Goal: Task Accomplishment & Management: Manage account settings

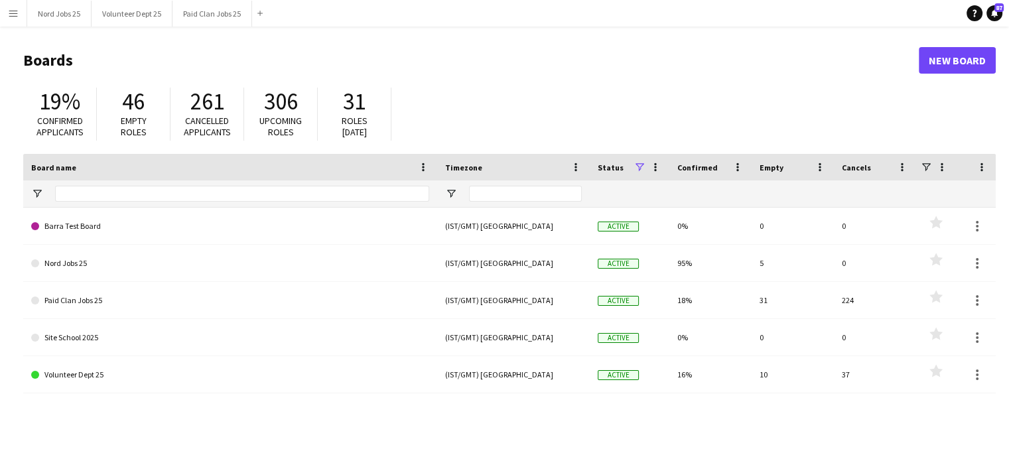
click at [18, 18] on app-icon "Menu" at bounding box center [13, 13] width 11 height 11
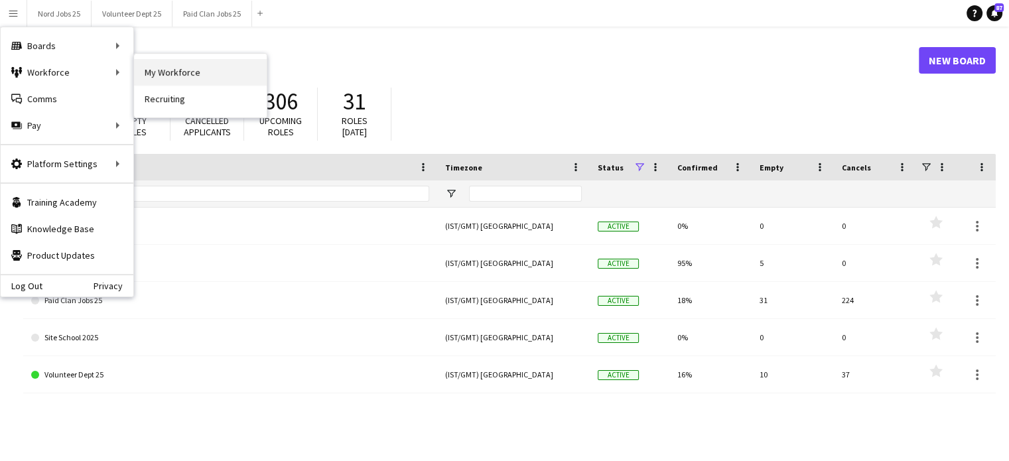
click at [155, 64] on link "My Workforce" at bounding box center [200, 72] width 133 height 27
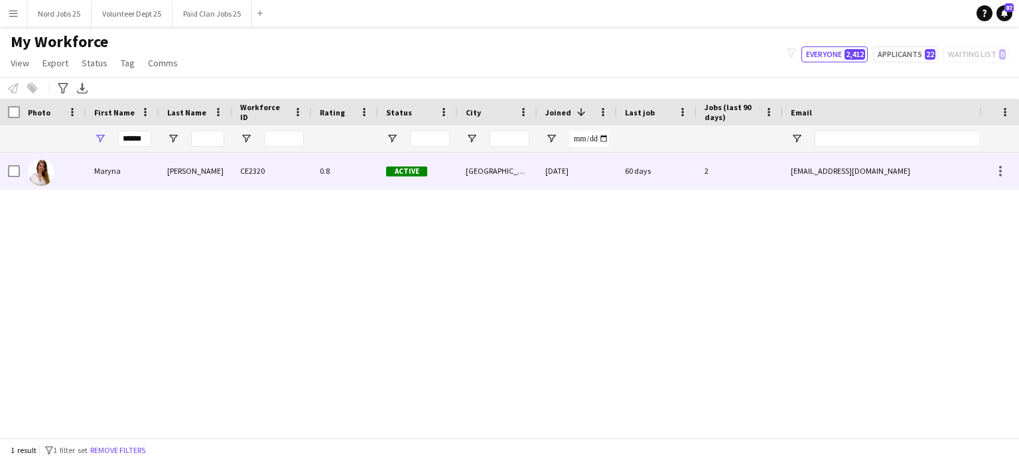
click at [210, 172] on div "Kerentseva" at bounding box center [195, 171] width 73 height 36
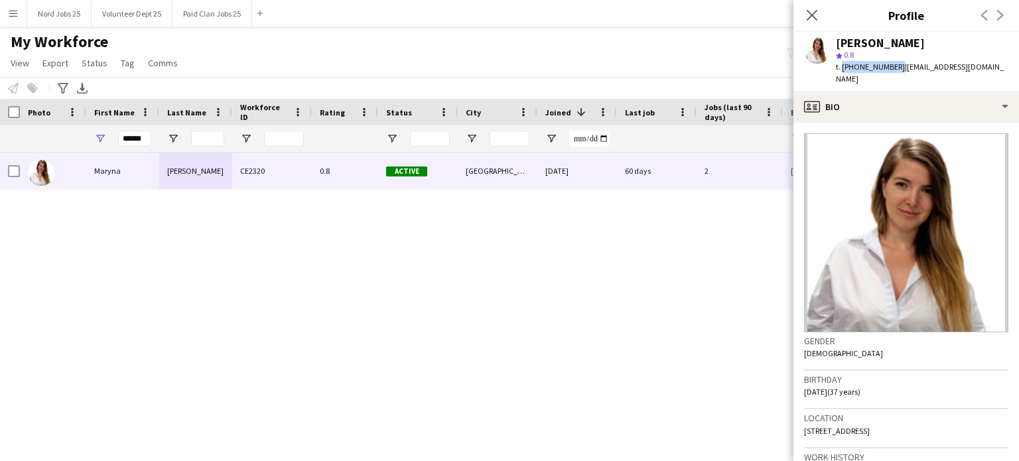
drag, startPoint x: 893, startPoint y: 66, endPoint x: 841, endPoint y: 65, distance: 52.4
click at [841, 65] on span "t. [PHONE_NUMBER]" at bounding box center [870, 67] width 69 height 10
copy span "+380669127746"
click at [207, 14] on button "Paid Clan Jobs 25 Close" at bounding box center [212, 14] width 80 height 26
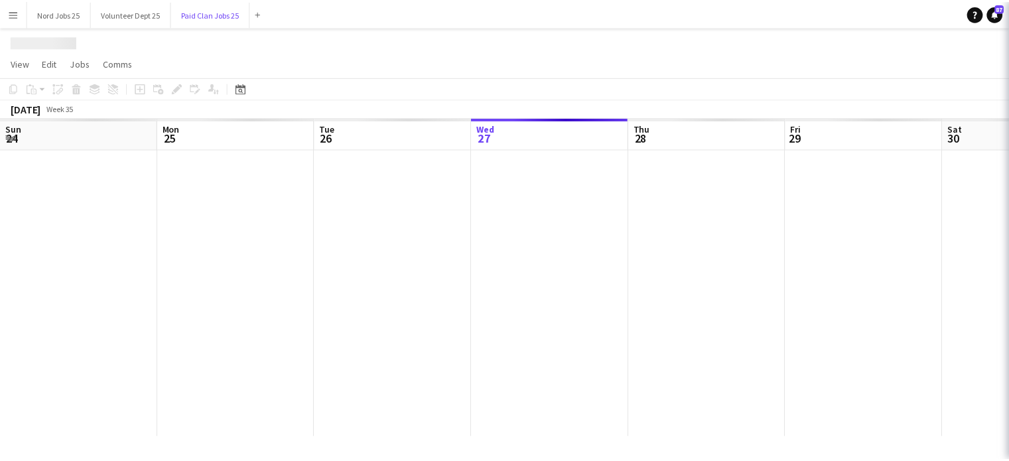
scroll to position [0, 317]
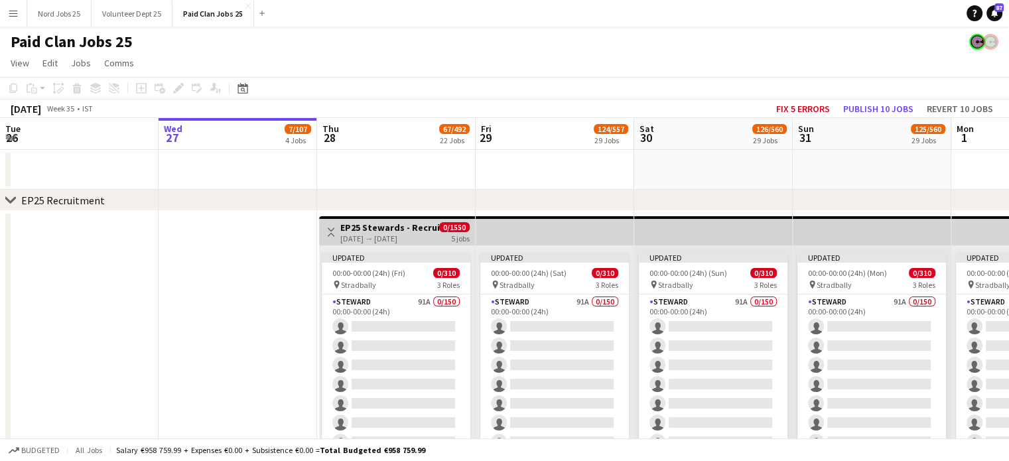
click at [364, 229] on h3 "EP25 Stewards - Recruitment Panel" at bounding box center [389, 228] width 99 height 12
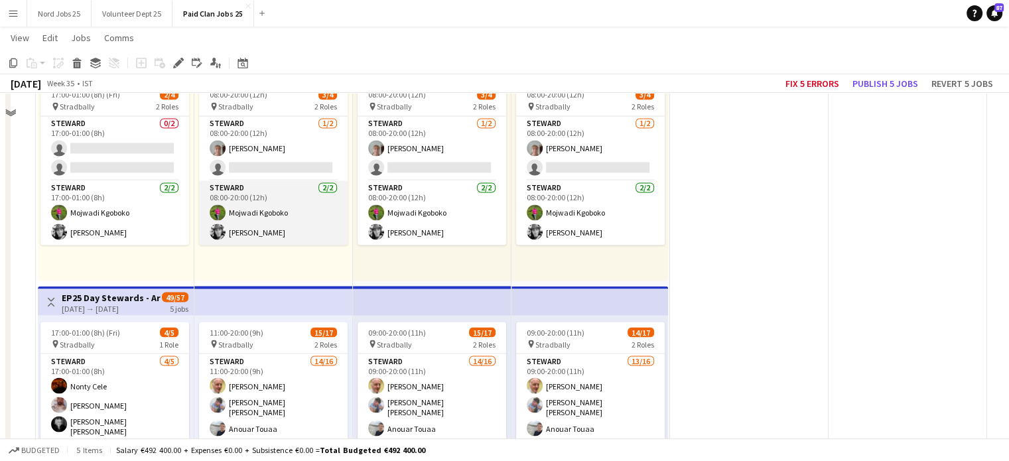
scroll to position [2270, 0]
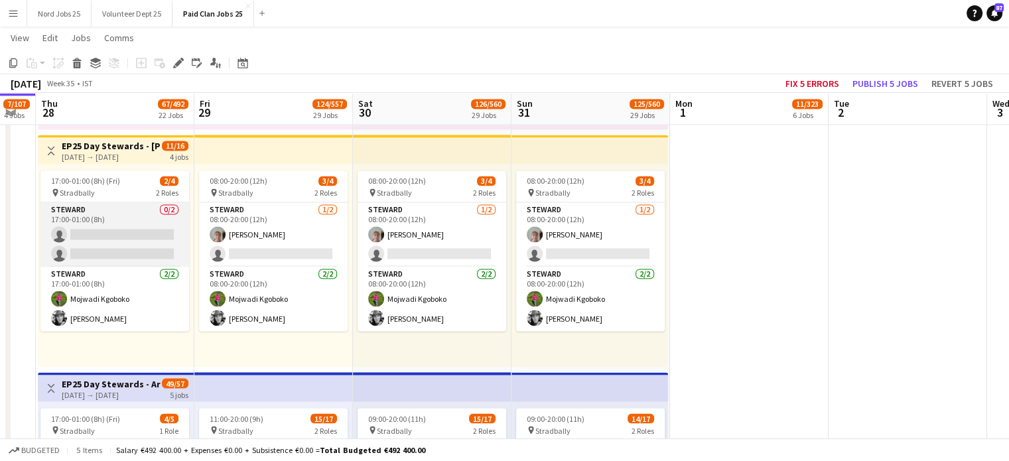
click at [143, 243] on app-card-role "Steward 0/2 17:00-01:00 (8h) single-neutral-actions single-neutral-actions" at bounding box center [114, 234] width 149 height 64
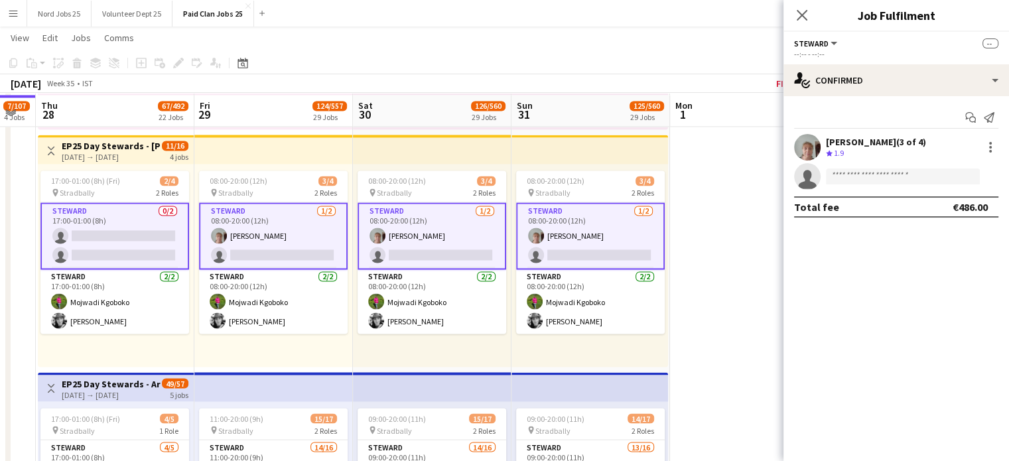
scroll to position [2272, 0]
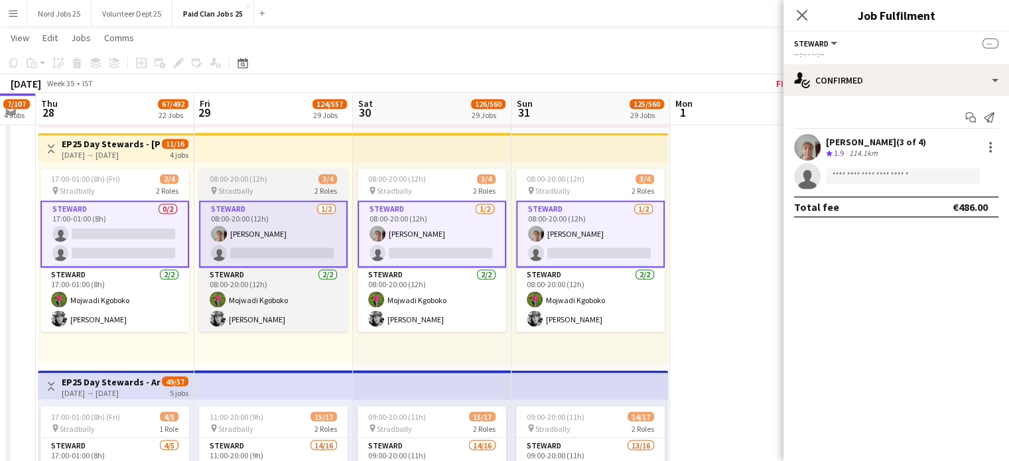
click at [155, 220] on app-card-role "Steward 0/2 17:00-01:00 (8h) single-neutral-actions single-neutral-actions" at bounding box center [114, 233] width 149 height 67
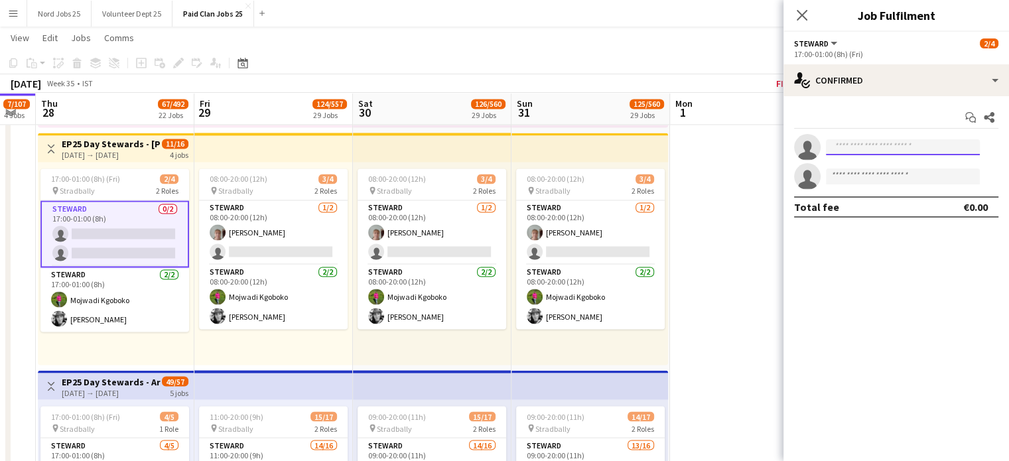
click at [858, 149] on input at bounding box center [903, 147] width 154 height 16
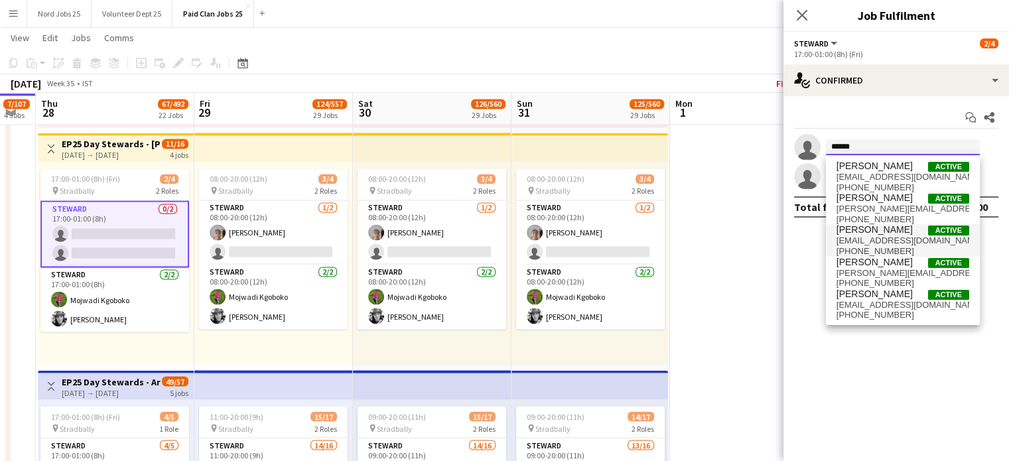
scroll to position [0, 0]
type input "******"
click at [12, 10] on app-icon "Menu" at bounding box center [13, 13] width 11 height 11
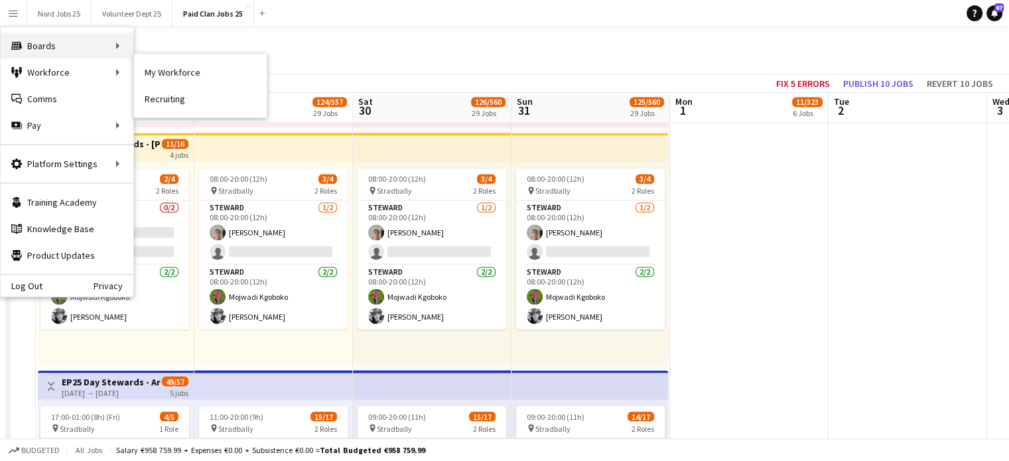
scroll to position [2270, 0]
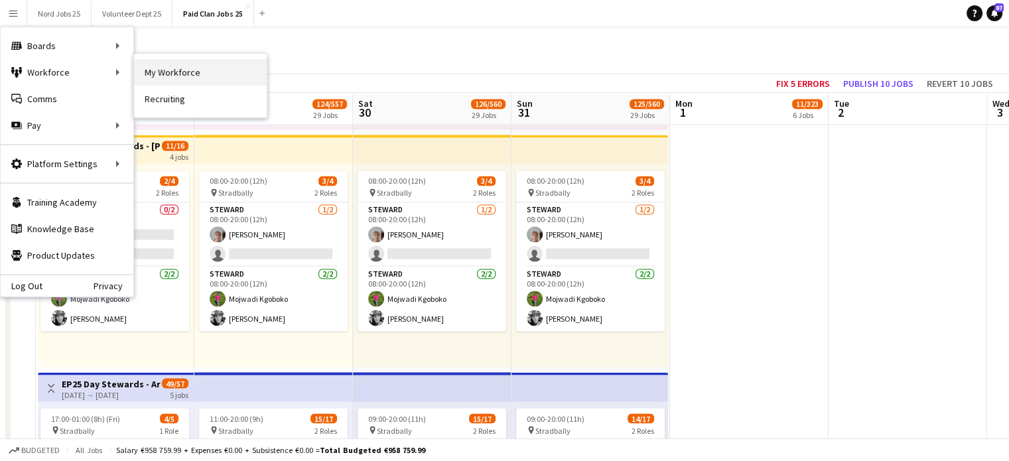
click at [150, 71] on link "My Workforce" at bounding box center [200, 72] width 133 height 27
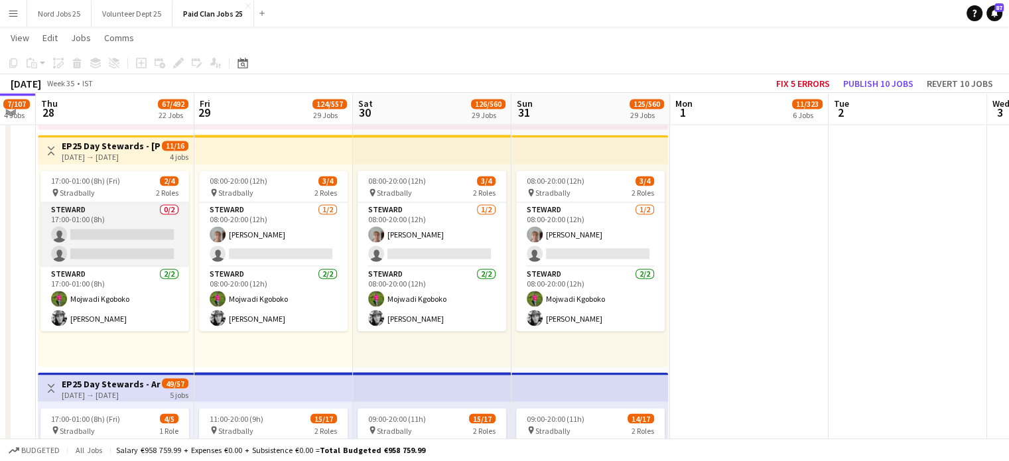
click at [135, 229] on app-card-role "Steward 0/2 17:00-01:00 (8h) single-neutral-actions single-neutral-actions" at bounding box center [114, 234] width 149 height 64
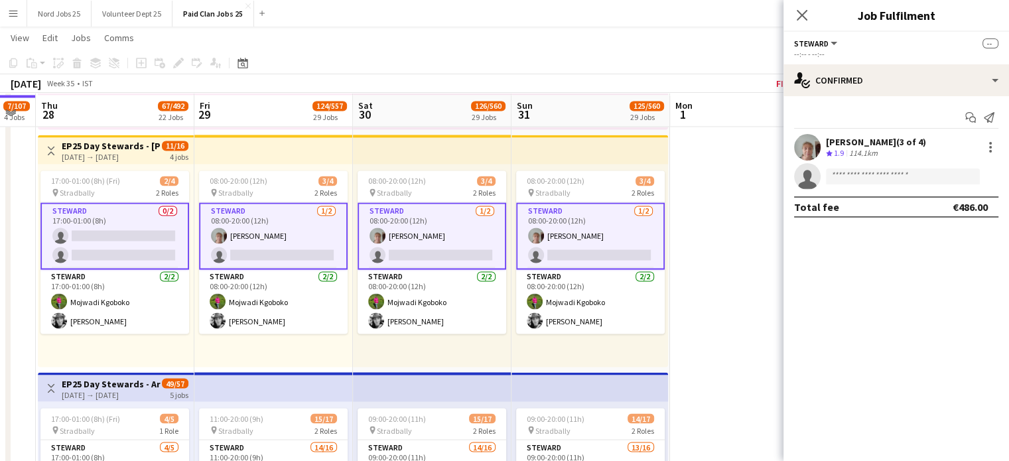
scroll to position [2272, 0]
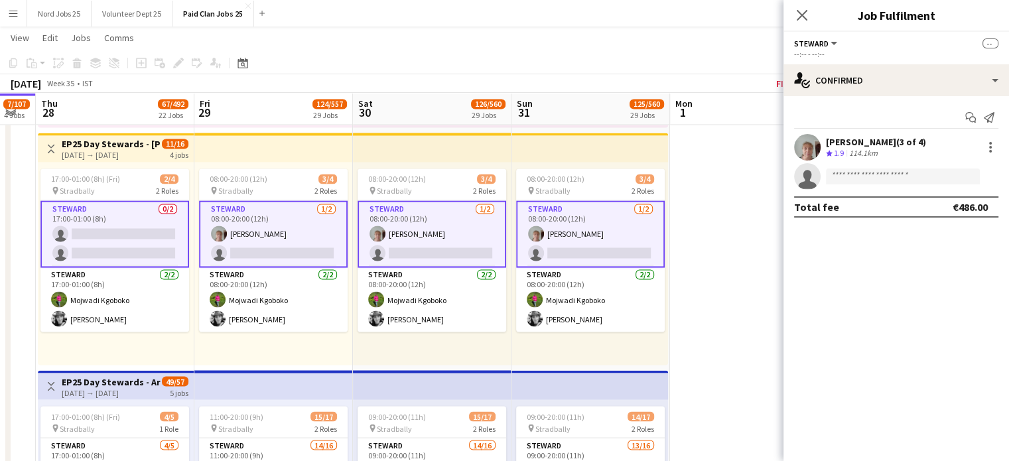
click at [169, 237] on app-card-role "Steward 0/2 17:00-01:00 (8h) single-neutral-actions single-neutral-actions" at bounding box center [114, 233] width 149 height 67
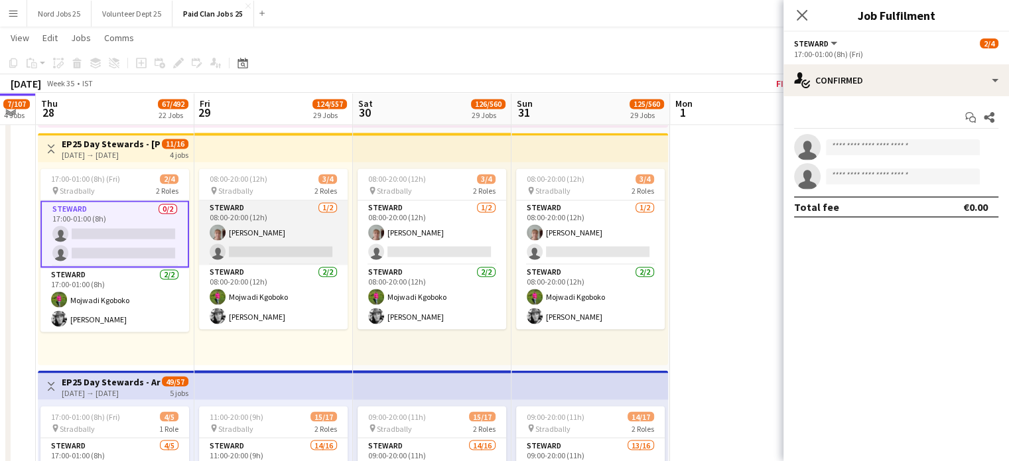
click at [263, 247] on app-card-role "Steward 1/2 08:00-20:00 (12h) Catriona Connolly single-neutral-actions" at bounding box center [273, 232] width 149 height 64
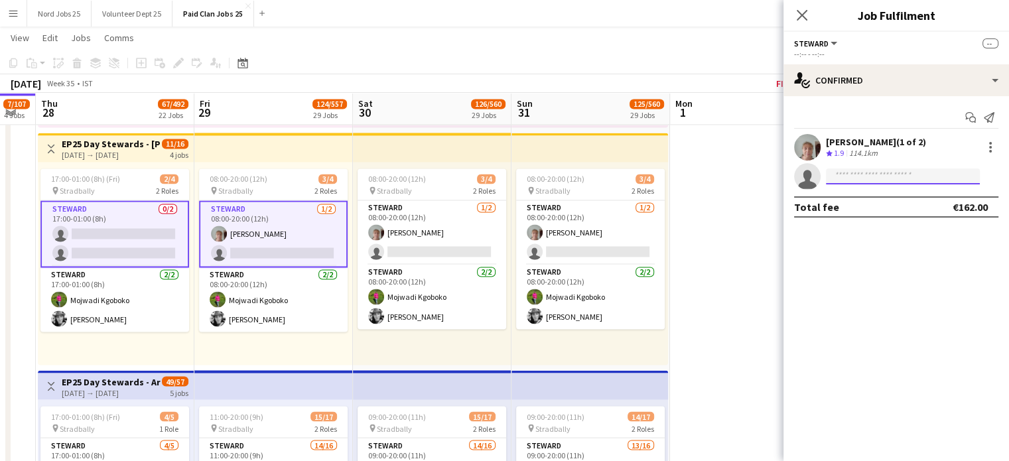
click at [866, 173] on input at bounding box center [903, 176] width 154 height 16
type input "********"
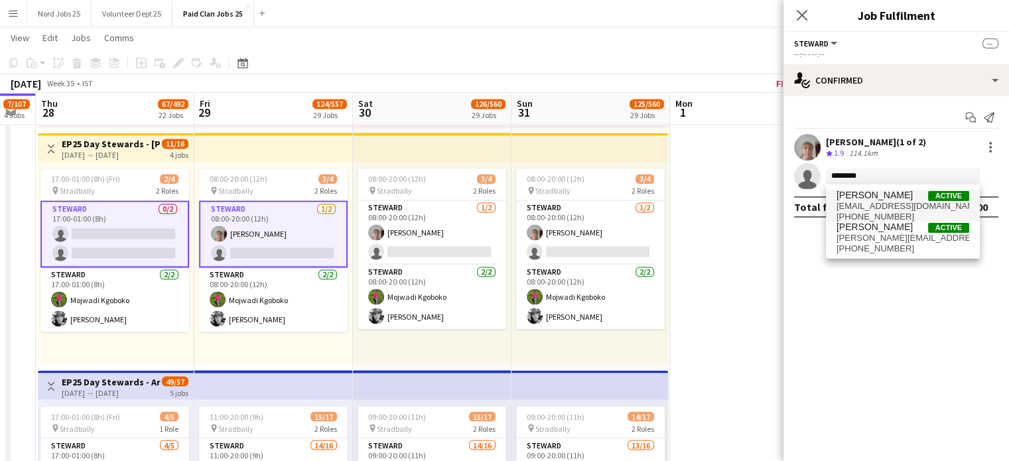
click at [866, 194] on span "[PERSON_NAME]" at bounding box center [874, 195] width 76 height 11
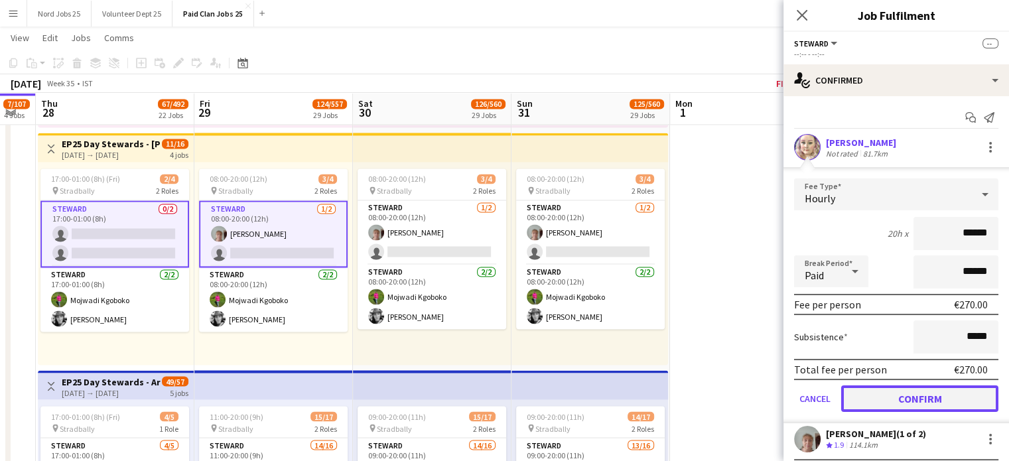
click at [910, 392] on button "Confirm" at bounding box center [919, 398] width 157 height 27
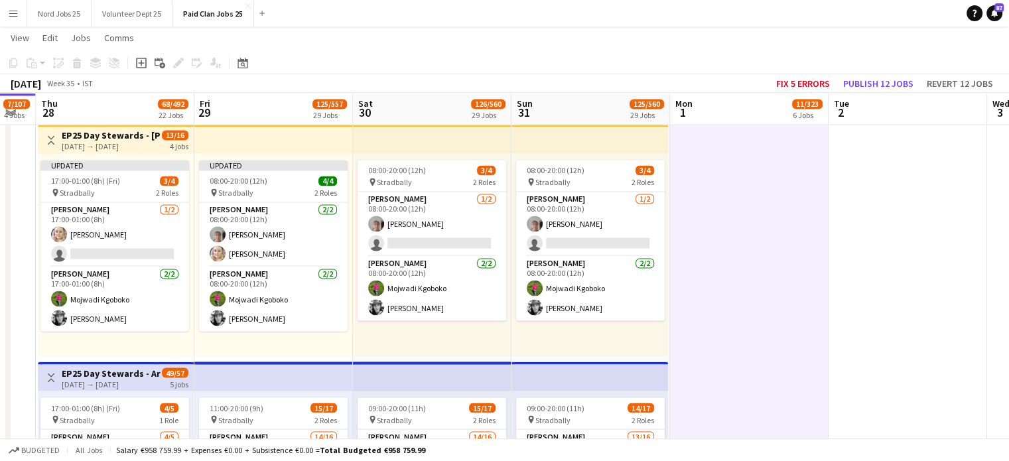
click at [442, 133] on app-top-bar at bounding box center [432, 138] width 159 height 29
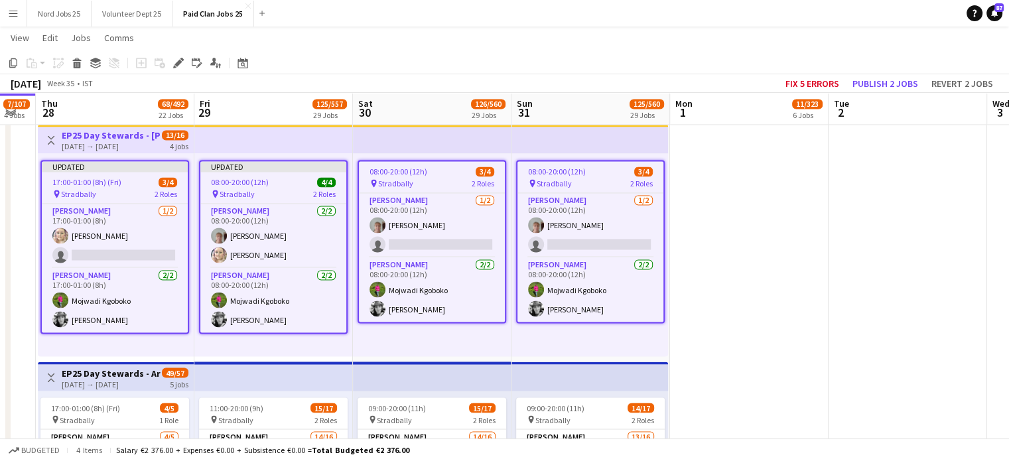
scroll to position [2282, 0]
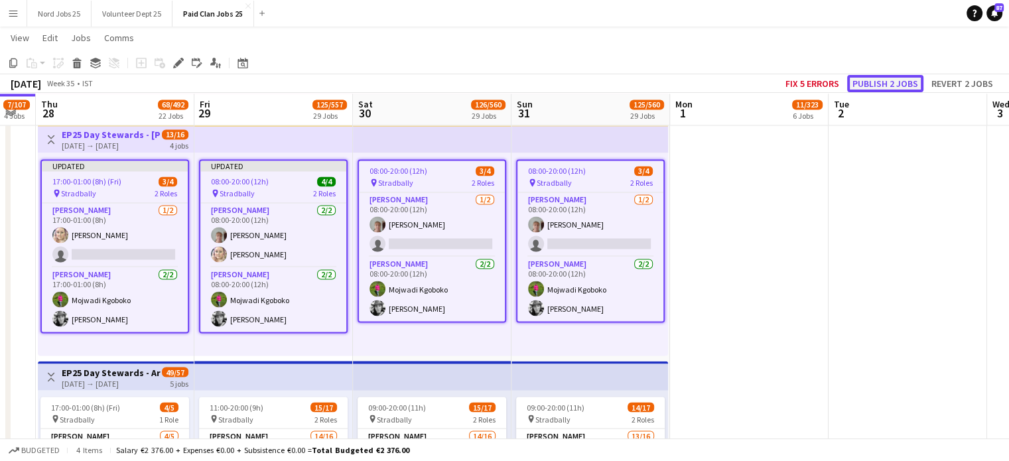
click at [869, 84] on button "Publish 2 jobs" at bounding box center [885, 83] width 76 height 17
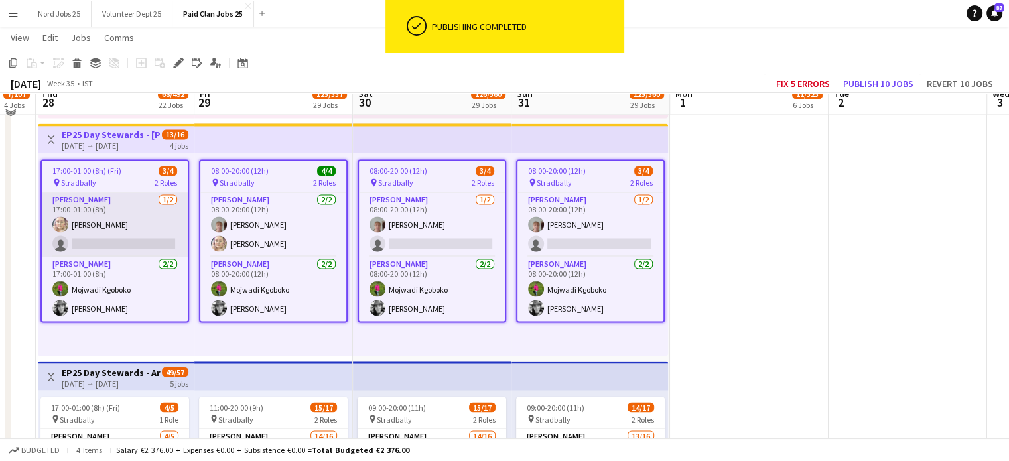
scroll to position [2271, 0]
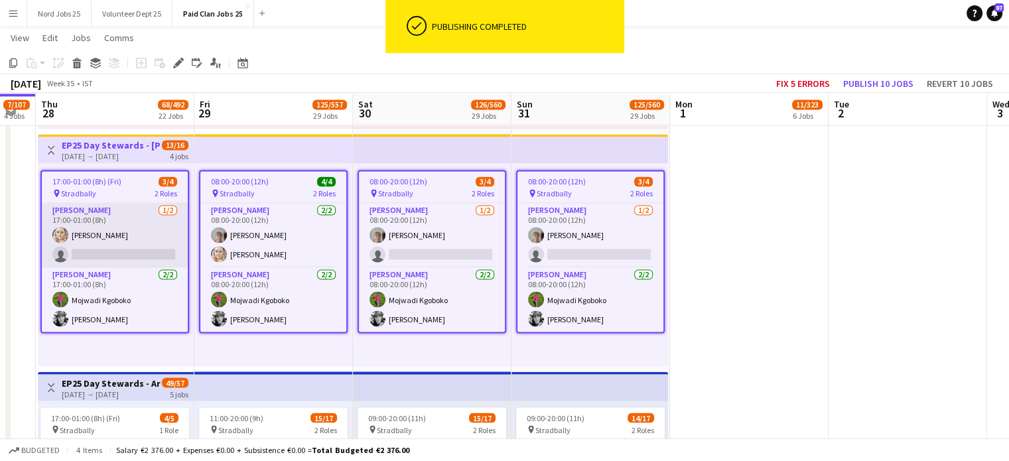
click at [107, 242] on app-card-role "Steward 1/2 17:00-01:00 (8h) Shauna Daly McGrath single-neutral-actions" at bounding box center [115, 235] width 146 height 64
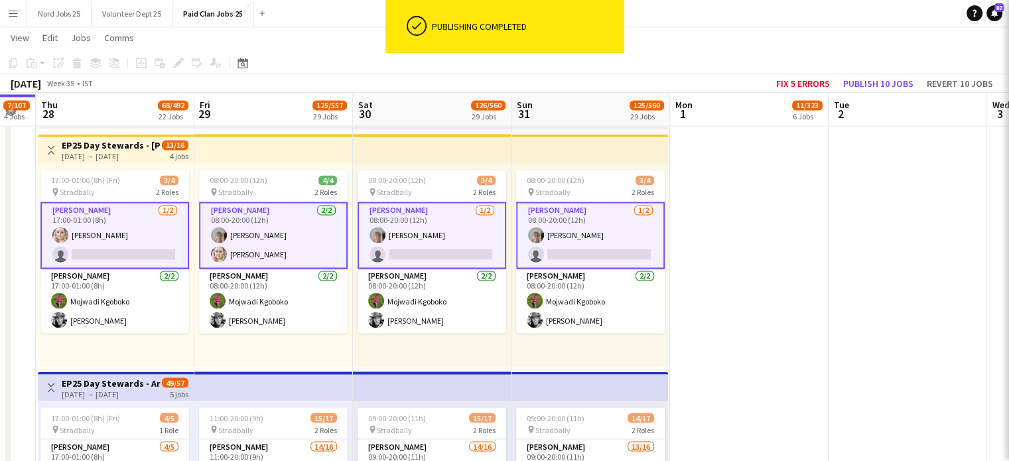
scroll to position [2272, 0]
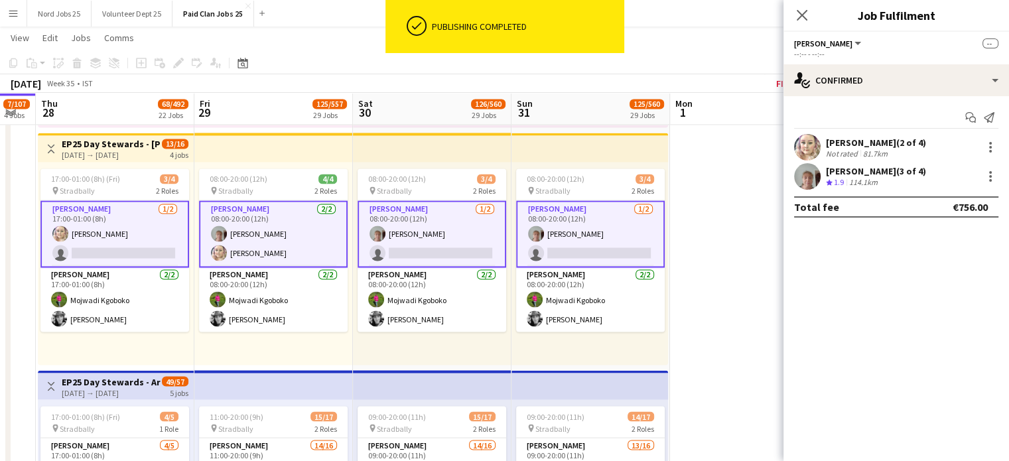
click at [803, 153] on app-user-avatar at bounding box center [807, 147] width 27 height 27
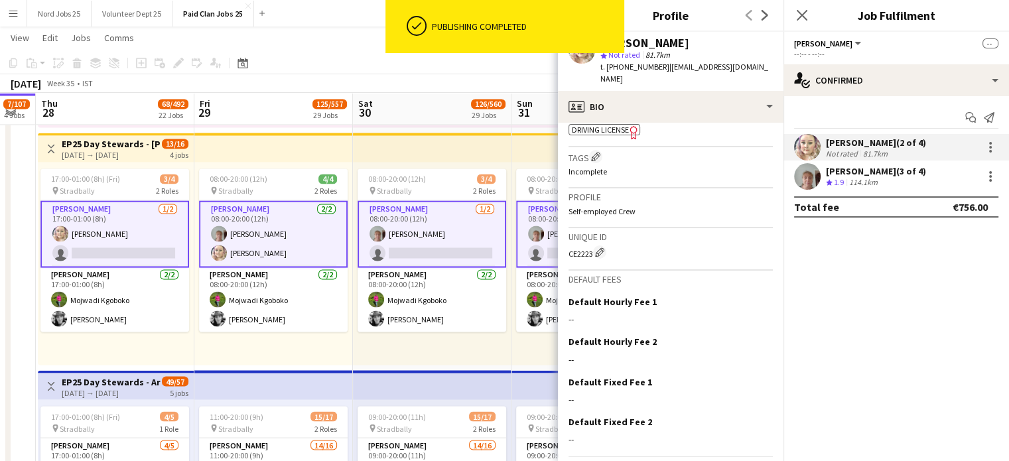
scroll to position [455, 0]
click at [584, 243] on div "CE2223 Edit crew unique ID" at bounding box center [670, 249] width 204 height 13
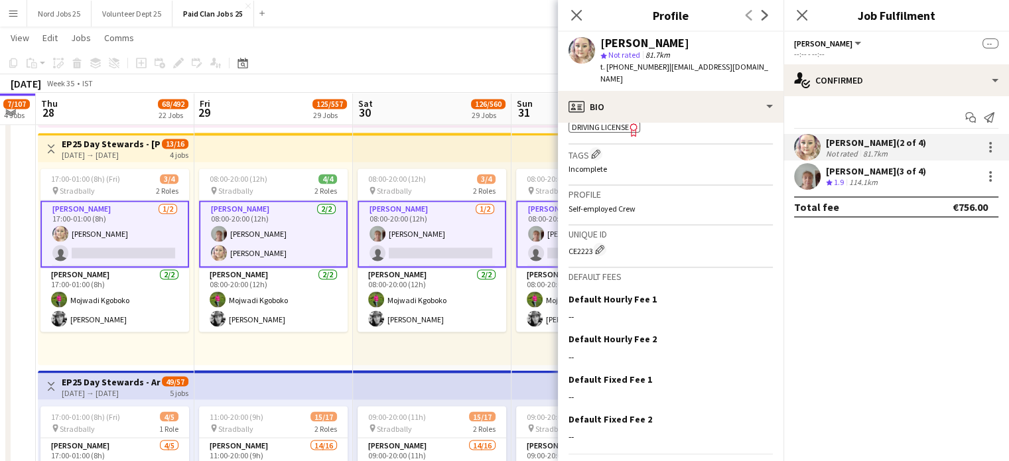
click at [584, 243] on div "CE2223 Edit crew unique ID" at bounding box center [670, 249] width 204 height 13
copy div "CE2223"
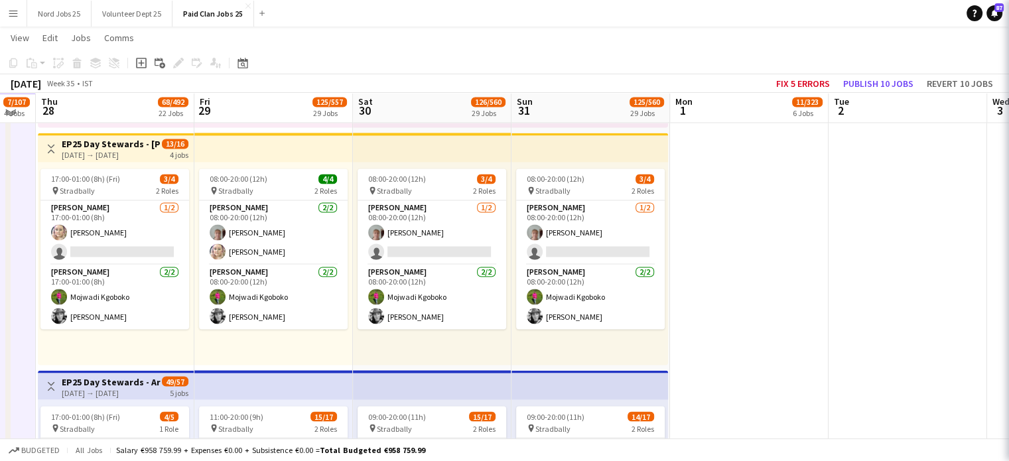
scroll to position [2270, 0]
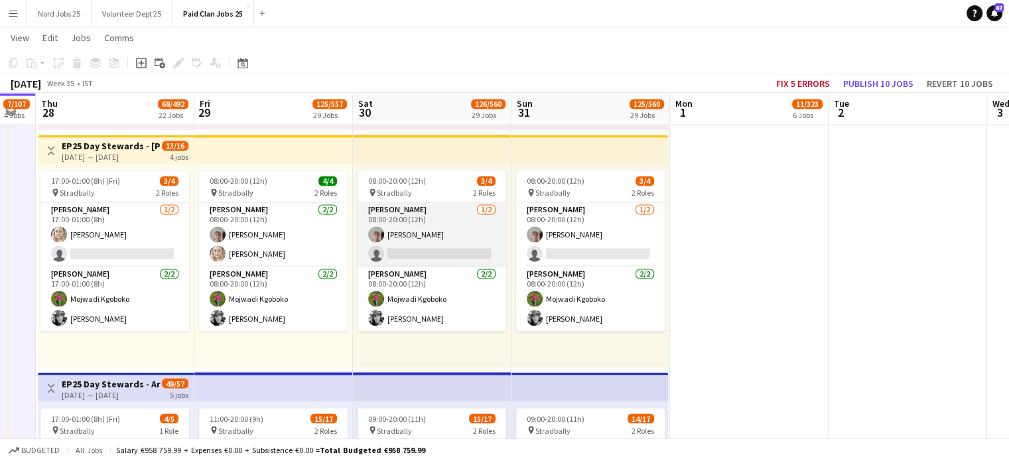
click at [429, 230] on app-card-role "Steward 1/2 08:00-20:00 (12h) Catriona Connolly single-neutral-actions" at bounding box center [432, 234] width 149 height 64
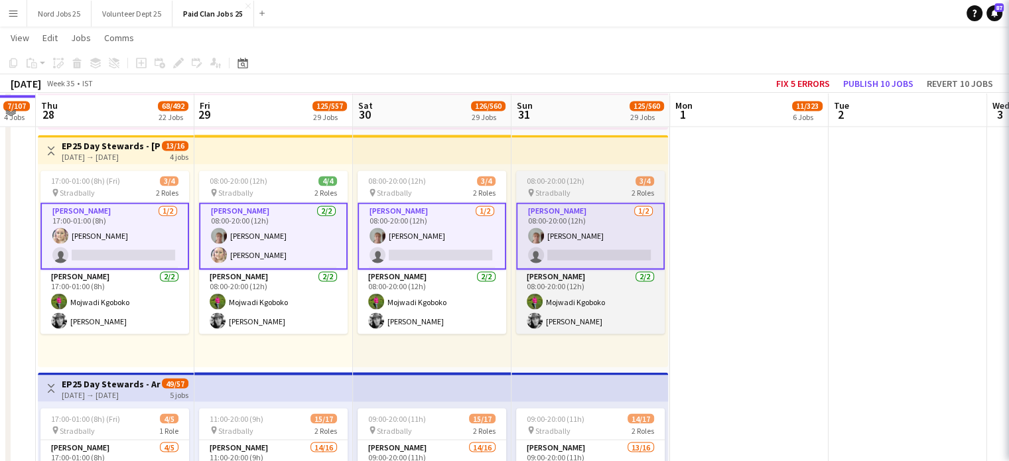
scroll to position [2272, 0]
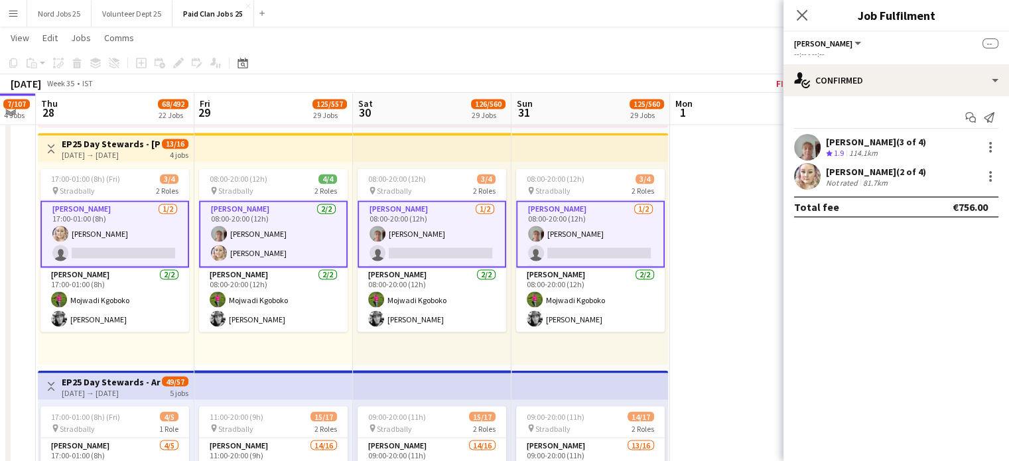
click at [574, 244] on app-card-role "Steward 1/2 08:00-20:00 (12h) Catriona Connolly single-neutral-actions" at bounding box center [590, 233] width 149 height 67
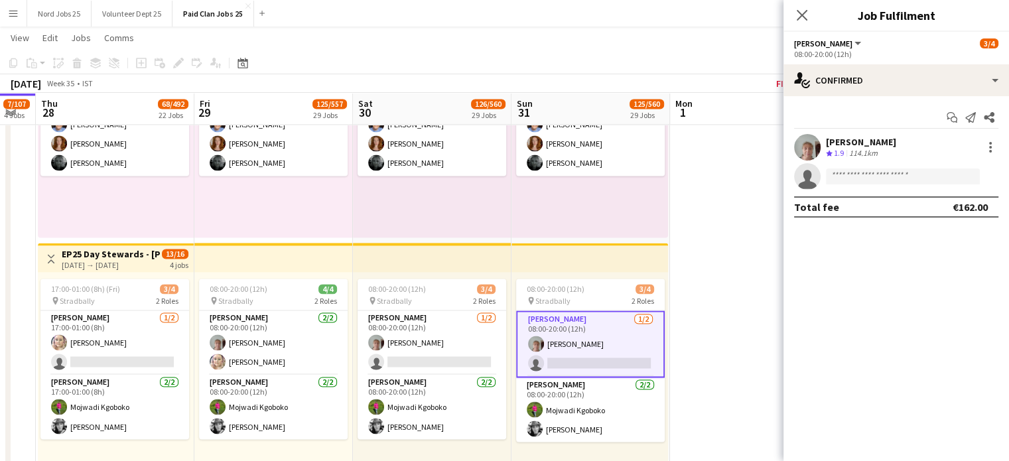
scroll to position [2168, 0]
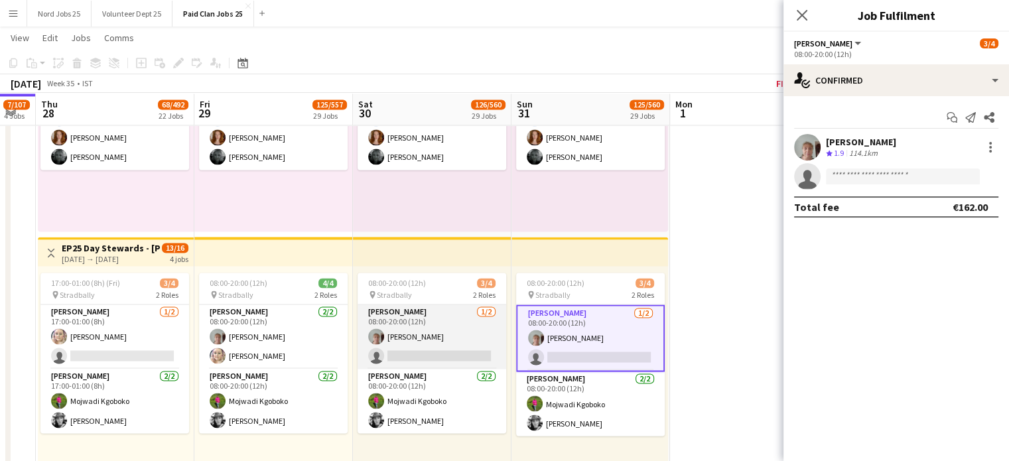
click at [459, 336] on app-card-role "Steward 1/2 08:00-20:00 (12h) Catriona Connolly single-neutral-actions" at bounding box center [432, 336] width 149 height 64
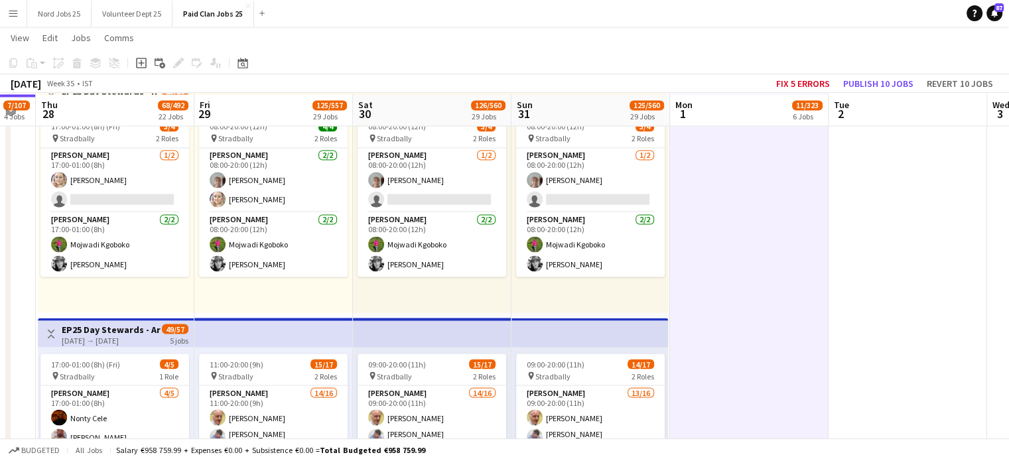
scroll to position [2326, 0]
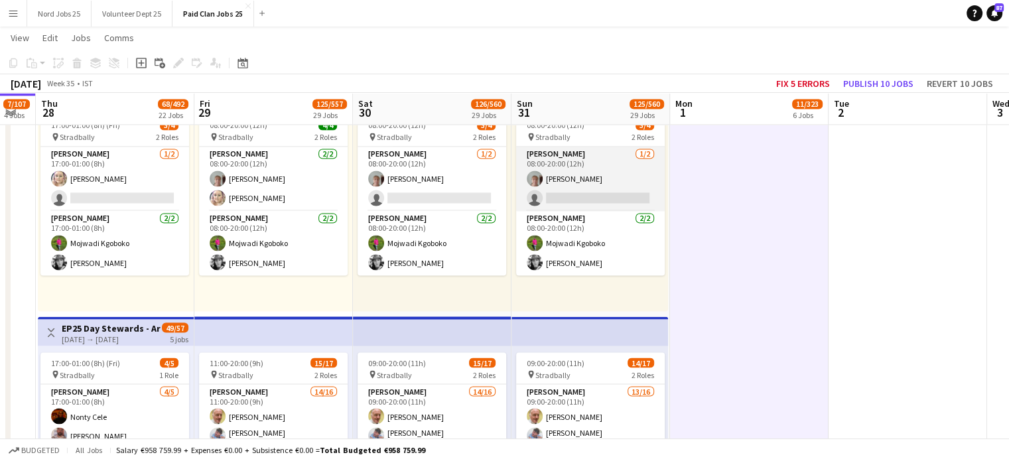
click at [592, 202] on app-card-role "Steward 1/2 08:00-20:00 (12h) Catriona Connolly single-neutral-actions" at bounding box center [590, 179] width 149 height 64
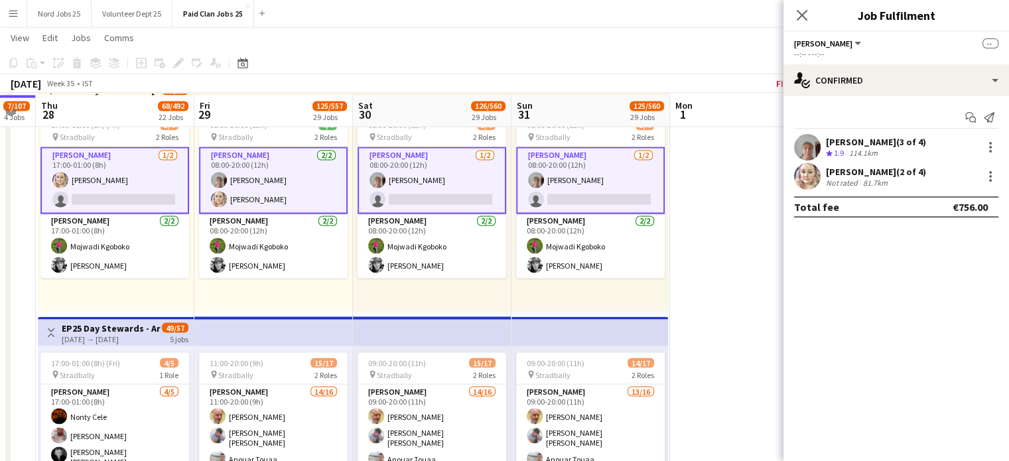
scroll to position [2328, 0]
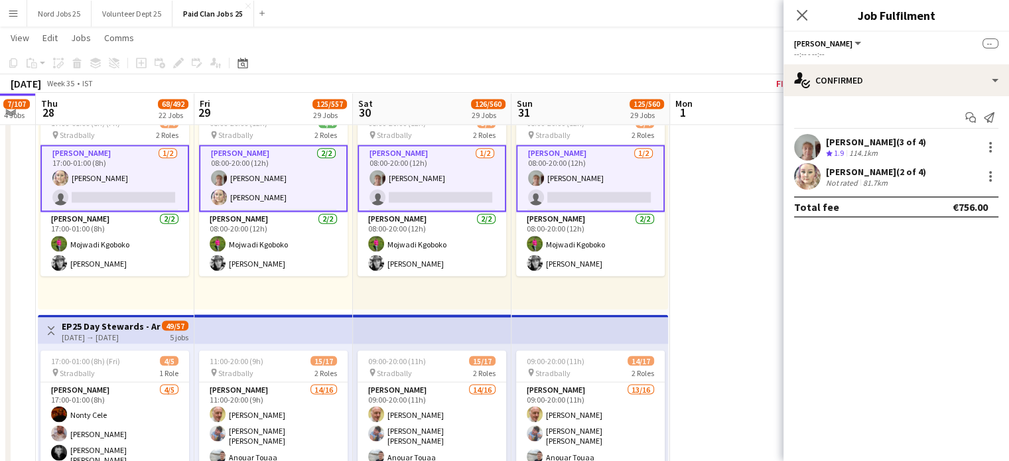
click at [474, 201] on app-card-role "Steward 1/2 08:00-20:00 (12h) Catriona Connolly single-neutral-actions" at bounding box center [432, 178] width 149 height 67
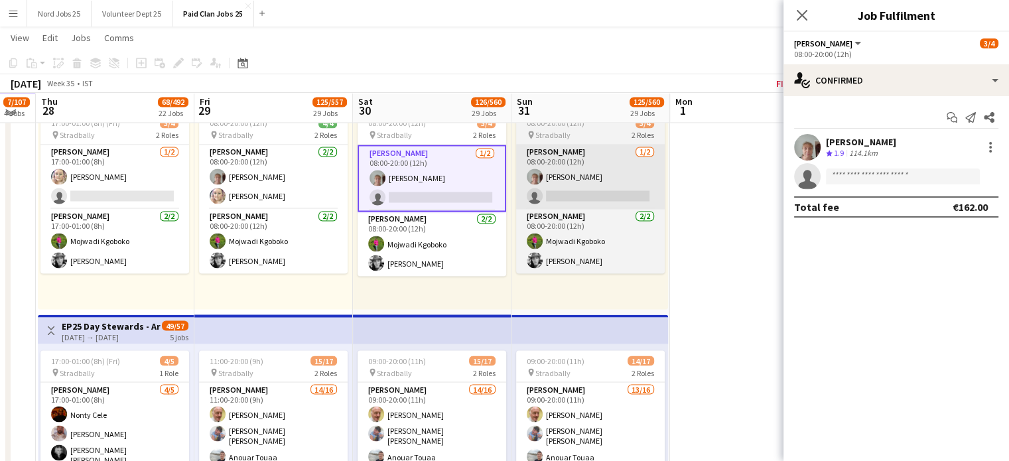
scroll to position [2326, 0]
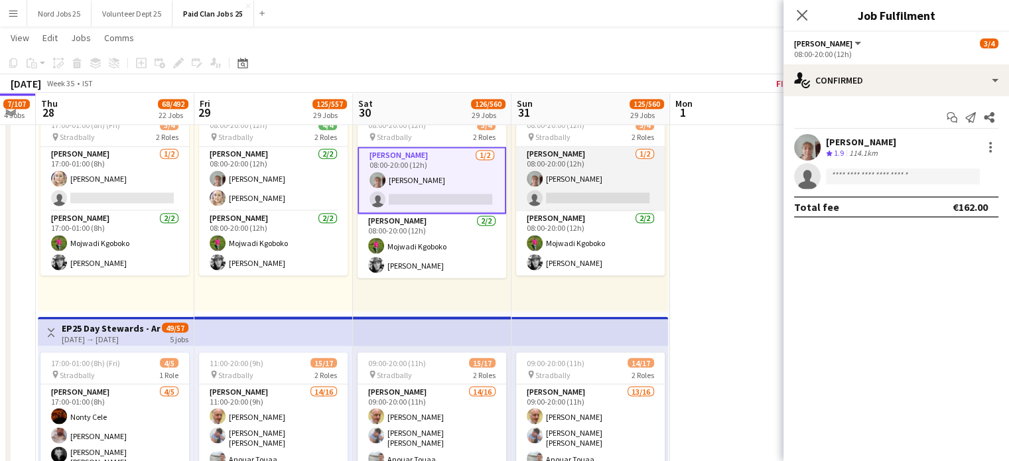
click at [570, 182] on app-card-role "Steward 1/2 08:00-20:00 (12h) Catriona Connolly single-neutral-actions" at bounding box center [590, 179] width 149 height 64
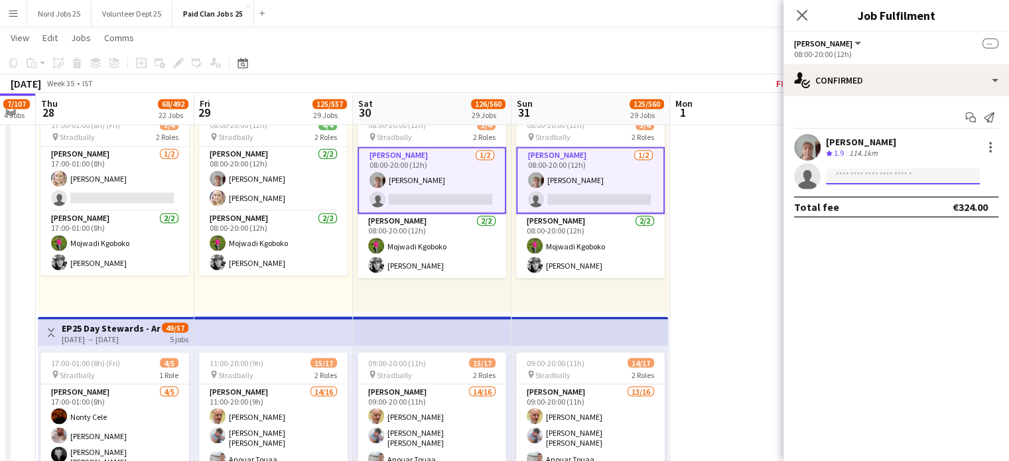
click at [875, 170] on input at bounding box center [903, 176] width 154 height 16
type input "*"
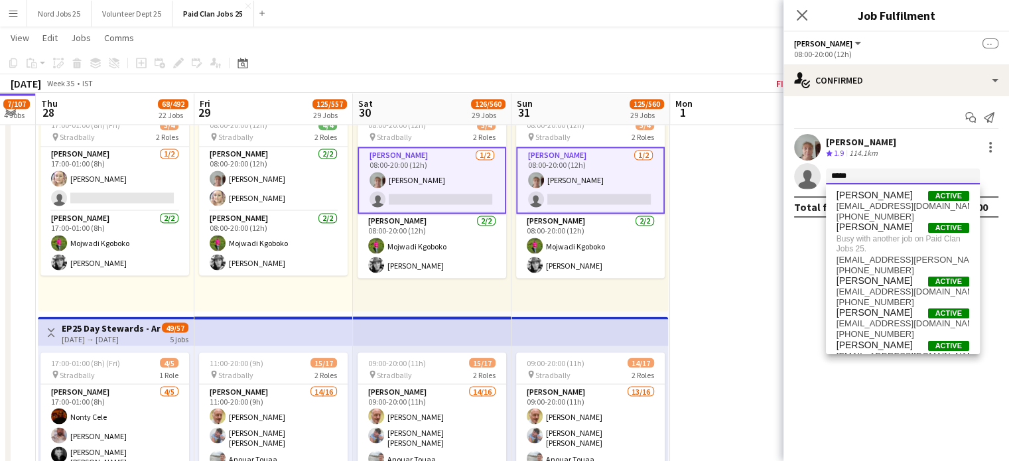
type input "******"
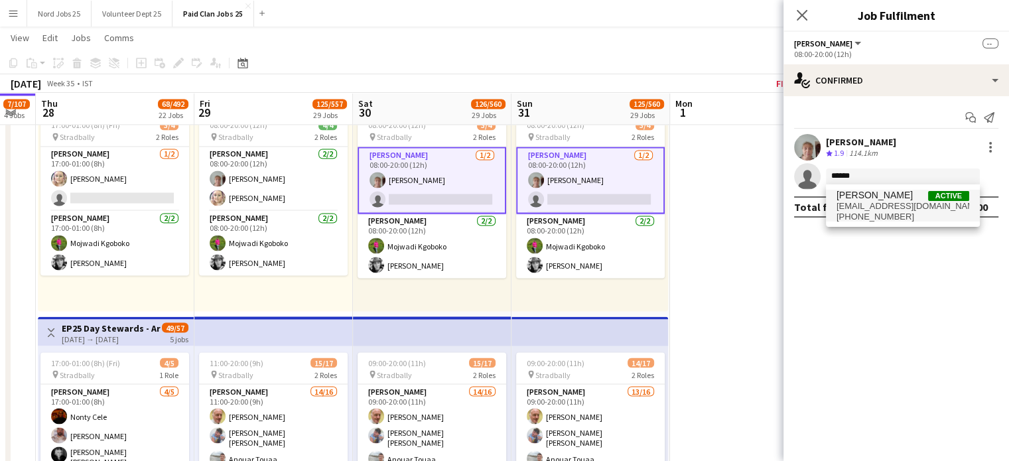
click at [869, 204] on span "hilarypaul480@gmail.com" at bounding box center [902, 206] width 133 height 11
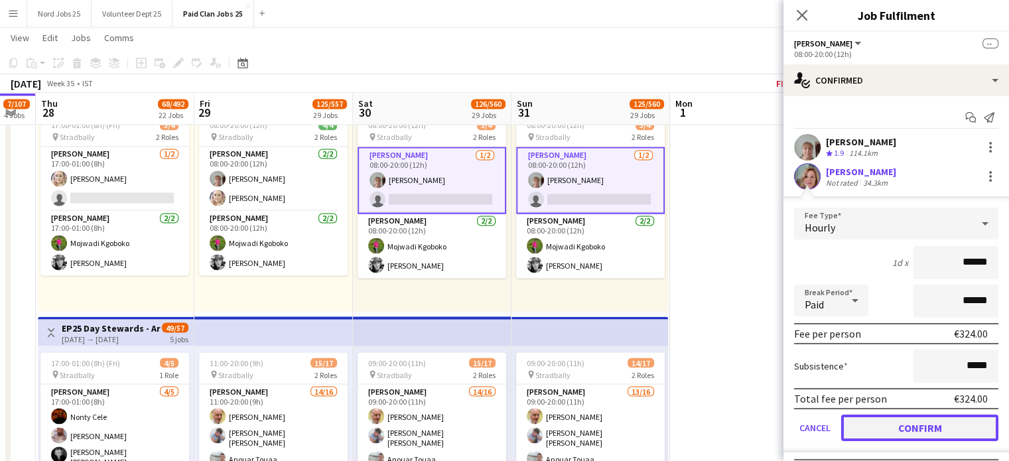
click at [896, 424] on button "Confirm" at bounding box center [919, 428] width 157 height 27
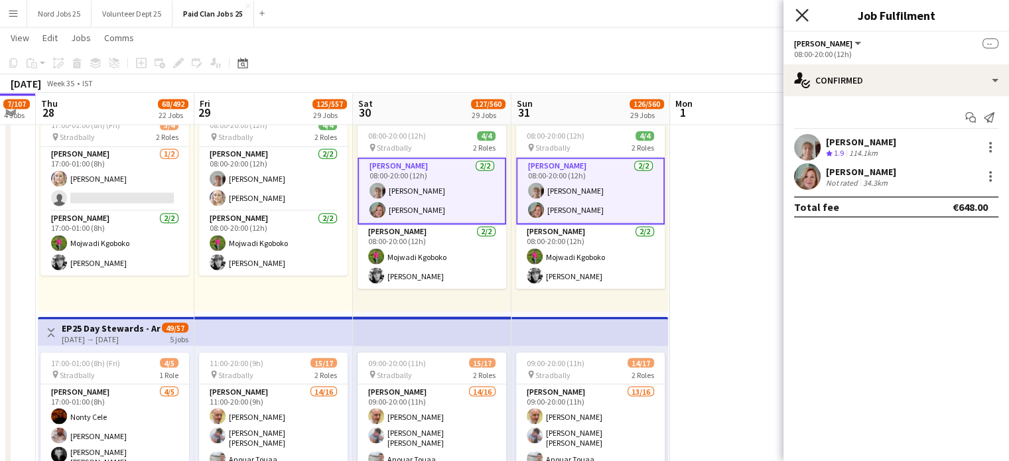
click at [803, 17] on icon at bounding box center [801, 15] width 13 height 13
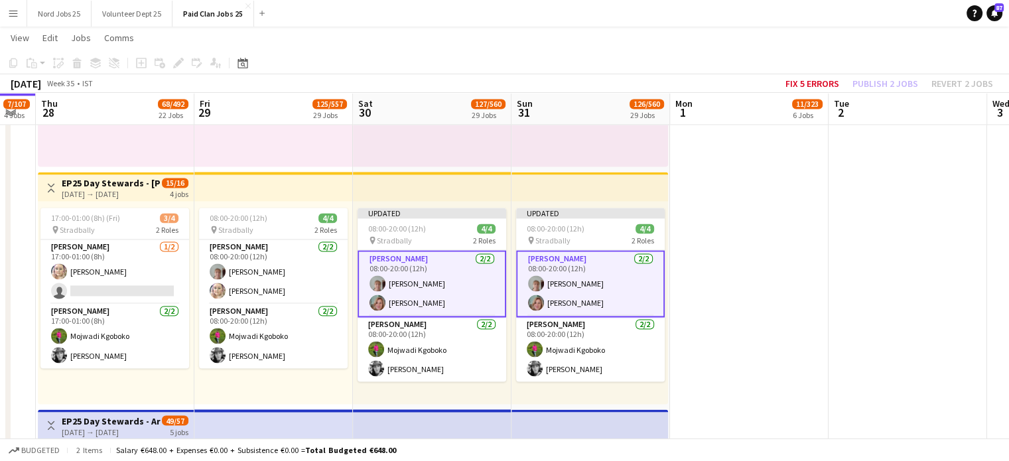
click at [568, 177] on app-top-bar at bounding box center [589, 186] width 157 height 29
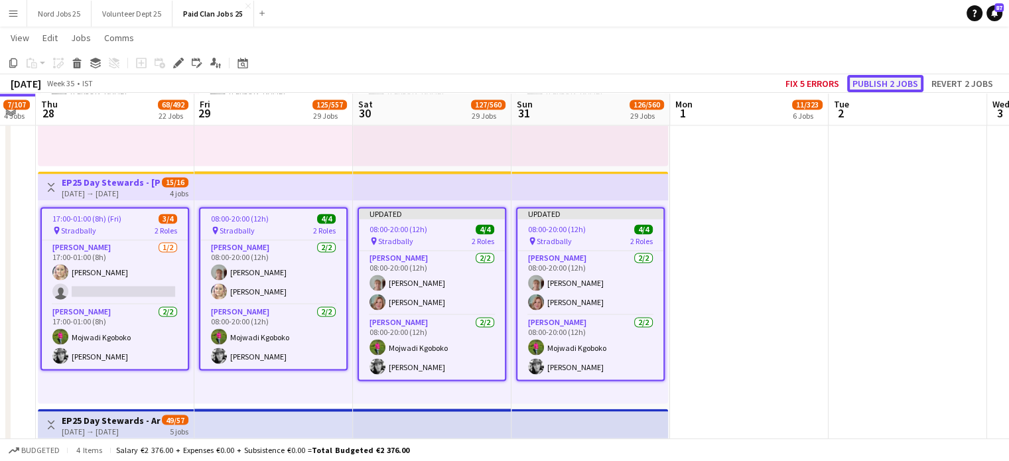
click at [879, 82] on button "Publish 2 jobs" at bounding box center [885, 83] width 76 height 17
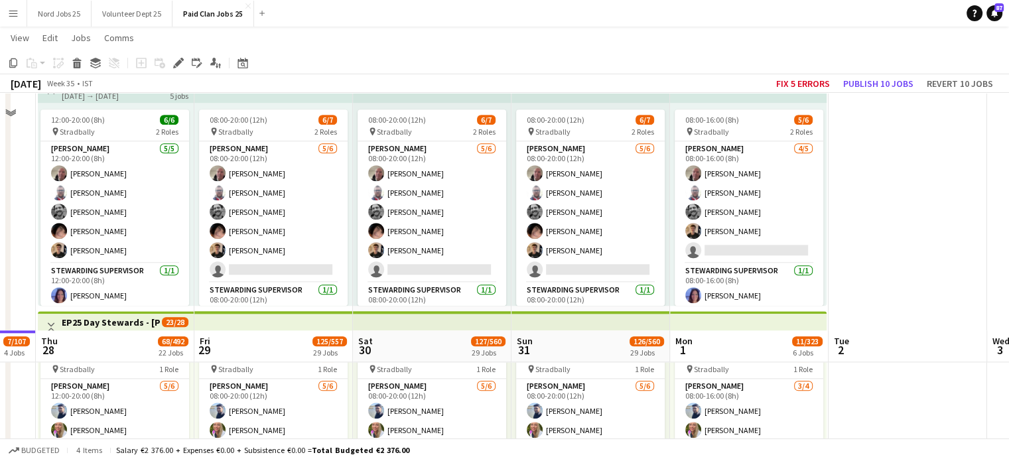
scroll to position [1618, 0]
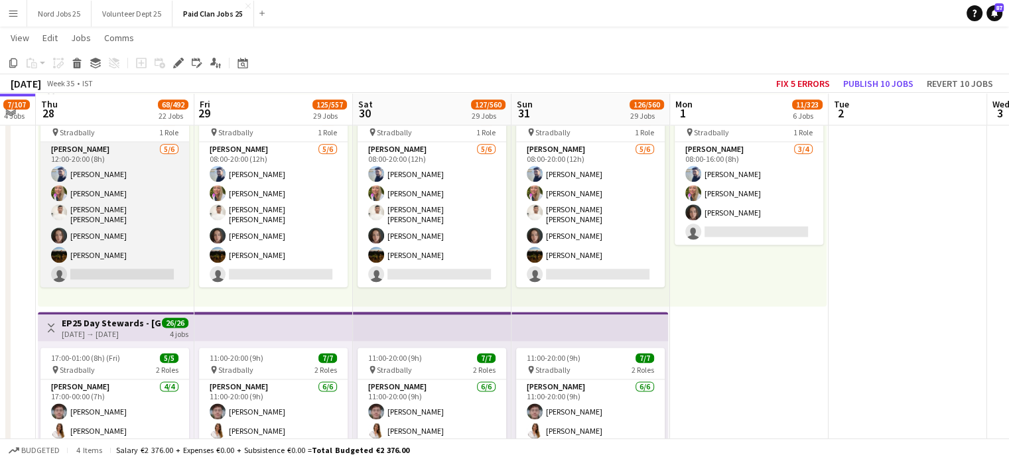
click at [159, 277] on app-card-role "Steward 5/6 12:00-20:00 (8h) Balasundaram Krishnakumar Melanie Dunne Mohammad A…" at bounding box center [114, 214] width 149 height 145
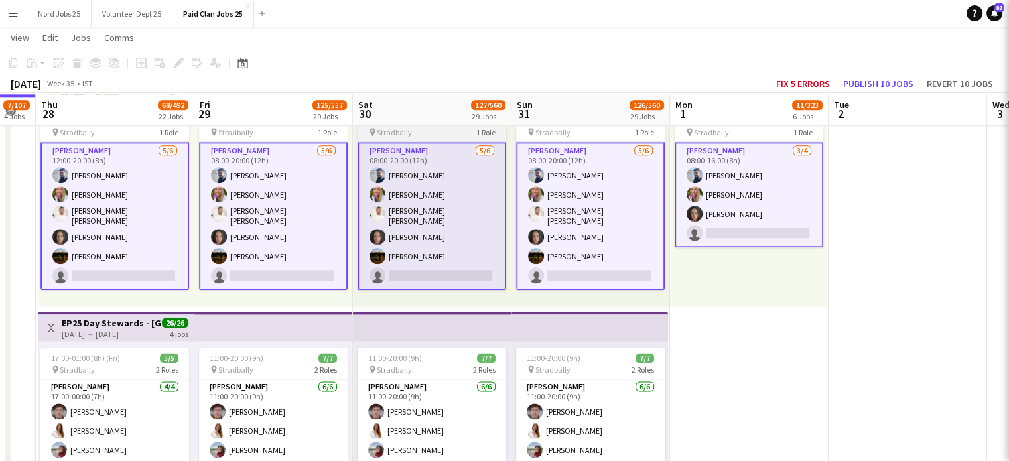
scroll to position [1620, 0]
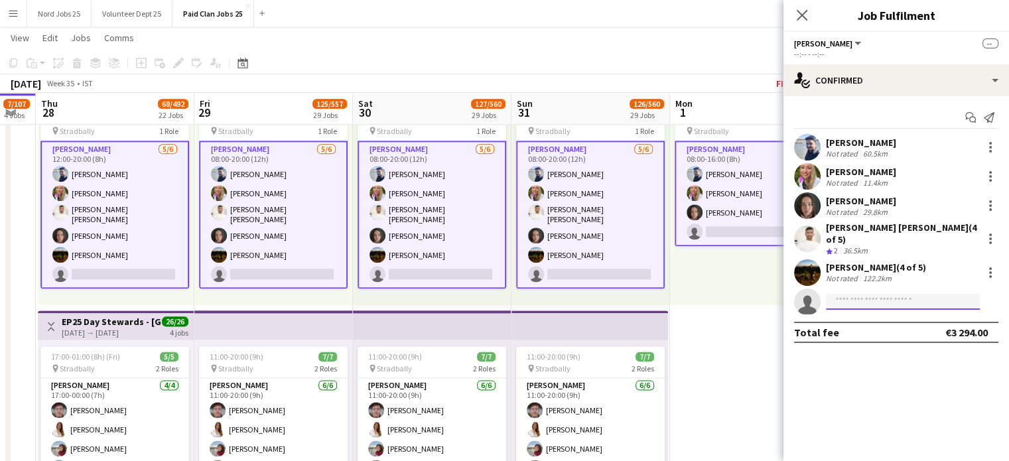
click at [915, 294] on input at bounding box center [903, 302] width 154 height 16
type input "*********"
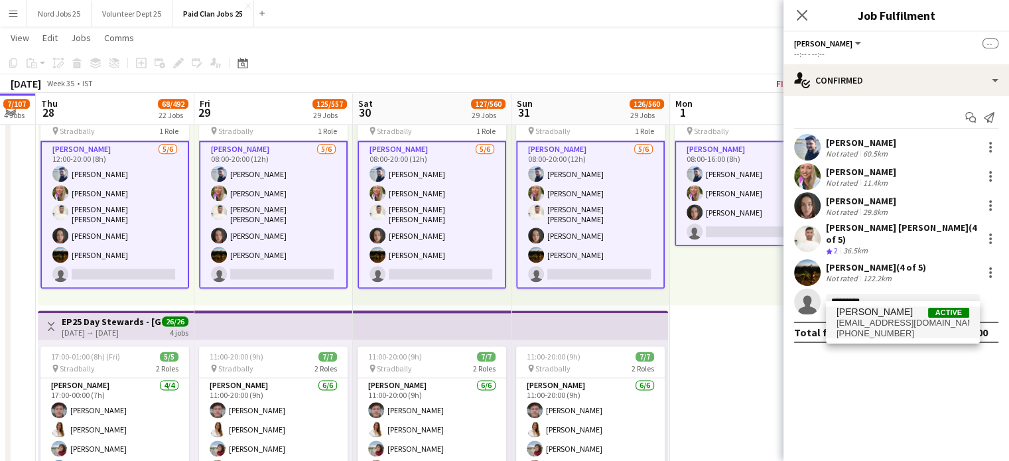
click at [897, 319] on span "conroypenny@gmail.com" at bounding box center [902, 323] width 133 height 11
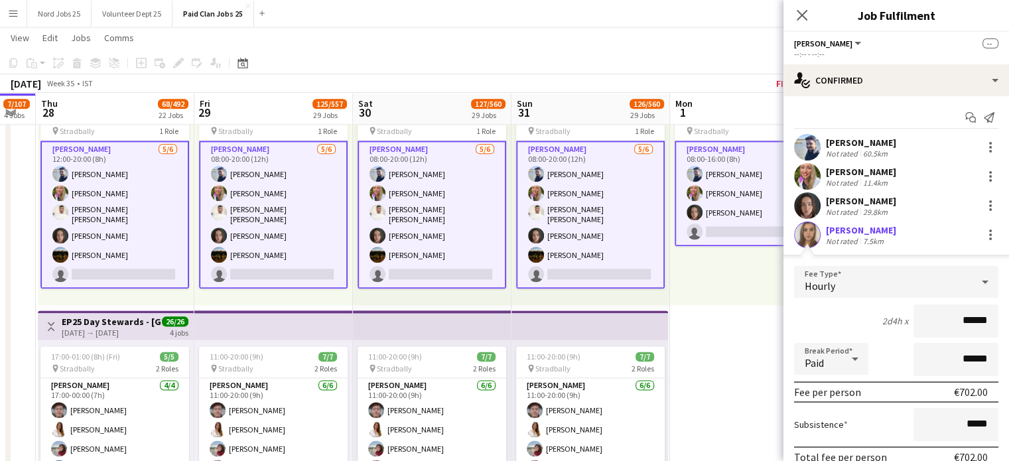
scroll to position [145, 0]
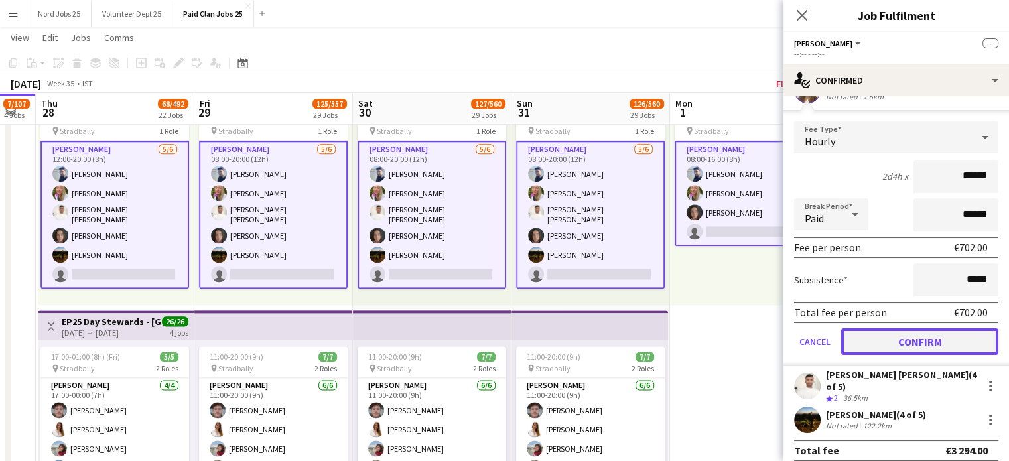
click at [901, 350] on button "Confirm" at bounding box center [919, 341] width 157 height 27
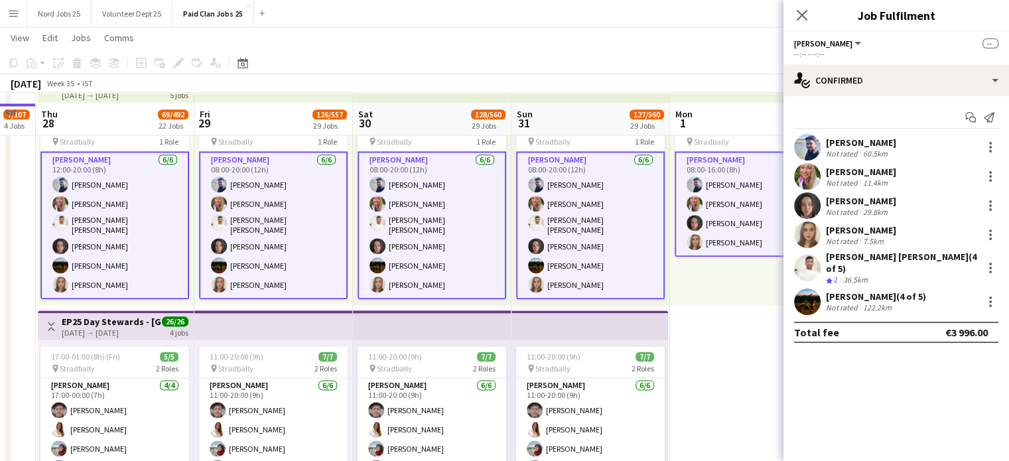
scroll to position [0, 0]
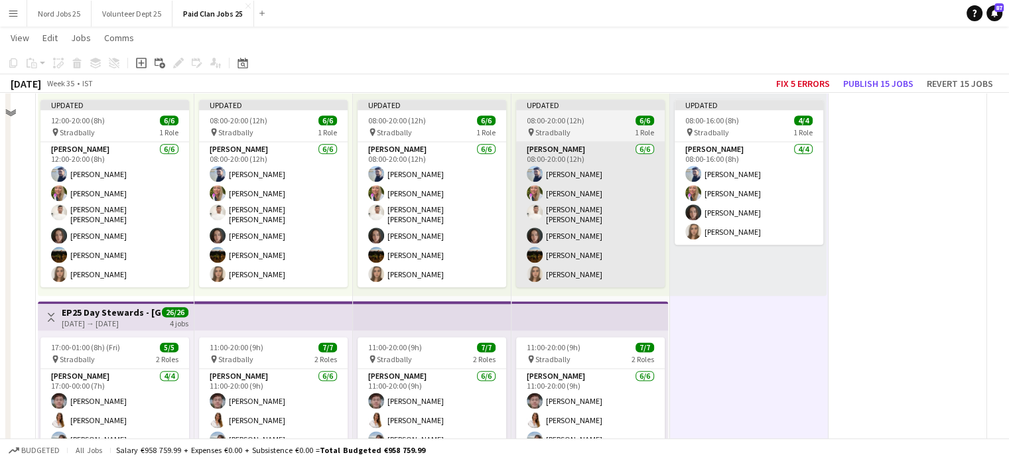
scroll to position [1557, 0]
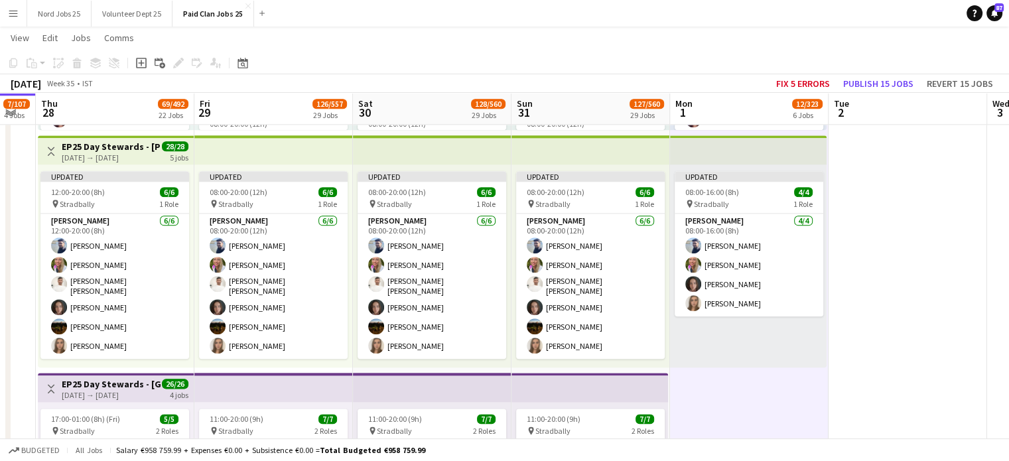
click at [576, 160] on app-top-bar at bounding box center [590, 149] width 159 height 29
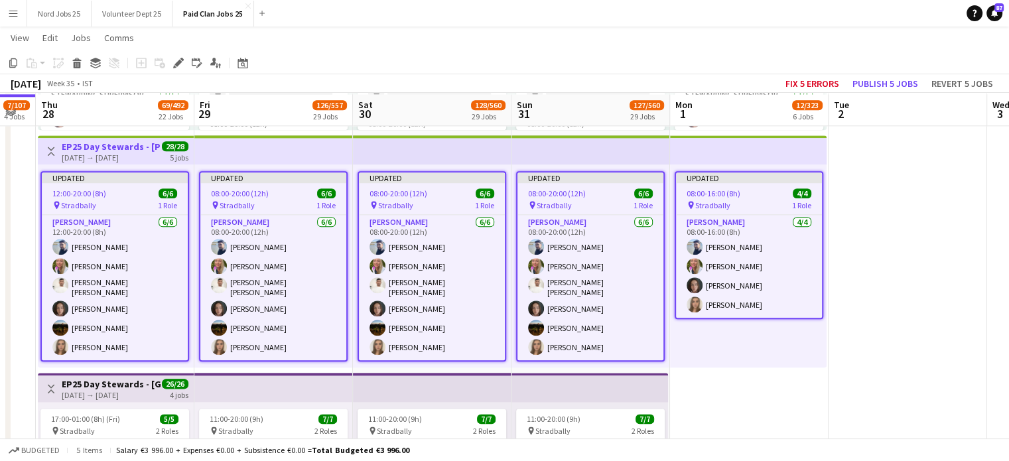
scroll to position [1558, 0]
click at [875, 79] on button "Publish 5 jobs" at bounding box center [885, 83] width 76 height 17
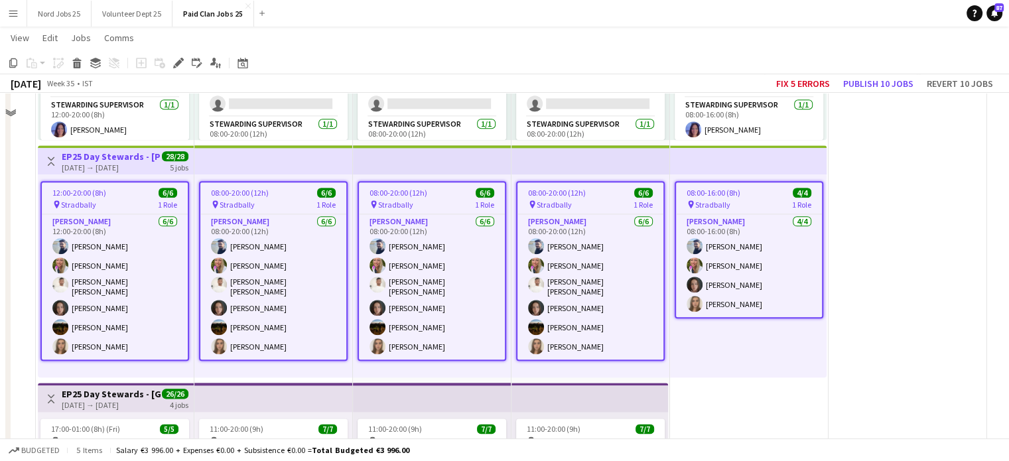
scroll to position [5881, 0]
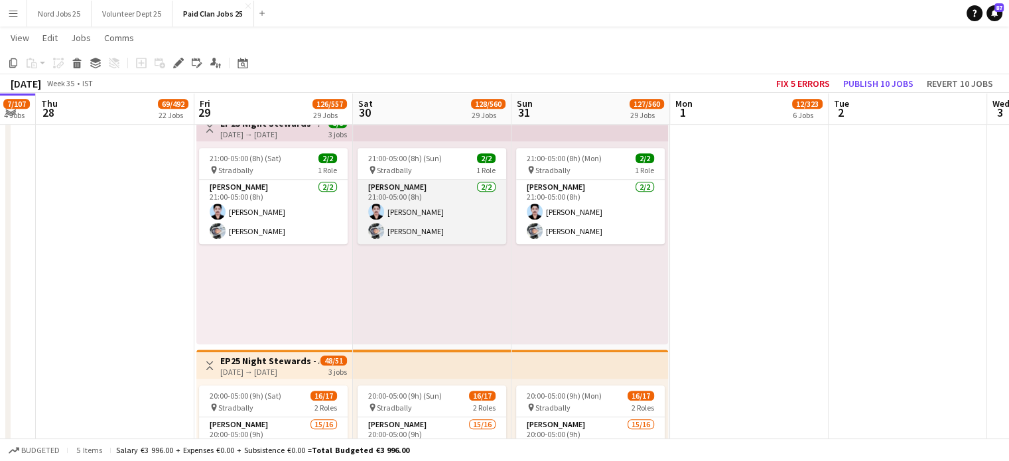
click at [417, 208] on app-card-role "Steward 2/2 21:00-05:00 (8h) Joel Jiji Izaak Mahon" at bounding box center [432, 212] width 149 height 64
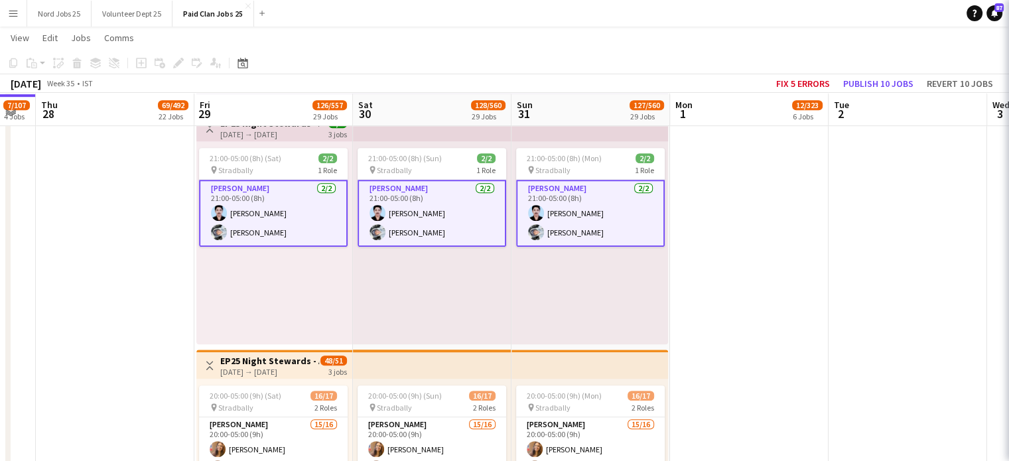
scroll to position [5882, 0]
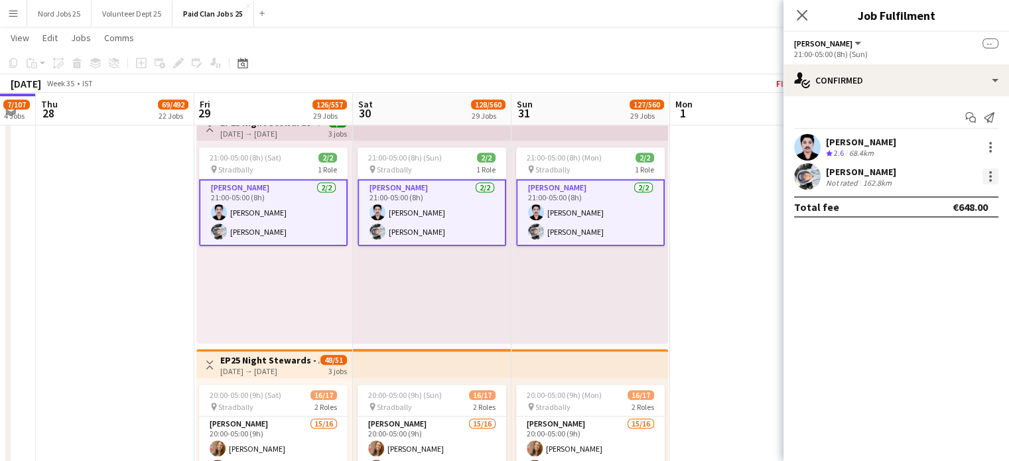
click at [994, 176] on div at bounding box center [990, 176] width 16 height 16
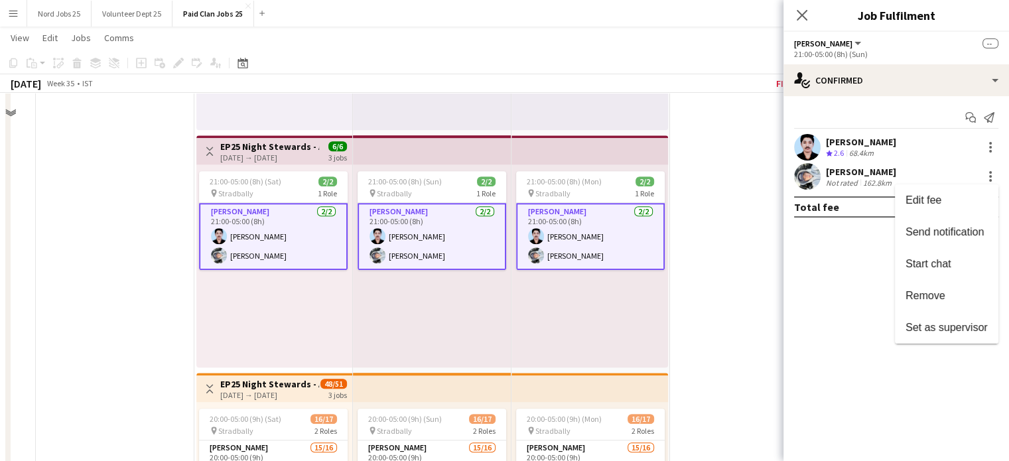
scroll to position [5813, 0]
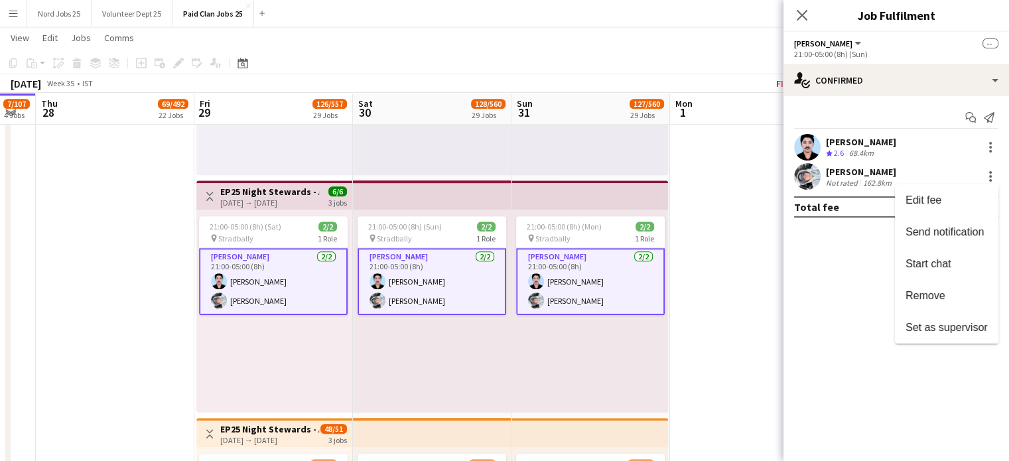
click at [403, 198] on div at bounding box center [504, 230] width 1009 height 461
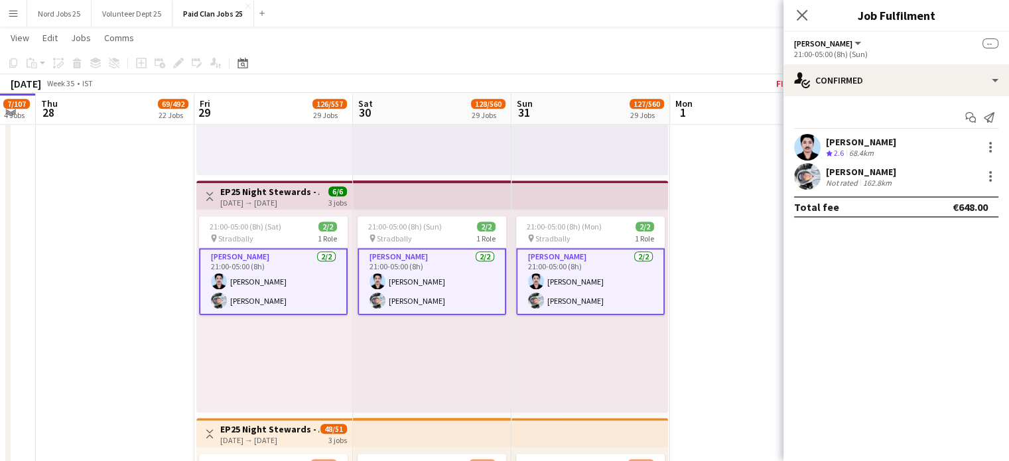
click at [371, 196] on app-top-bar at bounding box center [432, 194] width 159 height 29
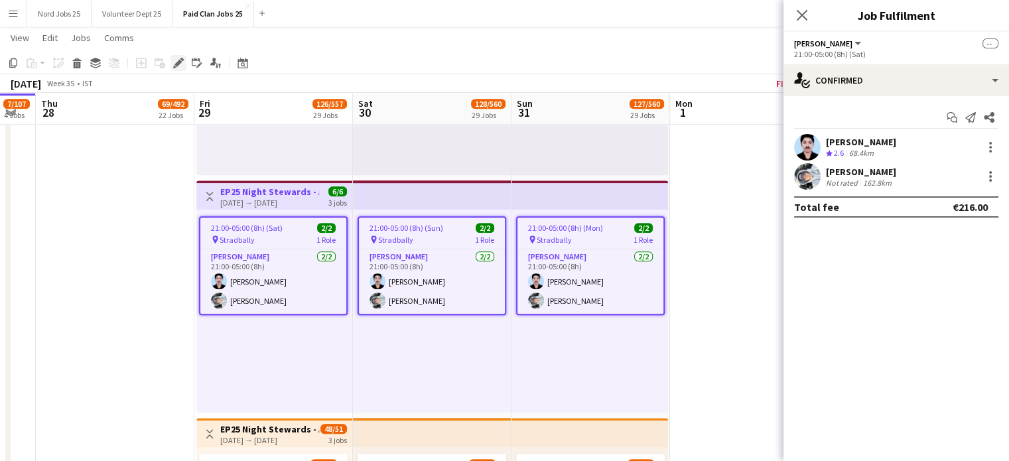
click at [174, 66] on icon at bounding box center [174, 66] width 3 height 3
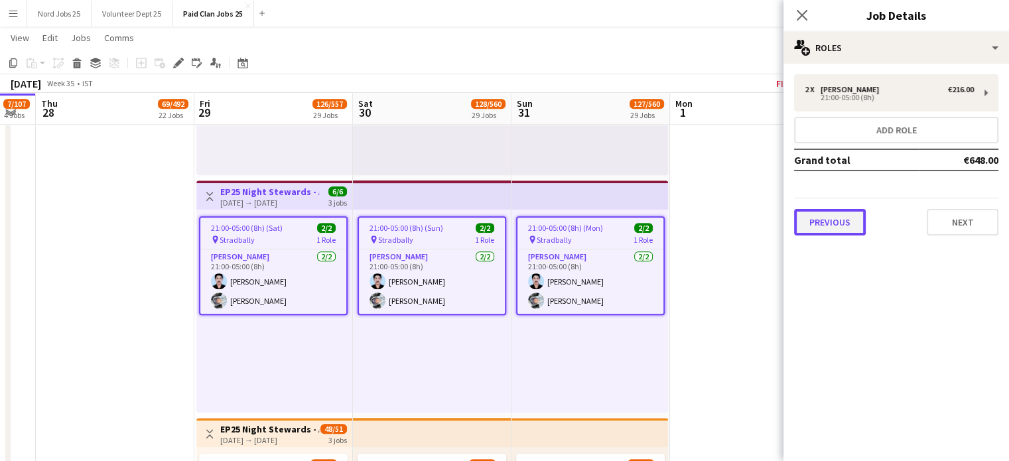
click at [839, 218] on button "Previous" at bounding box center [830, 222] width 72 height 27
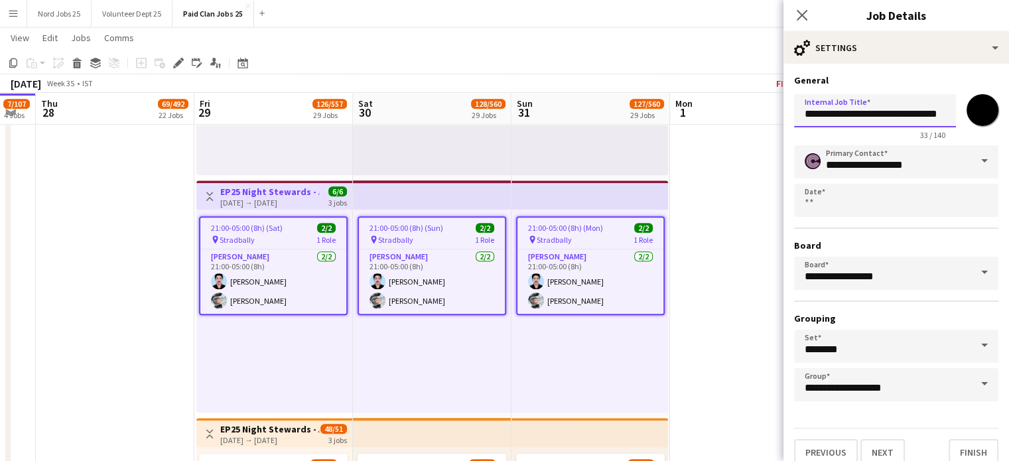
drag, startPoint x: 871, startPoint y: 107, endPoint x: 1014, endPoint y: 123, distance: 143.5
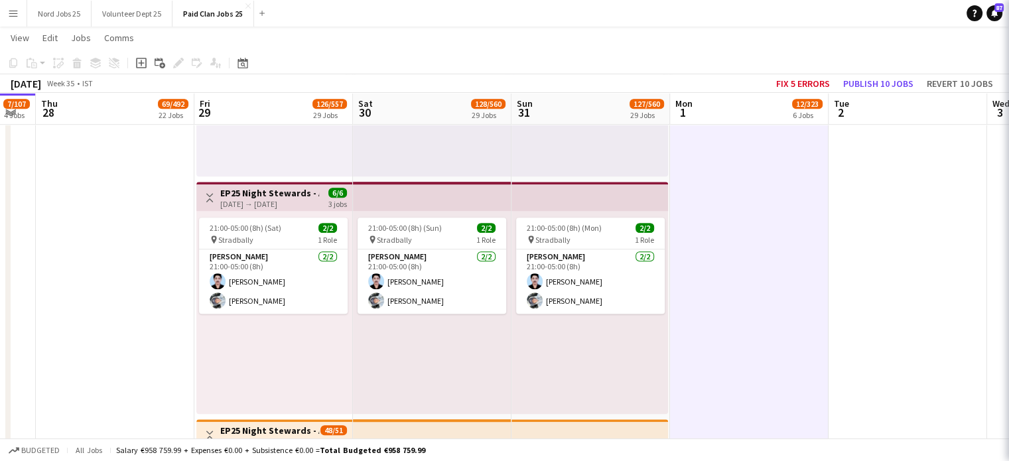
click at [584, 206] on app-top-bar at bounding box center [589, 196] width 157 height 29
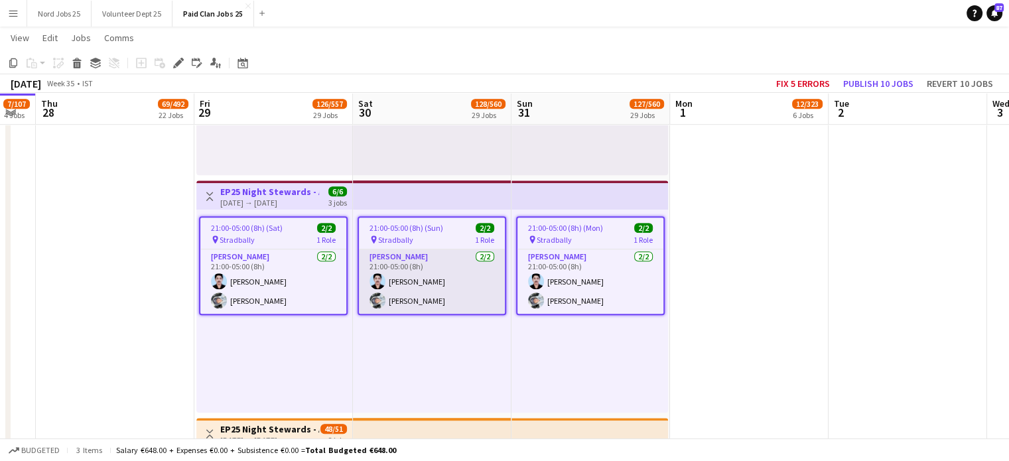
click at [426, 295] on app-card-role "Steward 2/2 21:00-05:00 (8h) Joel Jiji Izaak Mahon" at bounding box center [432, 281] width 146 height 64
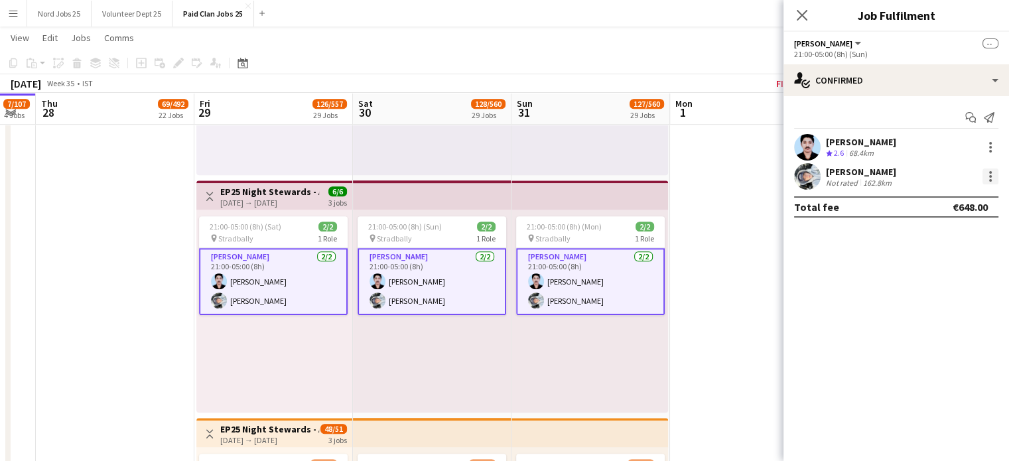
click at [990, 172] on div at bounding box center [990, 172] width 3 height 3
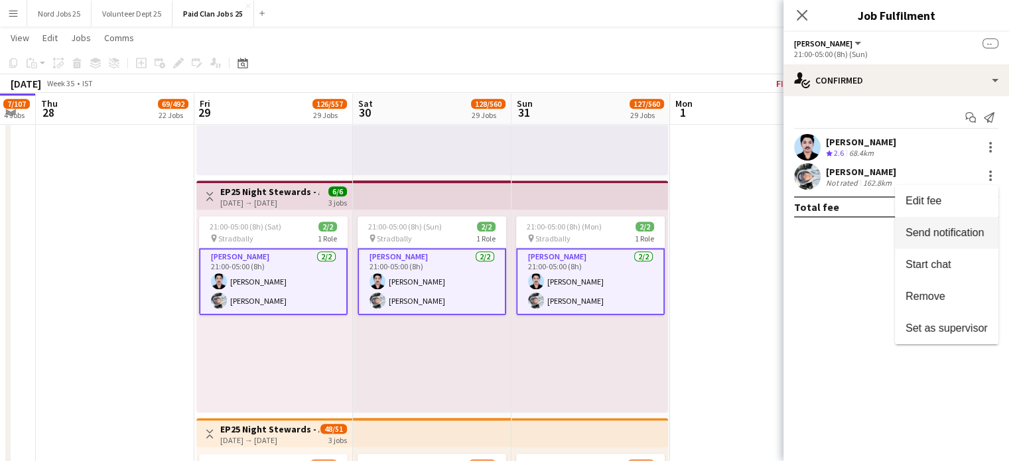
click at [931, 229] on span "Send notification" at bounding box center [944, 232] width 78 height 11
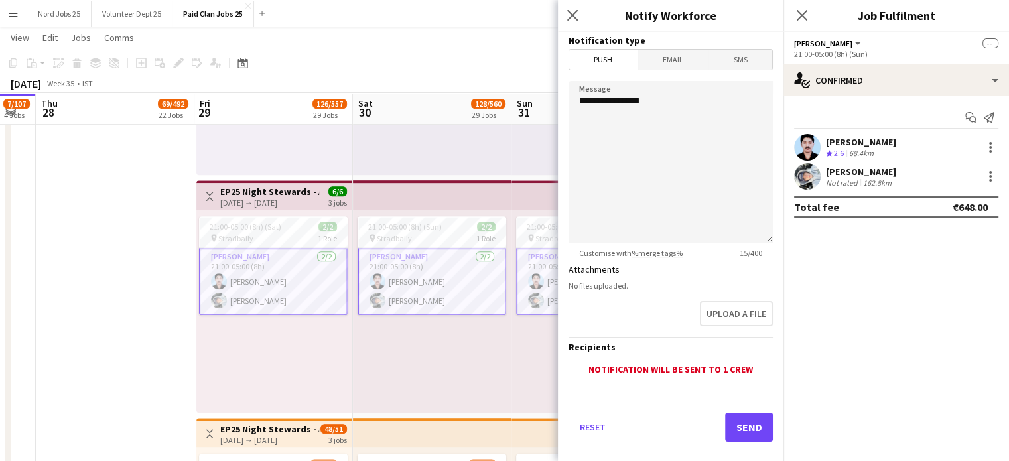
click at [576, 23] on div "Close pop-in" at bounding box center [574, 15] width 33 height 31
click at [573, 19] on icon "Close pop-in" at bounding box center [572, 15] width 13 height 13
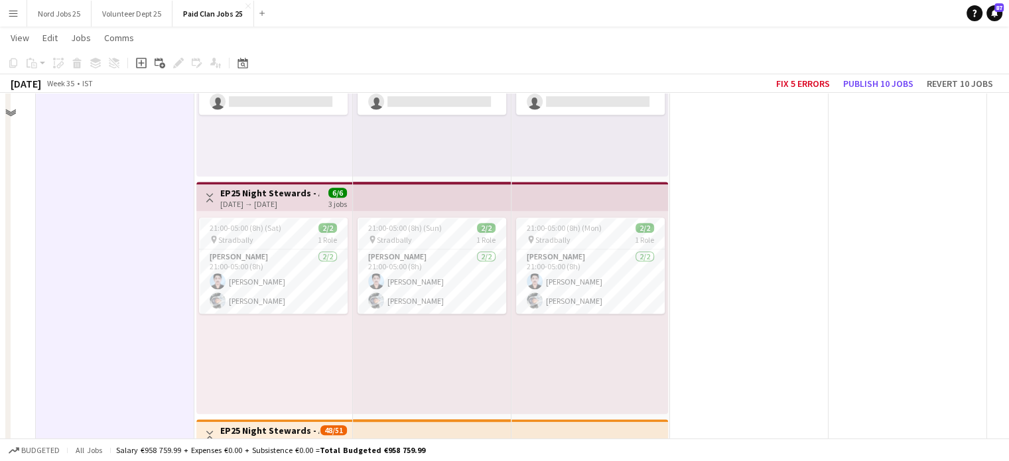
scroll to position [3005, 0]
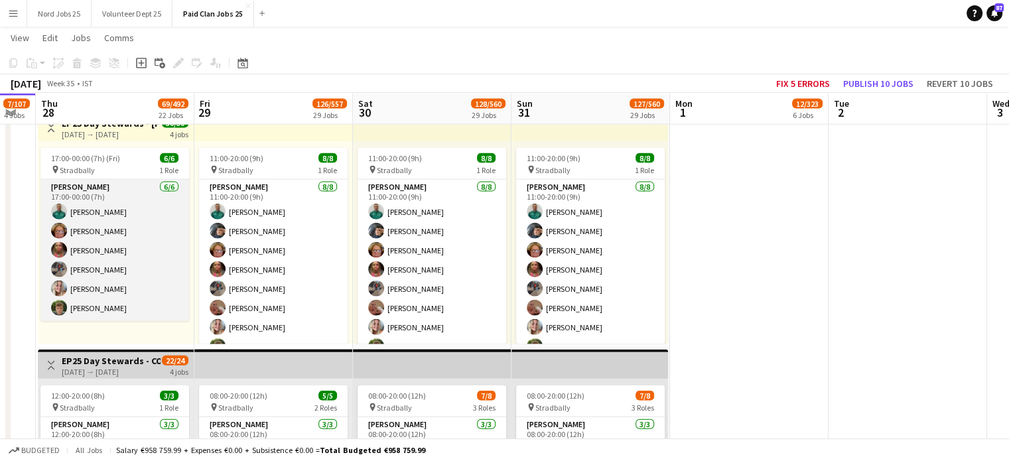
click at [134, 244] on app-card-role "Steward 6/6 17:00-00:00 (7h) Brendan Douanla Nuala Hyland Christine O’Mahony Co…" at bounding box center [114, 250] width 149 height 141
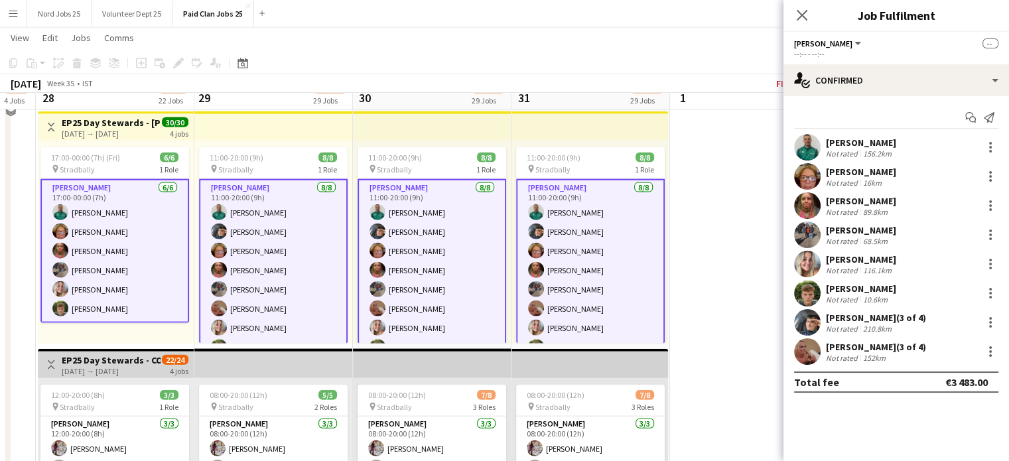
scroll to position [2945, 0]
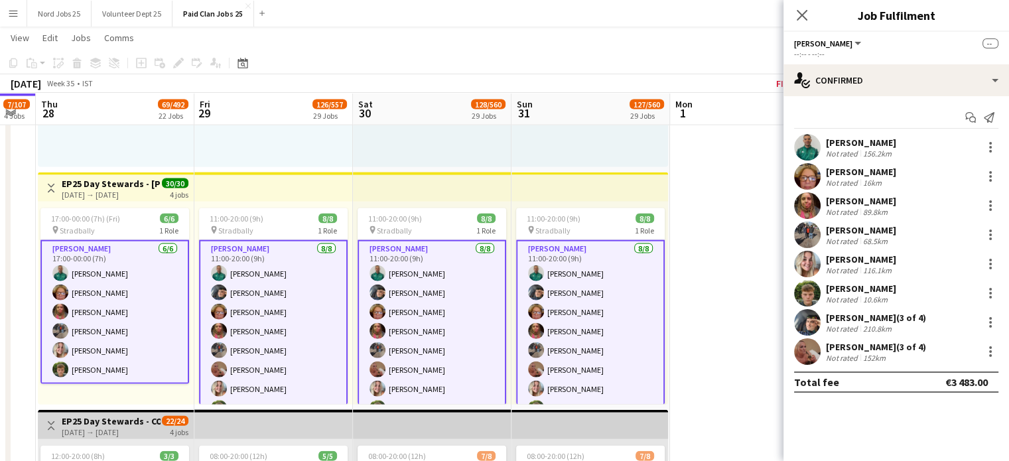
click at [256, 196] on app-top-bar at bounding box center [273, 186] width 159 height 29
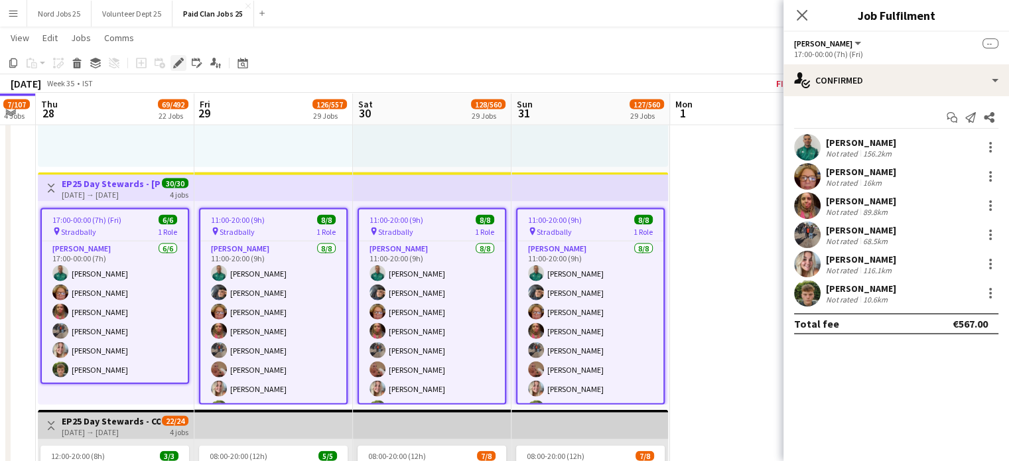
click at [175, 58] on icon "Edit" at bounding box center [178, 63] width 11 height 11
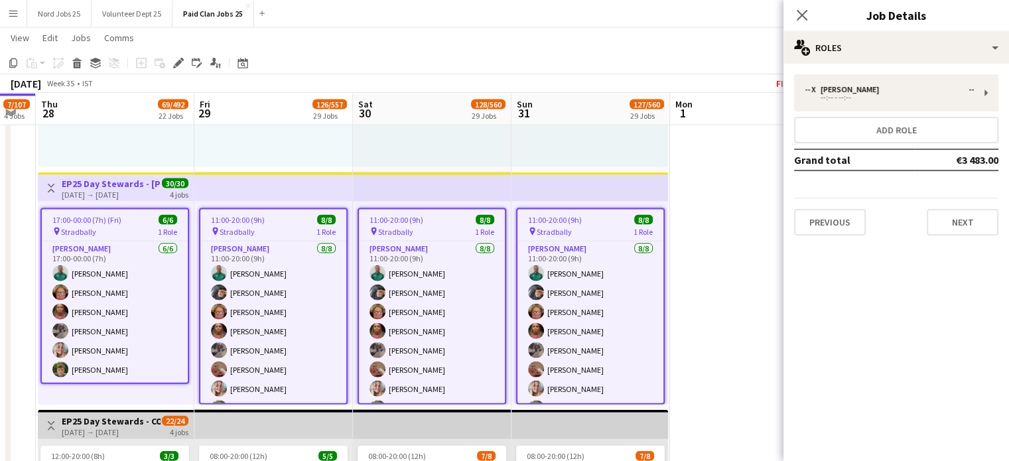
click at [836, 235] on div "-- x Steward -- --:-- - --:-- Add role Grand total €3 483.00 Previous Next" at bounding box center [896, 155] width 226 height 182
click at [841, 224] on button "Previous" at bounding box center [830, 222] width 72 height 27
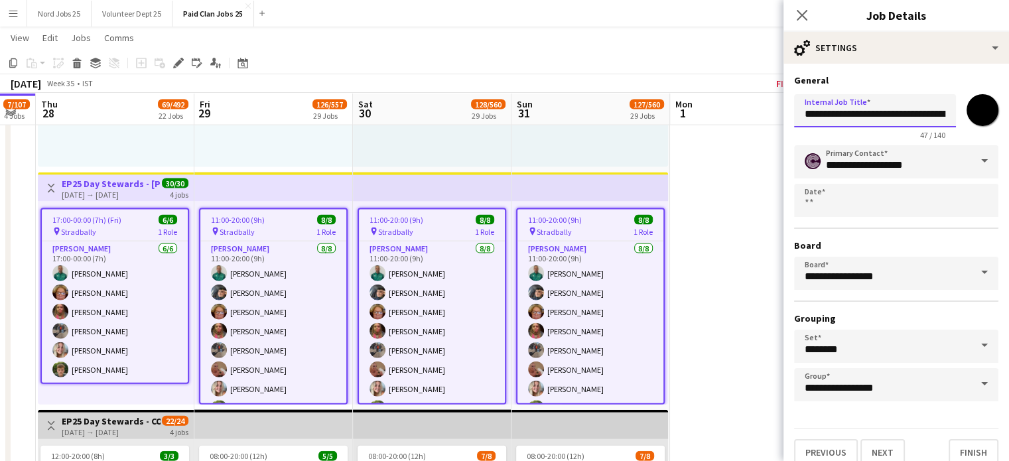
drag, startPoint x: 894, startPoint y: 113, endPoint x: 1018, endPoint y: 140, distance: 126.8
click at [913, 117] on input "**********" at bounding box center [875, 110] width 162 height 33
drag, startPoint x: 909, startPoint y: 116, endPoint x: 1006, endPoint y: 117, distance: 96.2
click at [1006, 117] on mat-expansion-panel "**********" at bounding box center [896, 262] width 226 height 397
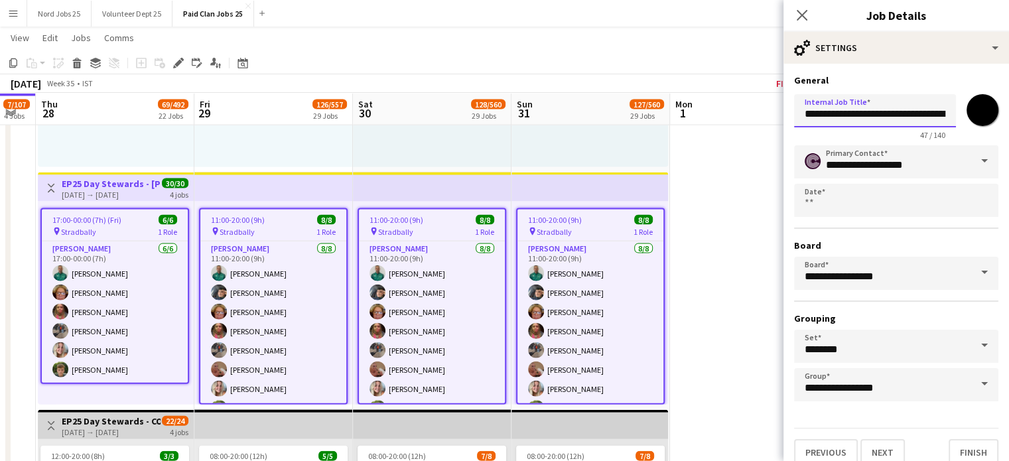
scroll to position [0, 78]
click at [911, 116] on input "**********" at bounding box center [870, 110] width 152 height 33
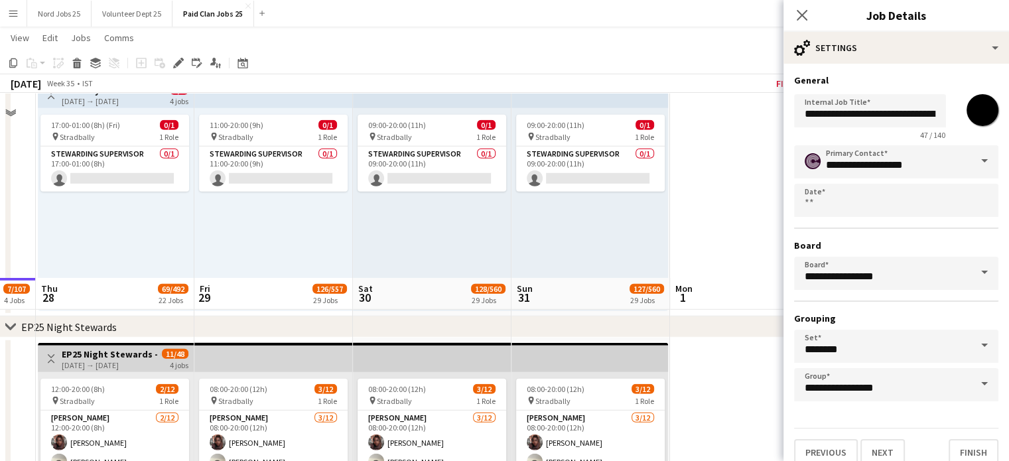
scroll to position [3936, 0]
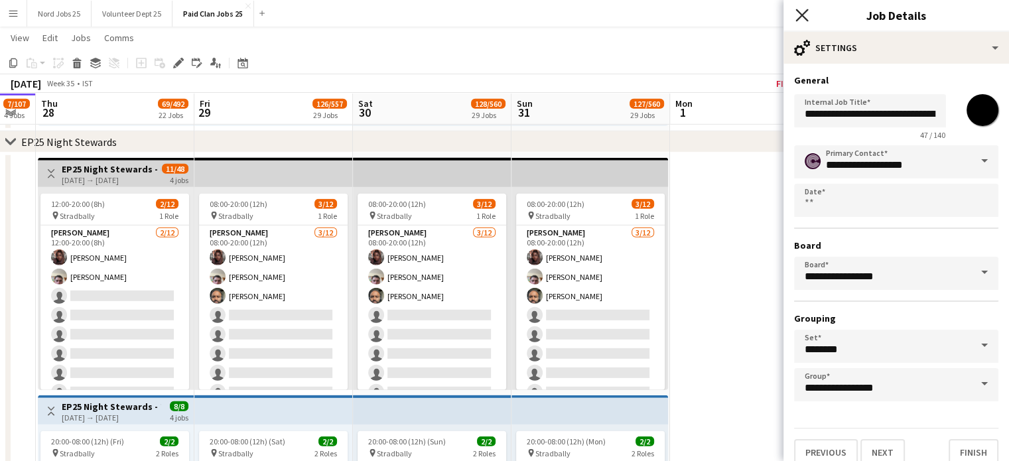
click at [804, 13] on icon at bounding box center [801, 15] width 13 height 13
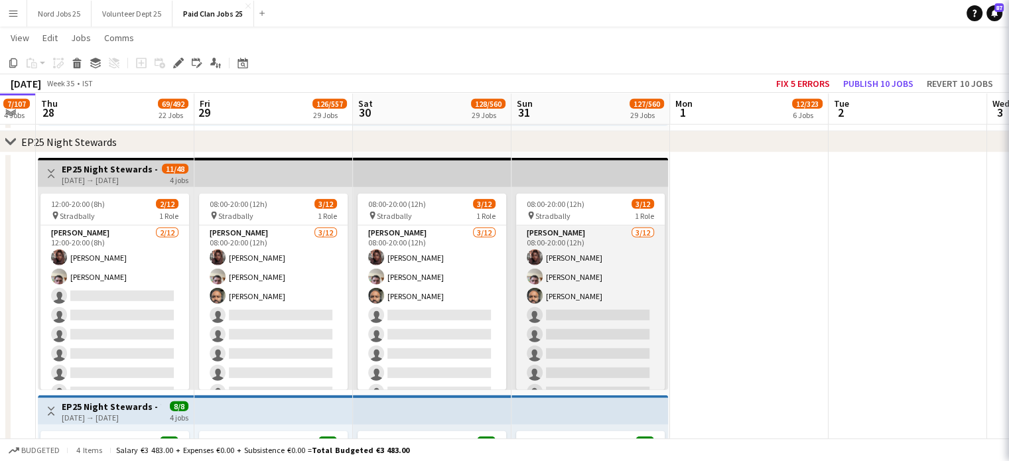
click at [610, 251] on app-card-role "Steward 3/12 08:00-20:00 (12h) Tania Ncube Edward Fitzgerald utkarsh singh sing…" at bounding box center [590, 354] width 149 height 257
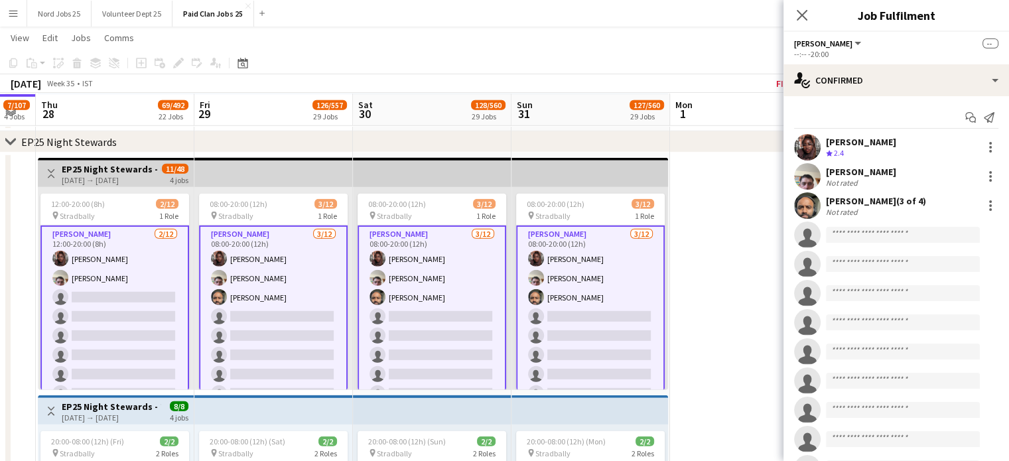
scroll to position [3937, 0]
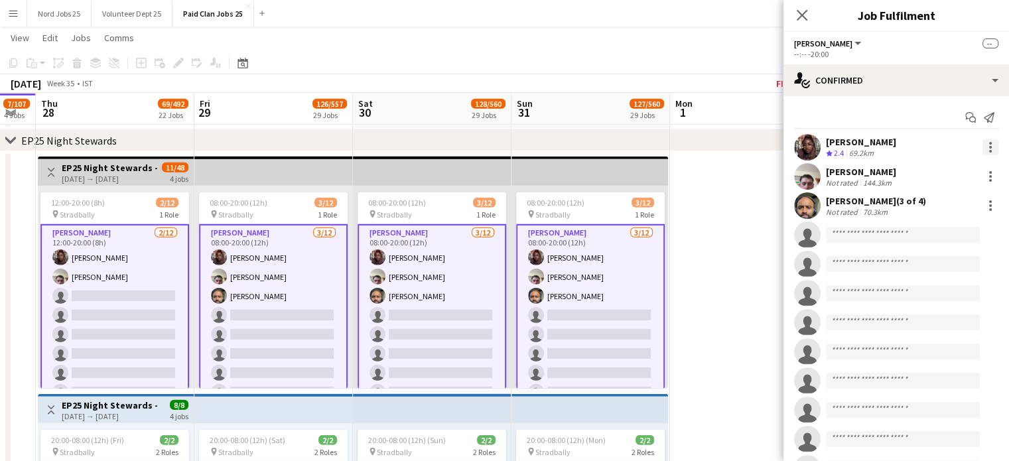
click at [982, 148] on div at bounding box center [990, 147] width 16 height 16
click at [931, 275] on button "Remove" at bounding box center [936, 267] width 103 height 32
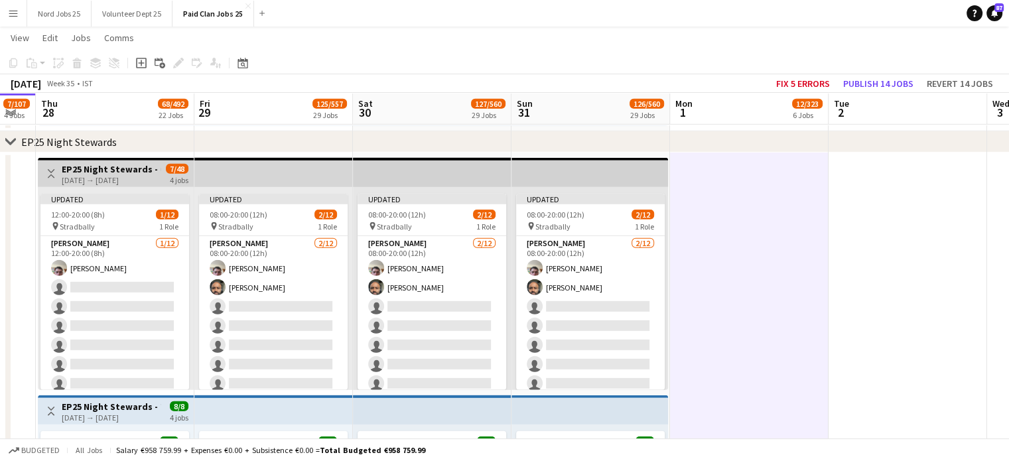
click at [596, 178] on app-top-bar at bounding box center [589, 172] width 157 height 29
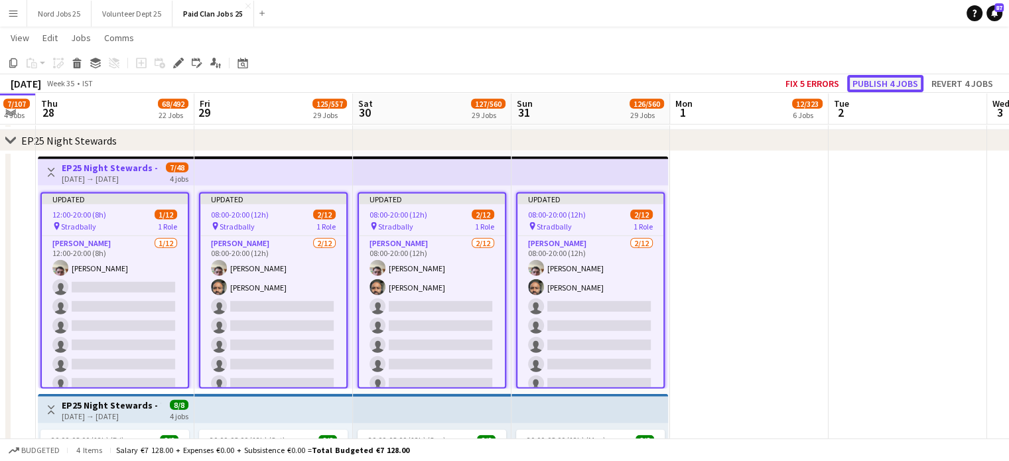
click at [858, 86] on button "Publish 4 jobs" at bounding box center [885, 83] width 76 height 17
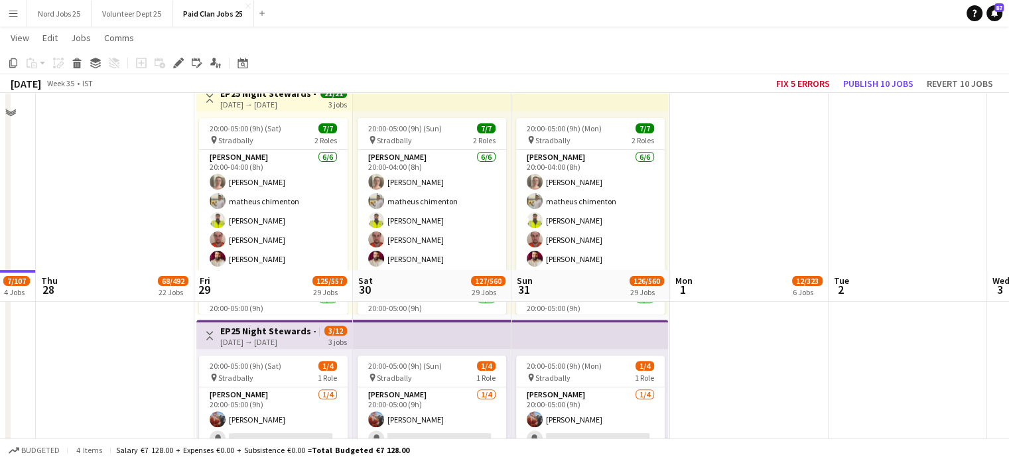
scroll to position [5613, 0]
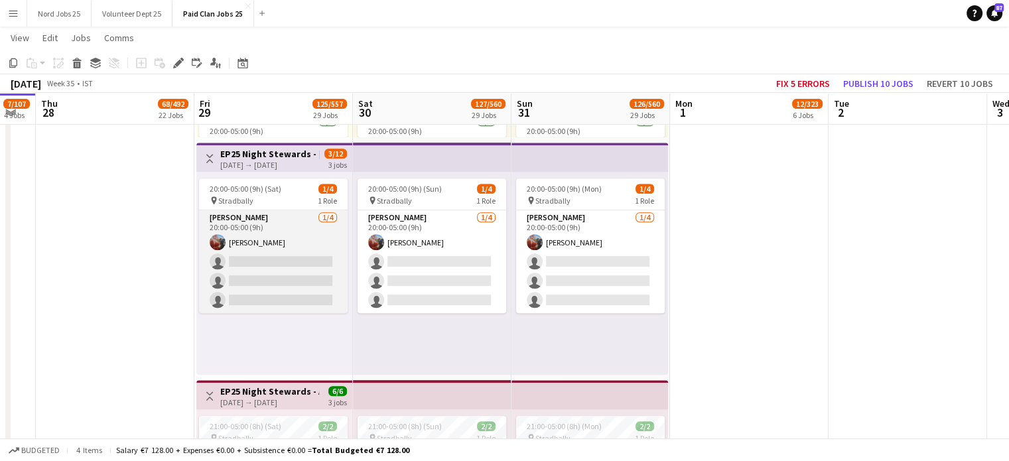
click at [245, 255] on app-card-role "Steward 1/4 20:00-05:00 (9h) Danielle Walsh single-neutral-actions single-neutr…" at bounding box center [273, 261] width 149 height 103
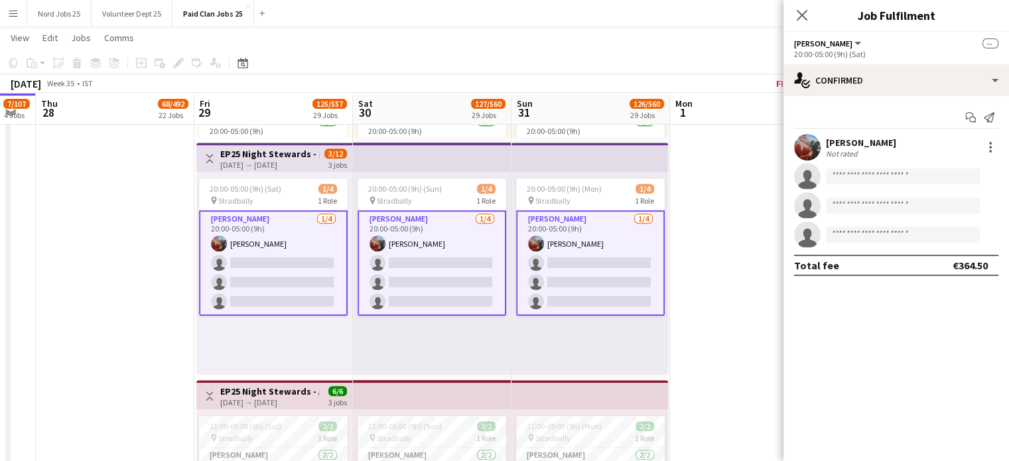
scroll to position [92, 0]
click at [883, 177] on input at bounding box center [903, 176] width 154 height 16
type input "*****"
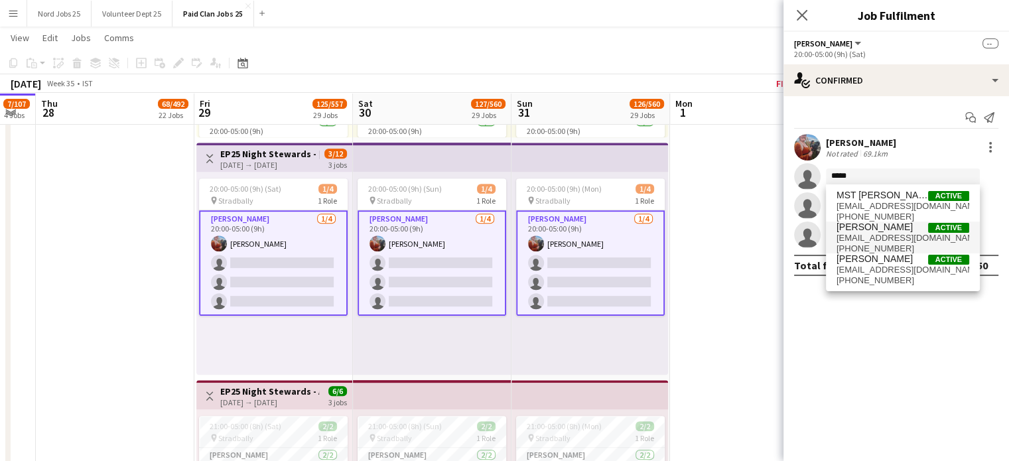
click at [880, 235] on span "thandekatanya@icloud.com" at bounding box center [902, 238] width 133 height 11
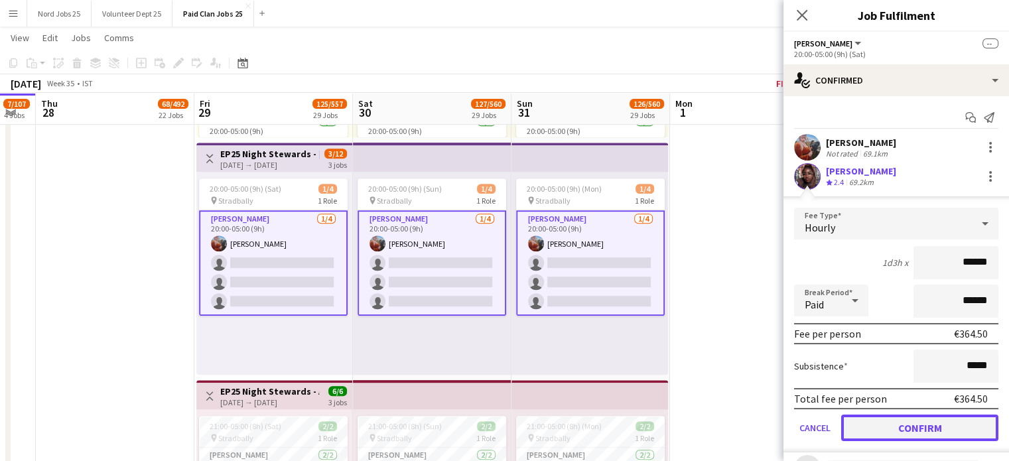
click at [921, 419] on button "Confirm" at bounding box center [919, 428] width 157 height 27
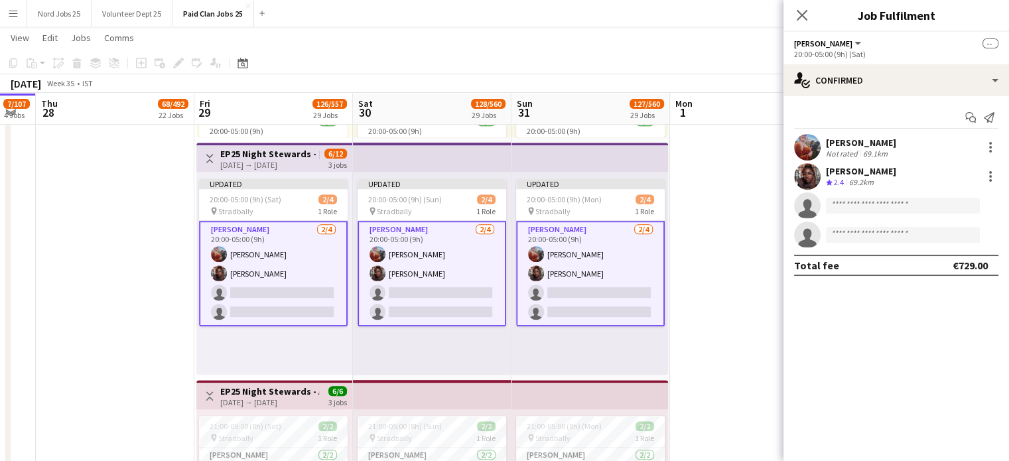
click at [699, 246] on app-date-cell at bounding box center [749, 21] width 159 height 3092
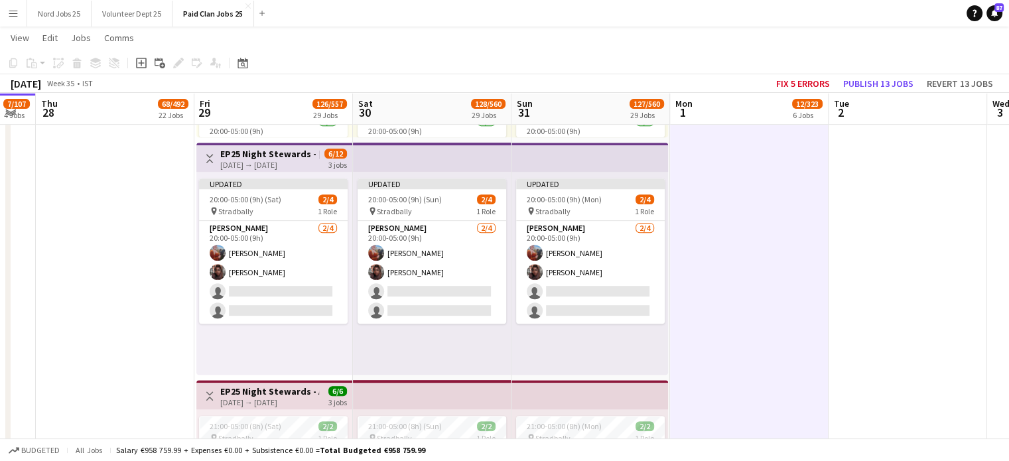
click at [610, 164] on app-top-bar at bounding box center [589, 157] width 157 height 29
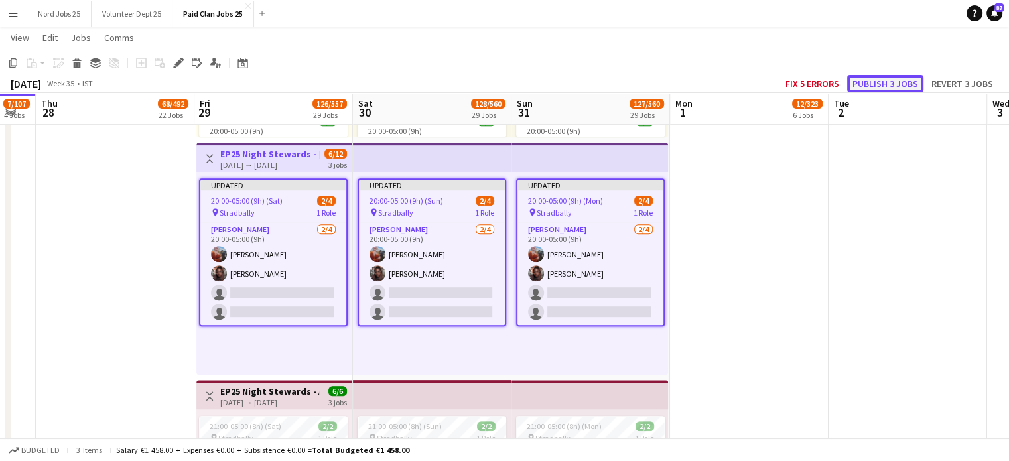
click at [860, 78] on button "Publish 3 jobs" at bounding box center [885, 83] width 76 height 17
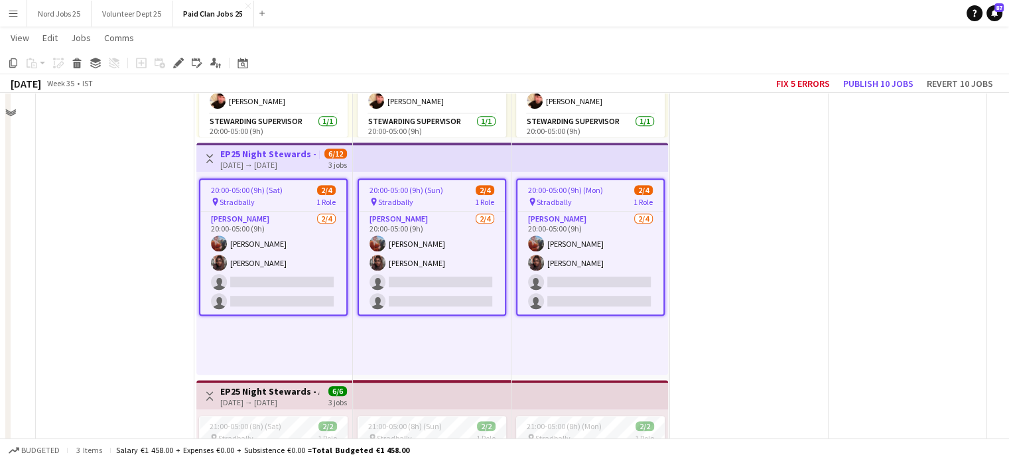
scroll to position [3962, 0]
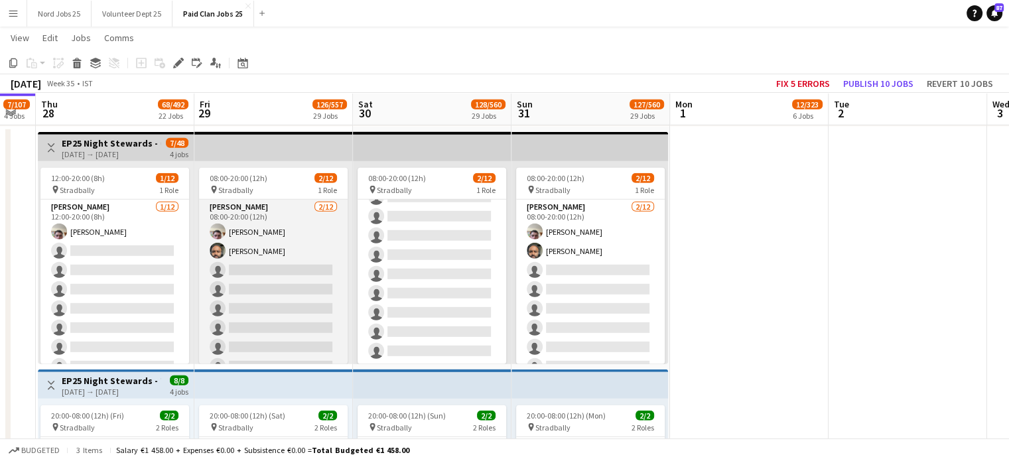
click at [259, 237] on app-card-role "Steward 2/12 08:00-20:00 (12h) Edward Fitzgerald utkarsh singh single-neutral-a…" at bounding box center [273, 328] width 149 height 257
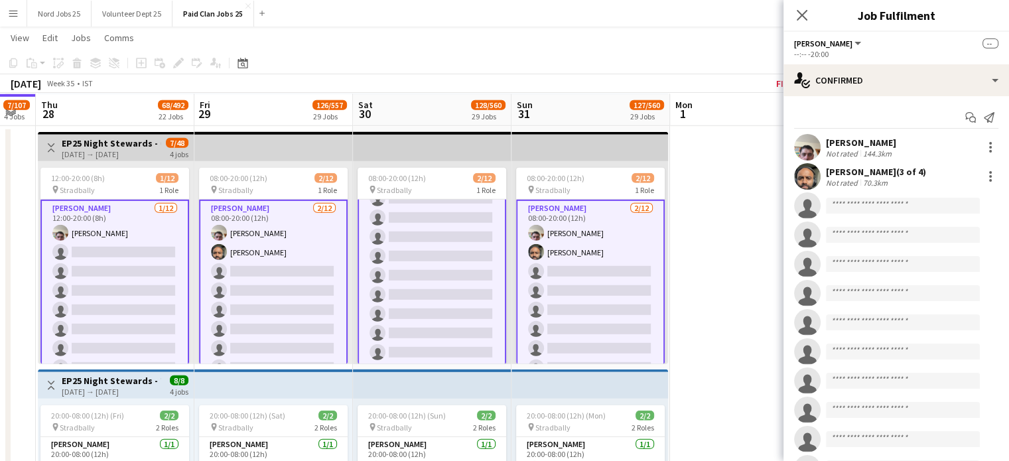
scroll to position [94, 0]
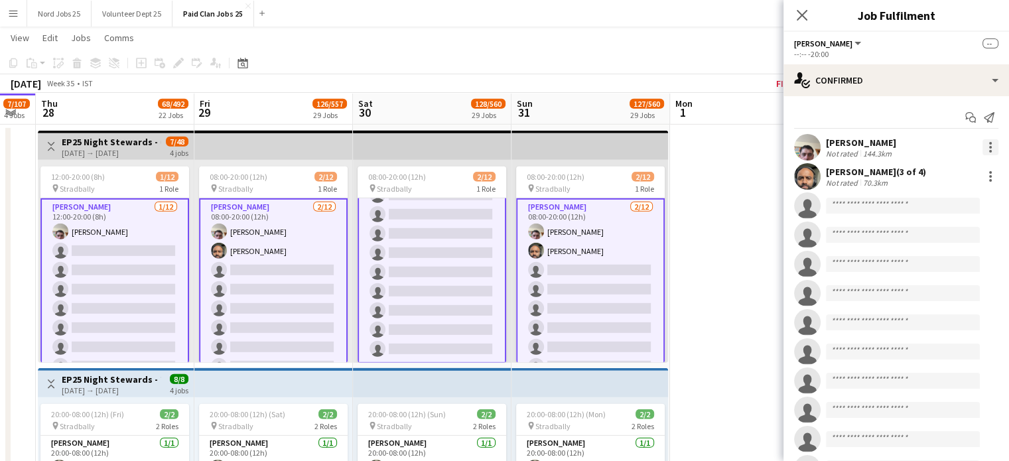
click at [982, 153] on div at bounding box center [990, 147] width 16 height 16
drag, startPoint x: 913, startPoint y: 267, endPoint x: 855, endPoint y: 257, distance: 58.7
click at [913, 267] on span "Remove" at bounding box center [915, 266] width 40 height 11
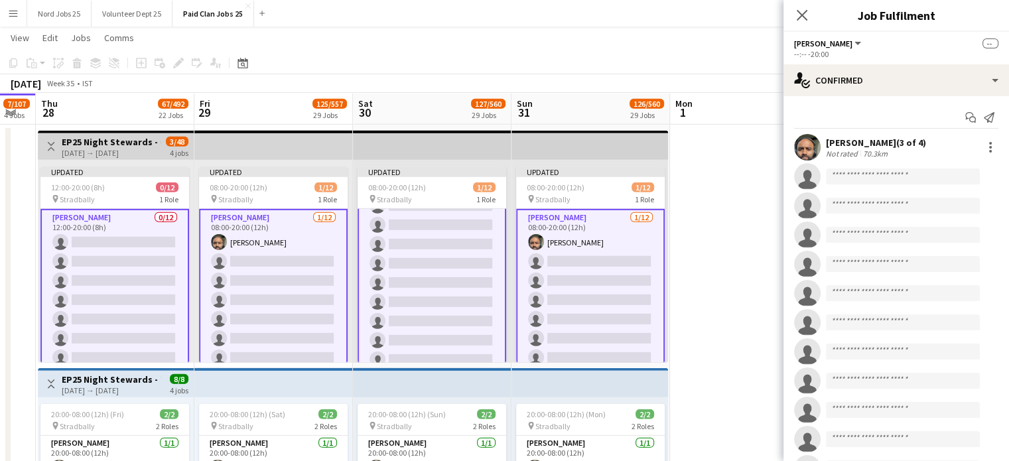
scroll to position [96, 0]
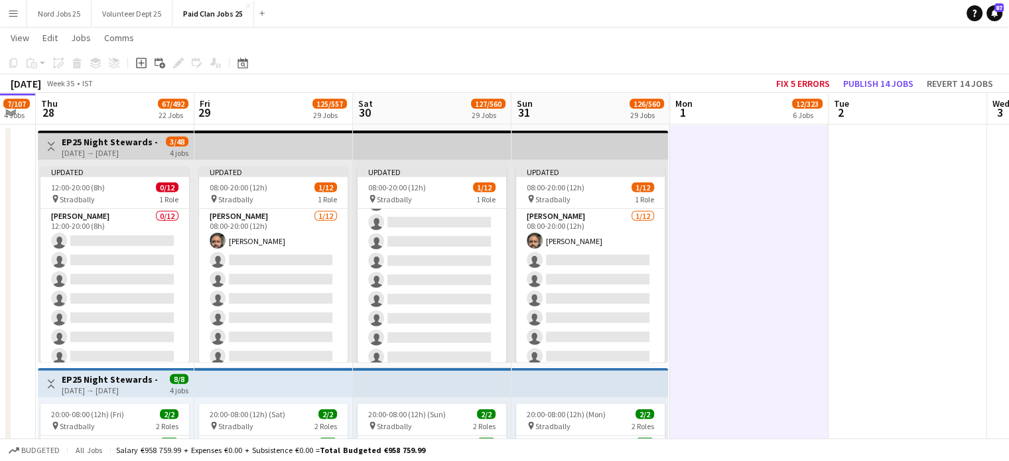
click at [598, 152] on app-top-bar at bounding box center [589, 145] width 157 height 29
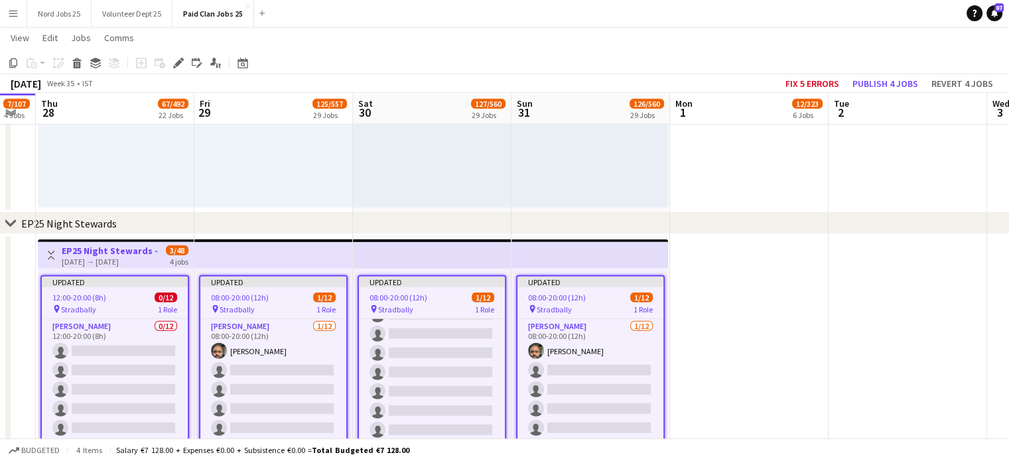
scroll to position [3850, 0]
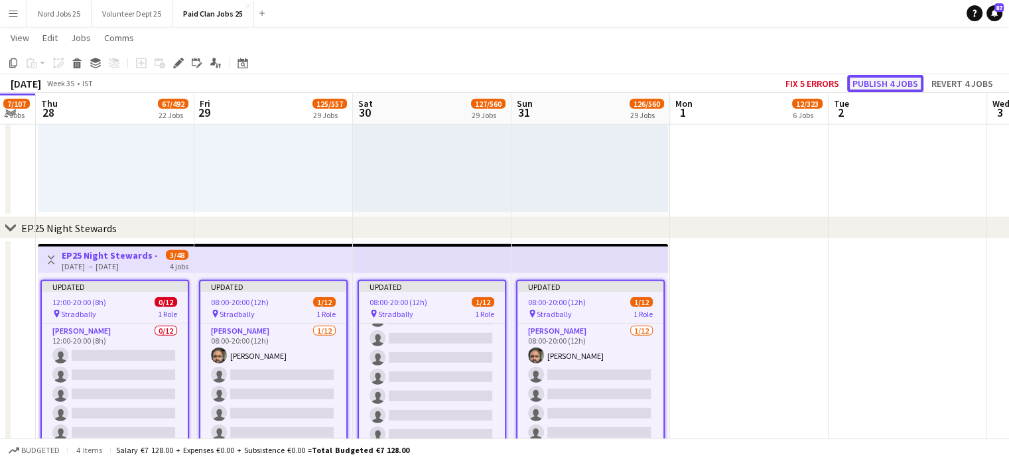
click at [878, 87] on button "Publish 4 jobs" at bounding box center [885, 83] width 76 height 17
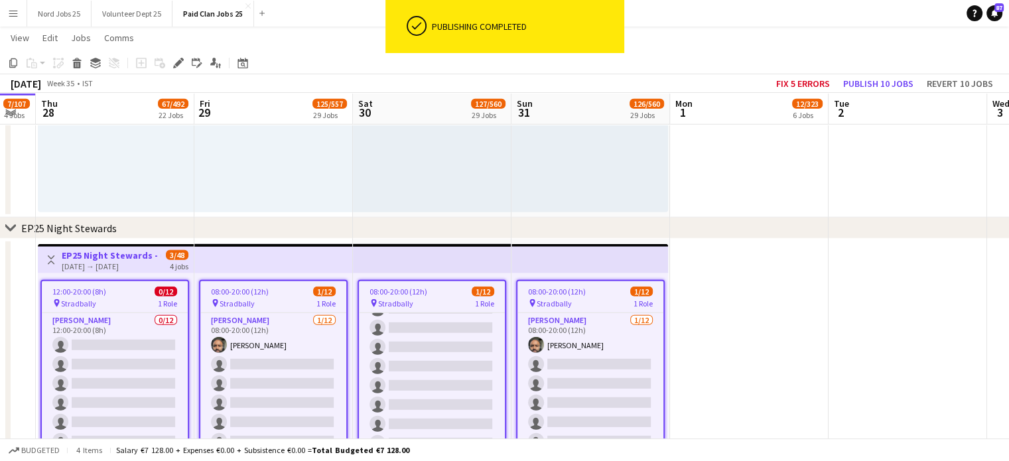
scroll to position [5643, 0]
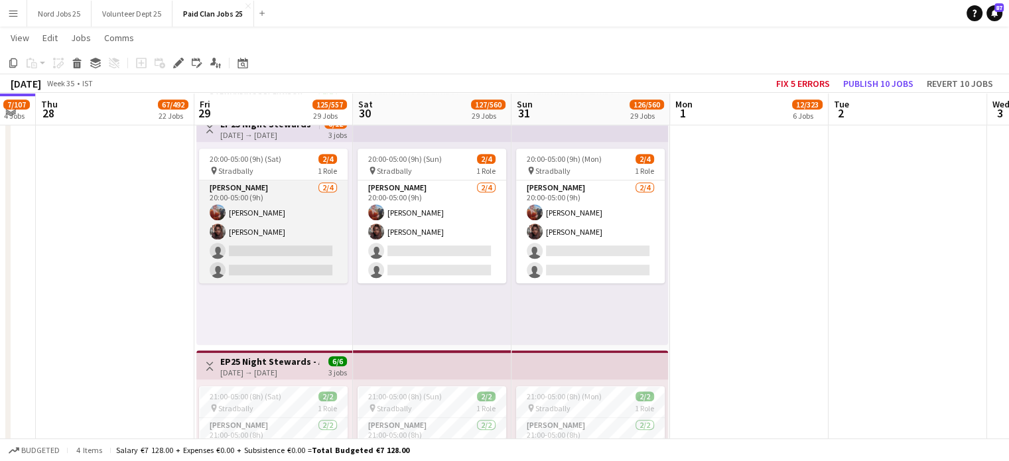
click at [312, 251] on app-card-role "Steward 2/4 20:00-05:00 (9h) Danielle Walsh Tania Ncube single-neutral-actions …" at bounding box center [273, 231] width 149 height 103
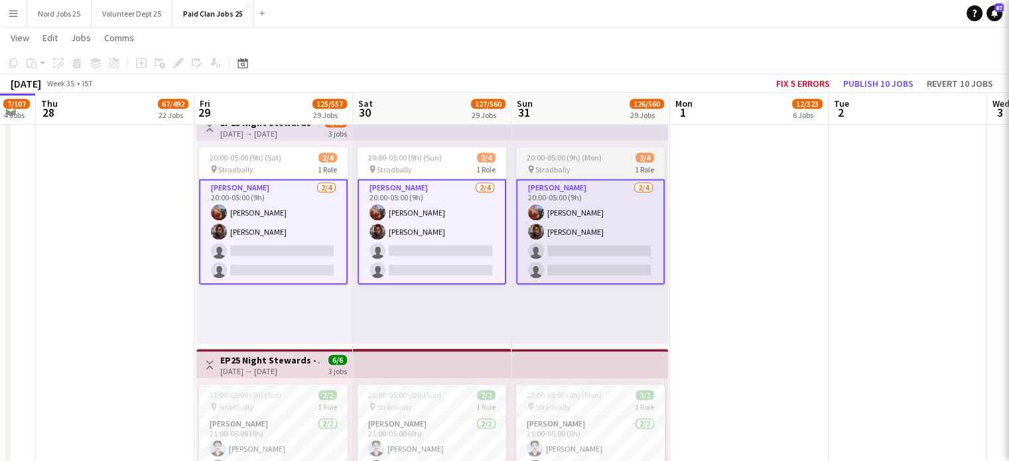
scroll to position [92, 0]
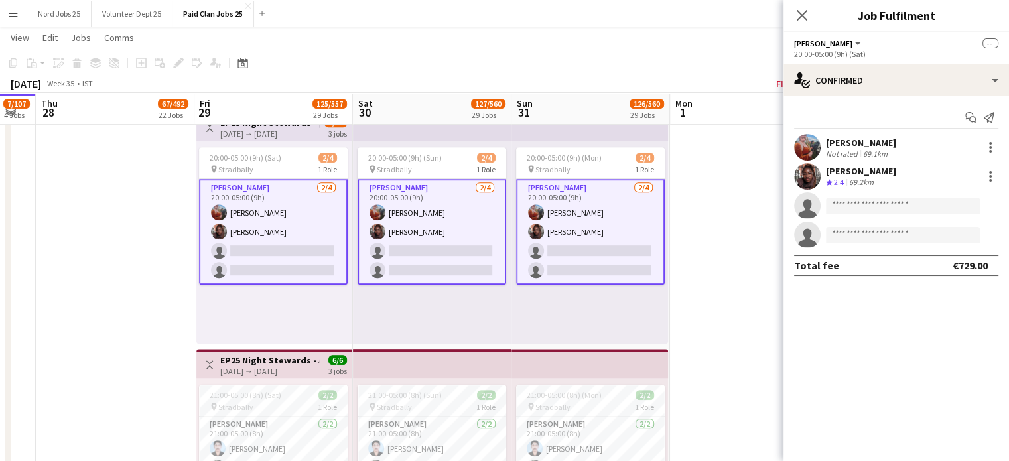
click at [584, 251] on app-card-role "Steward 2/4 20:00-05:00 (9h) Danielle Walsh Tania Ncube single-neutral-actions …" at bounding box center [590, 231] width 149 height 105
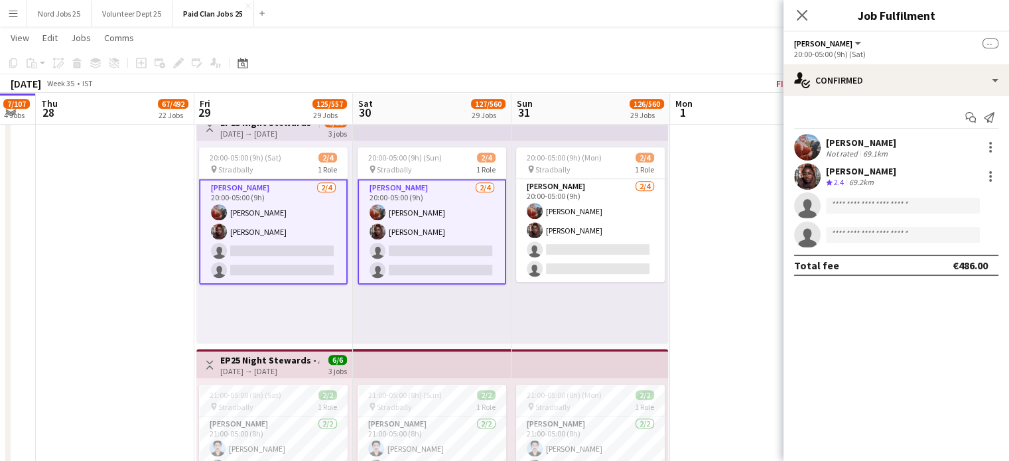
click at [438, 332] on div "20:00-05:00 (9h) (Sun) 2/4 pin Stradbally 1 Role Steward 2/4 20:00-05:00 (9h) D…" at bounding box center [432, 242] width 159 height 203
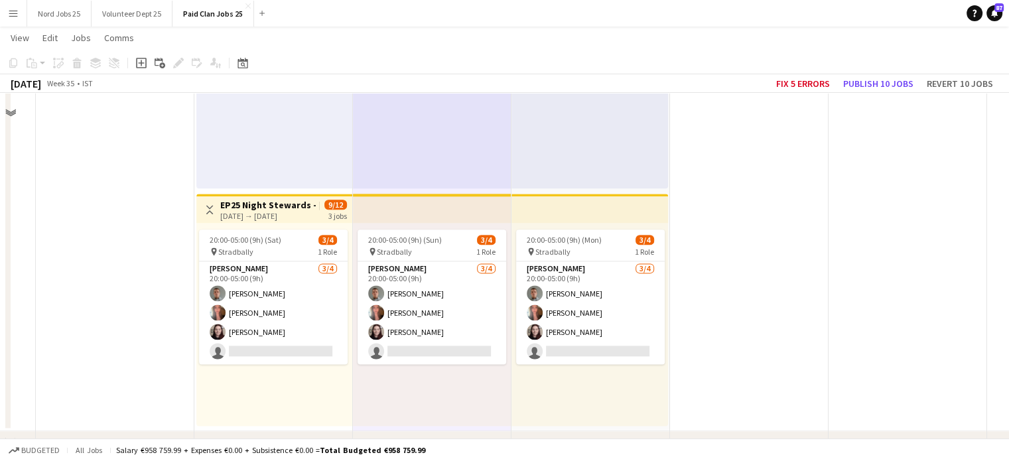
scroll to position [5643, 0]
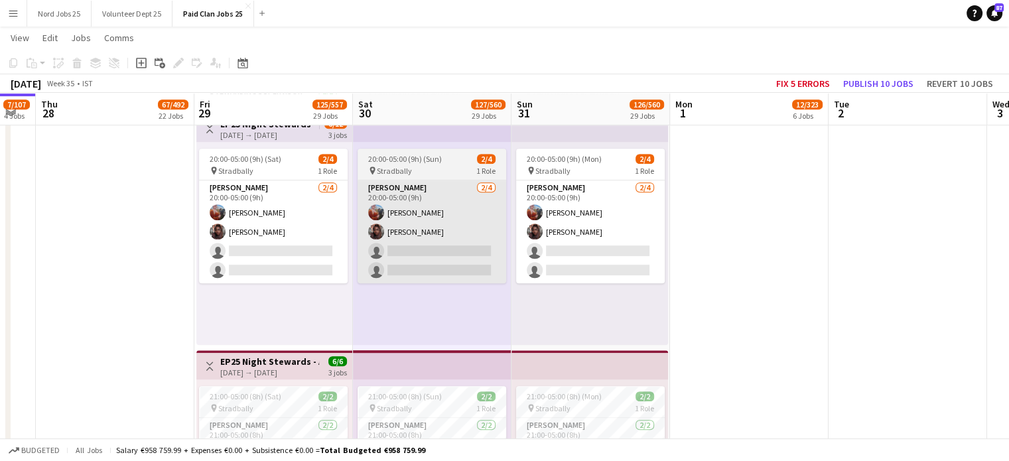
click at [420, 222] on app-card-role "Steward 2/4 20:00-05:00 (9h) Danielle Walsh Tania Ncube single-neutral-actions …" at bounding box center [432, 231] width 149 height 103
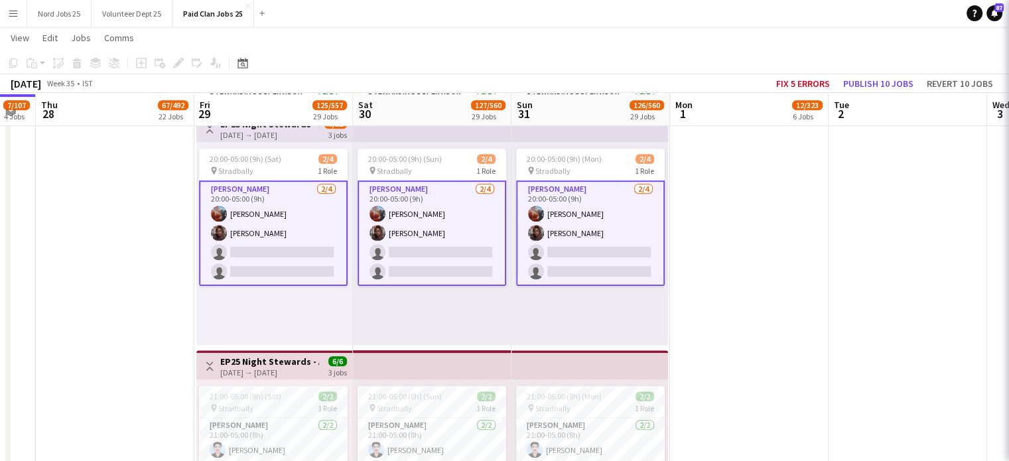
scroll to position [5645, 0]
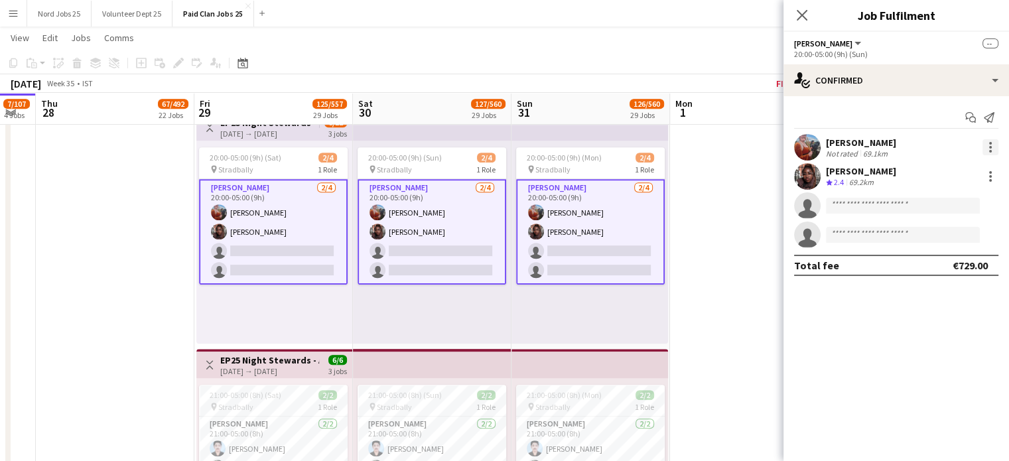
click at [987, 140] on div at bounding box center [990, 147] width 16 height 16
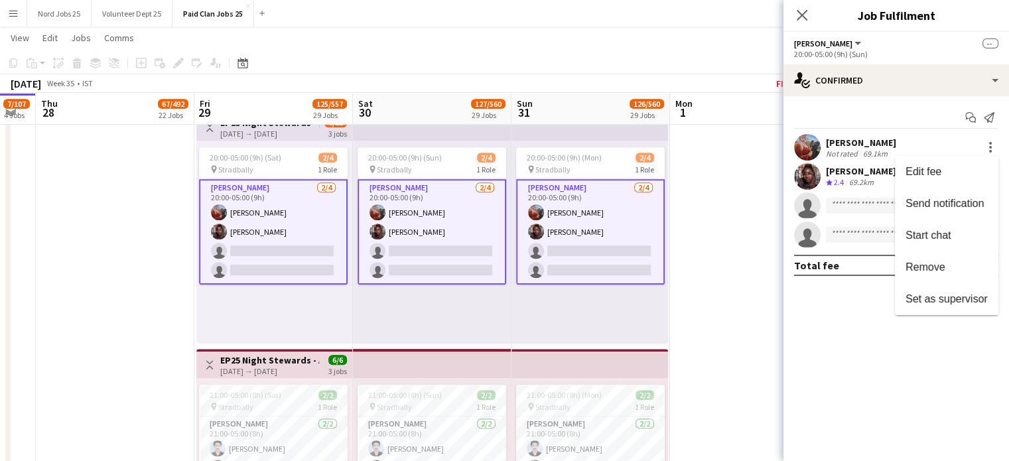
click at [837, 289] on div at bounding box center [504, 230] width 1009 height 461
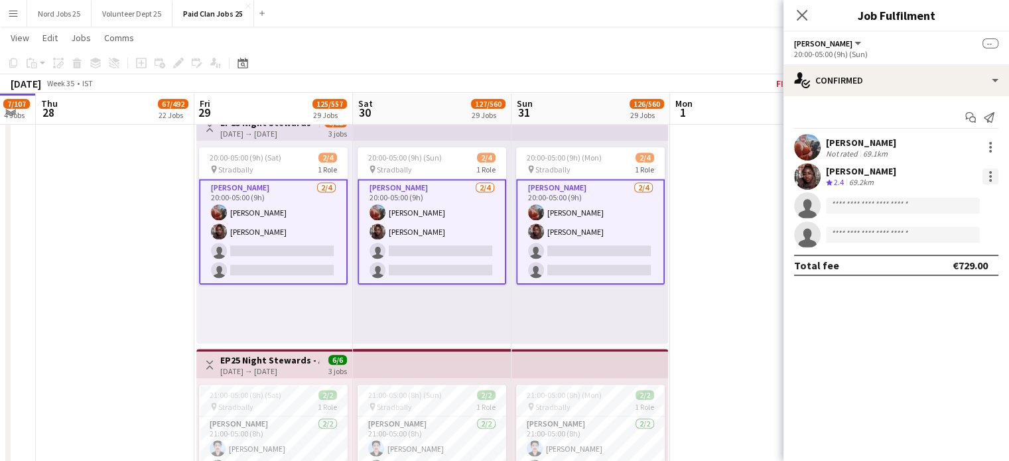
click at [986, 176] on div at bounding box center [990, 176] width 16 height 16
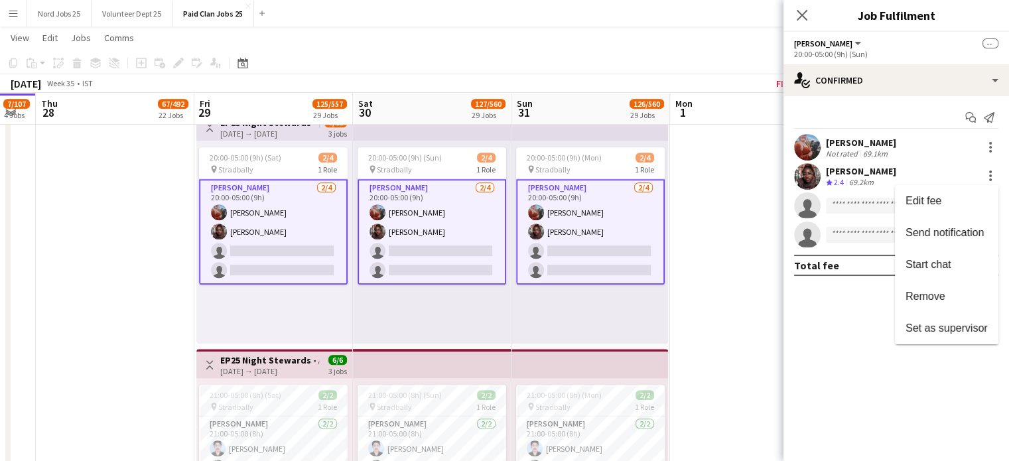
click at [918, 303] on button "Remove" at bounding box center [946, 297] width 103 height 32
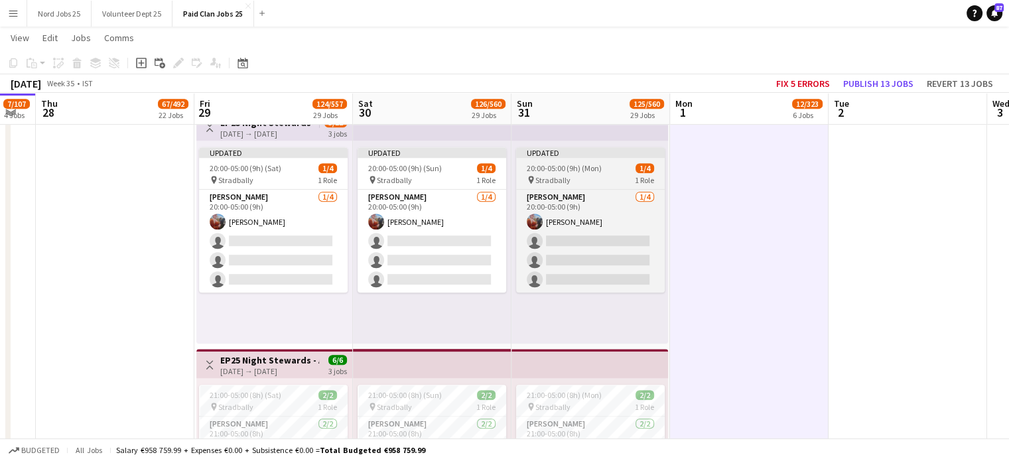
click at [598, 155] on div "Updated" at bounding box center [590, 152] width 149 height 11
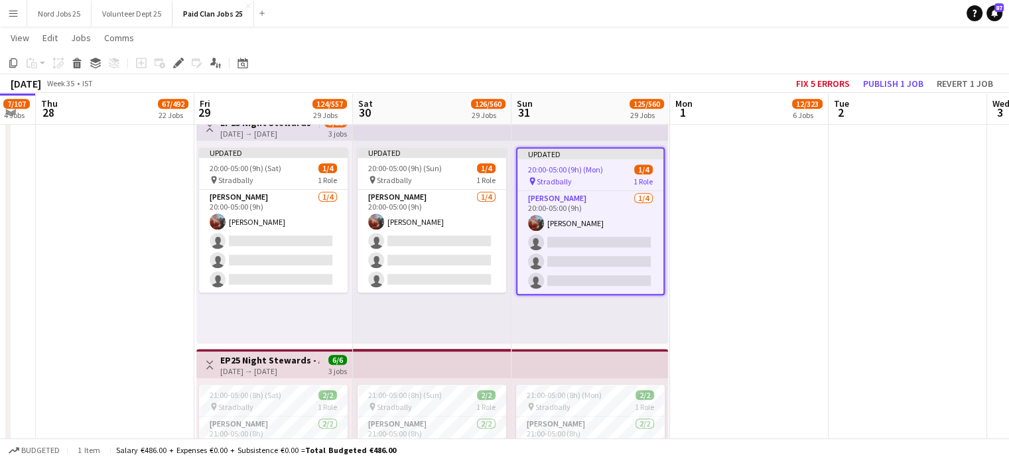
click at [602, 134] on app-top-bar at bounding box center [589, 125] width 157 height 29
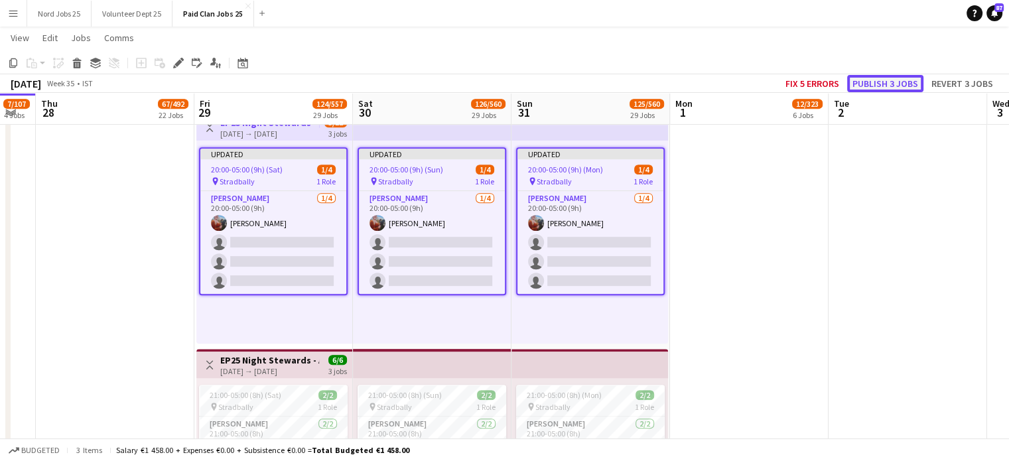
click at [876, 88] on button "Publish 3 jobs" at bounding box center [885, 83] width 76 height 17
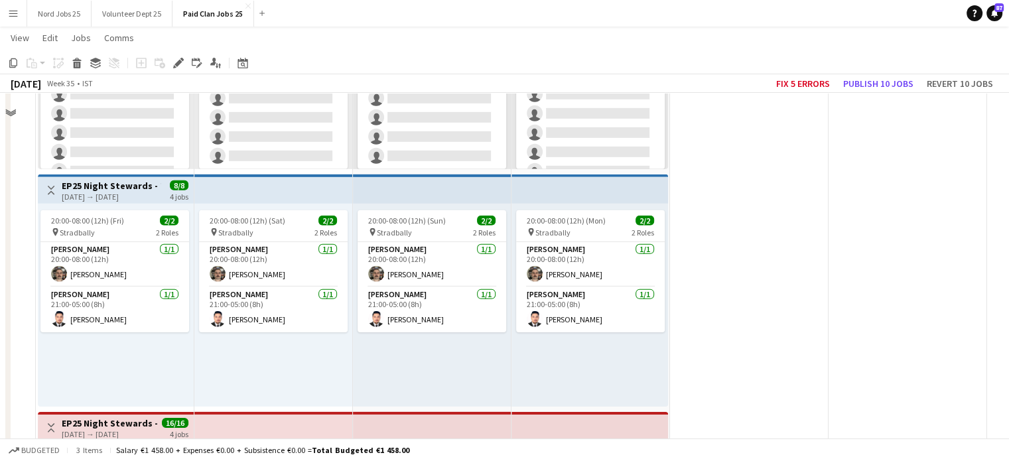
scroll to position [3966, 0]
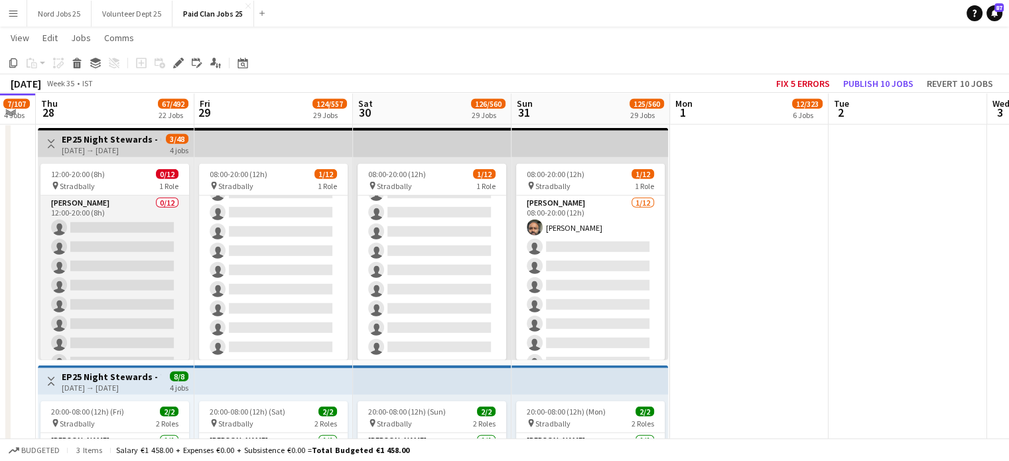
click at [125, 236] on app-card-role "Steward 0/12 12:00-20:00 (8h) single-neutral-actions single-neutral-actions sin…" at bounding box center [114, 324] width 149 height 257
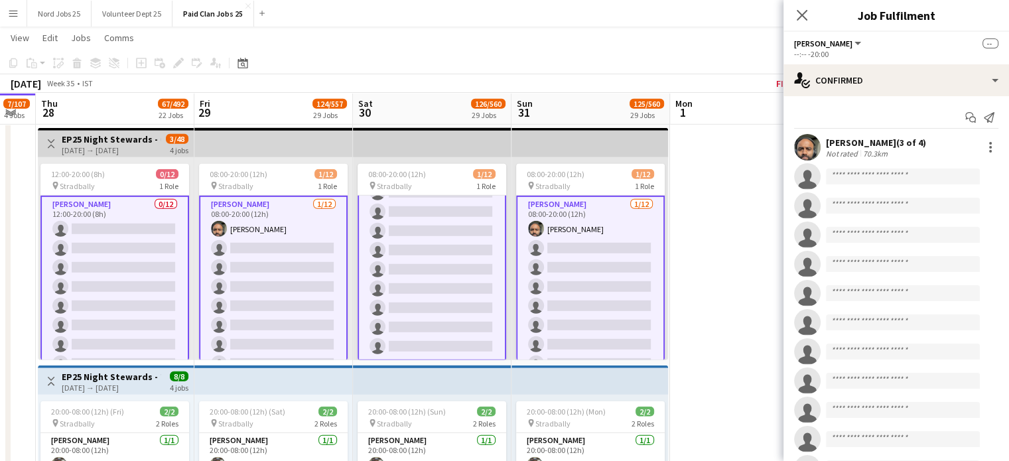
scroll to position [0, 0]
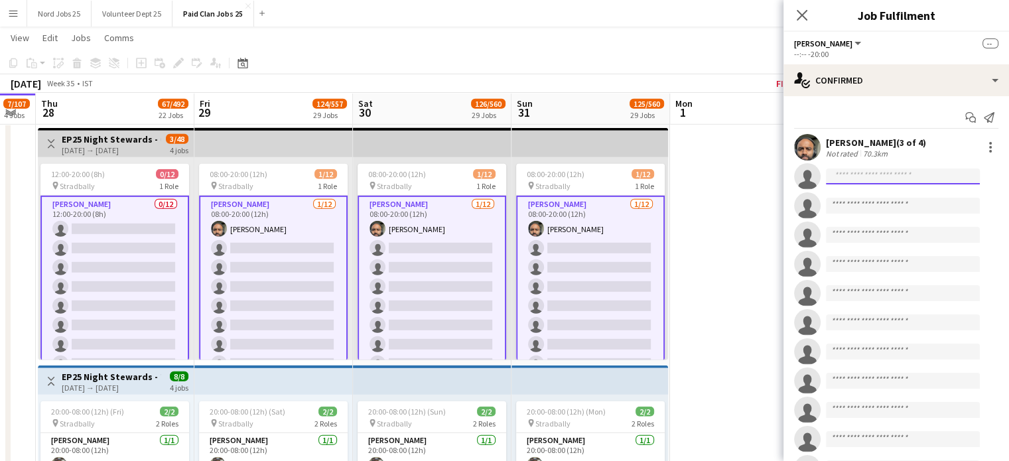
click at [883, 177] on input at bounding box center [903, 176] width 154 height 16
type input "*****"
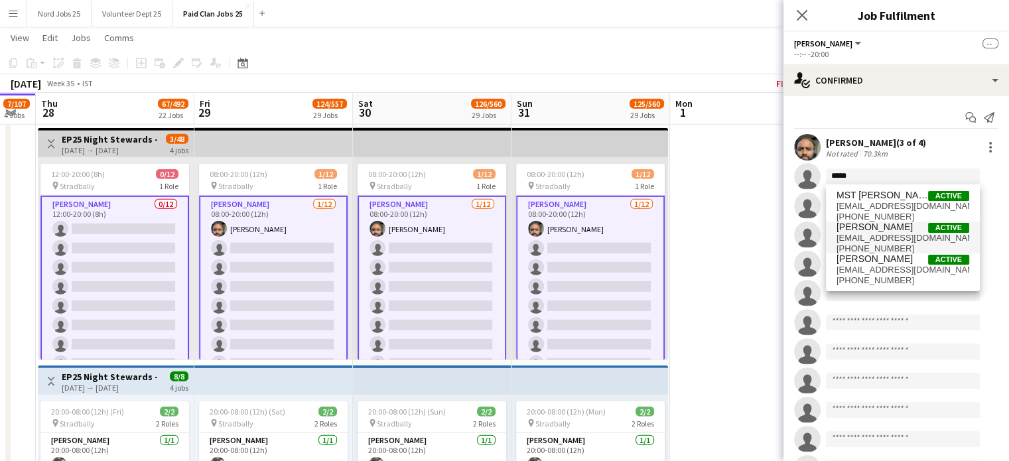
click at [881, 230] on span "[PERSON_NAME]" at bounding box center [874, 227] width 76 height 11
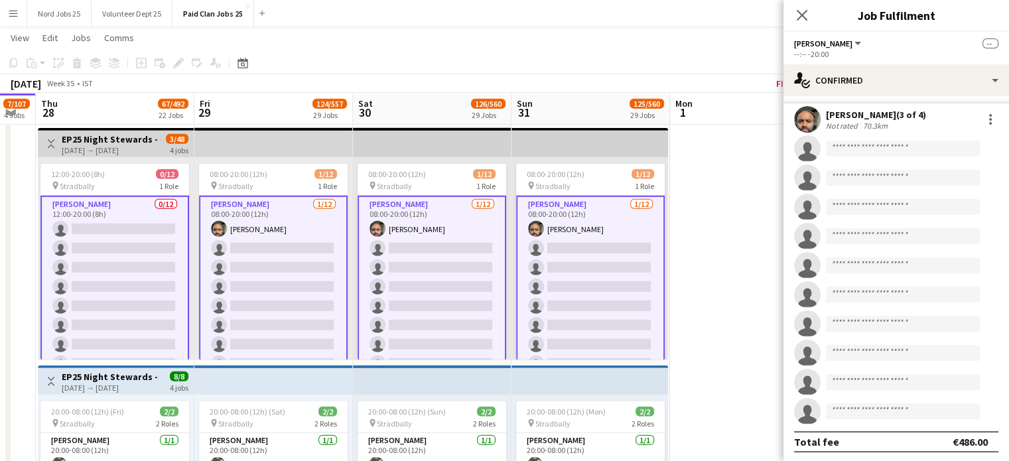
scroll to position [188, 0]
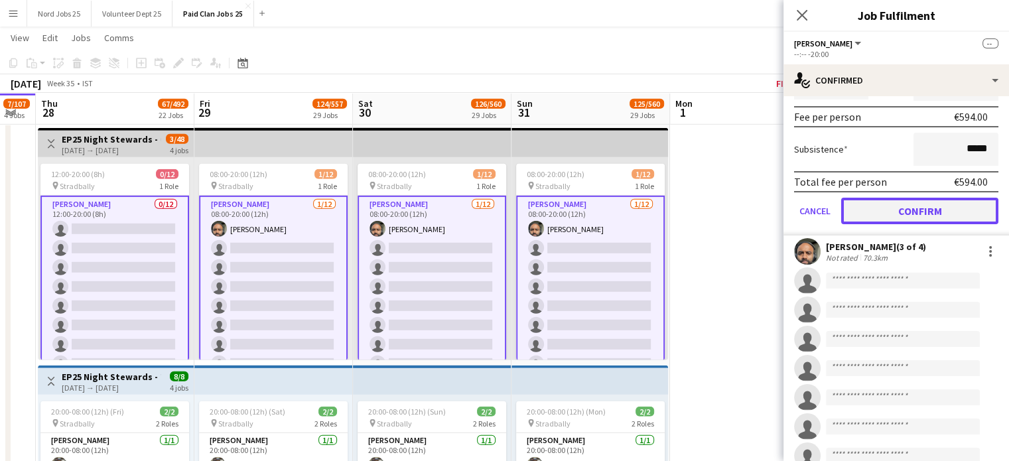
click at [902, 208] on button "Confirm" at bounding box center [919, 211] width 157 height 27
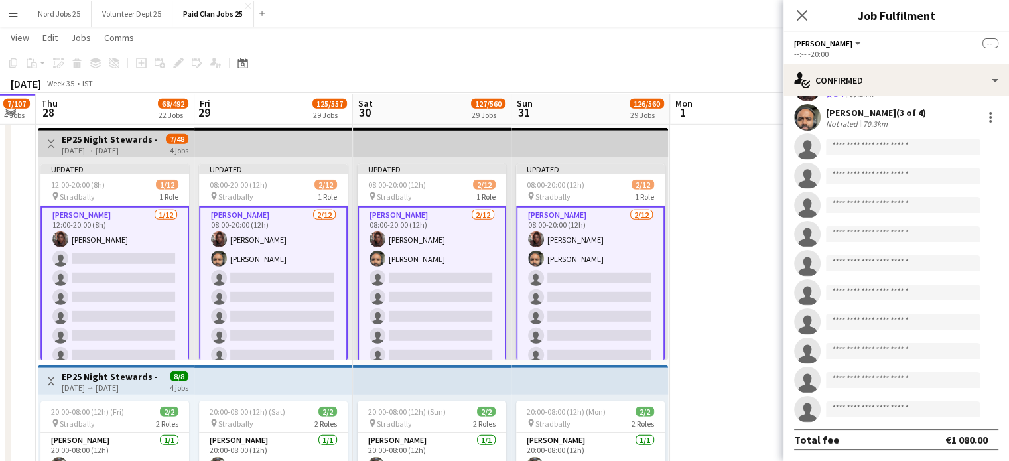
scroll to position [58, 0]
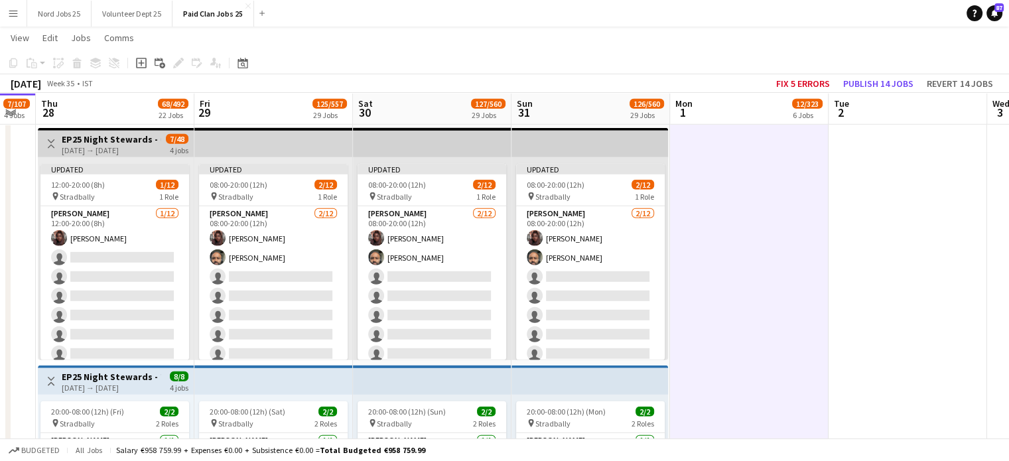
click at [602, 151] on app-top-bar at bounding box center [589, 142] width 157 height 29
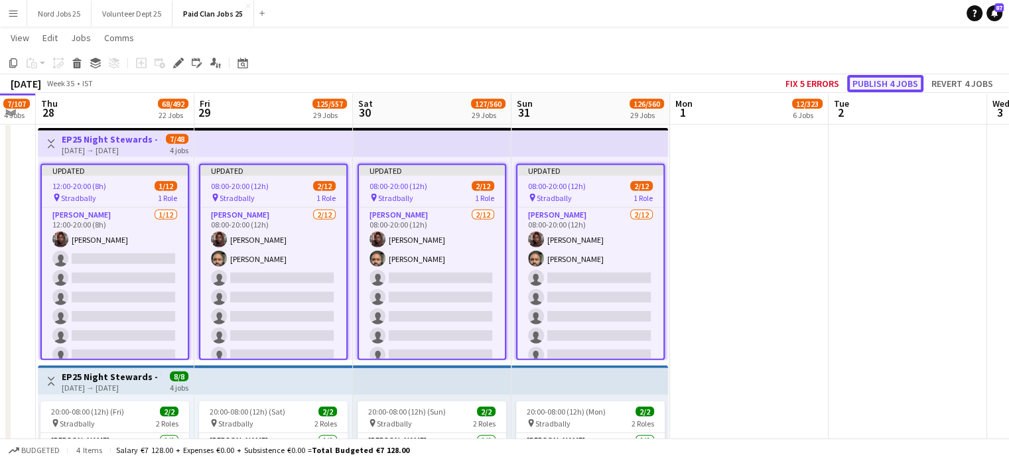
click at [901, 79] on button "Publish 4 jobs" at bounding box center [885, 83] width 76 height 17
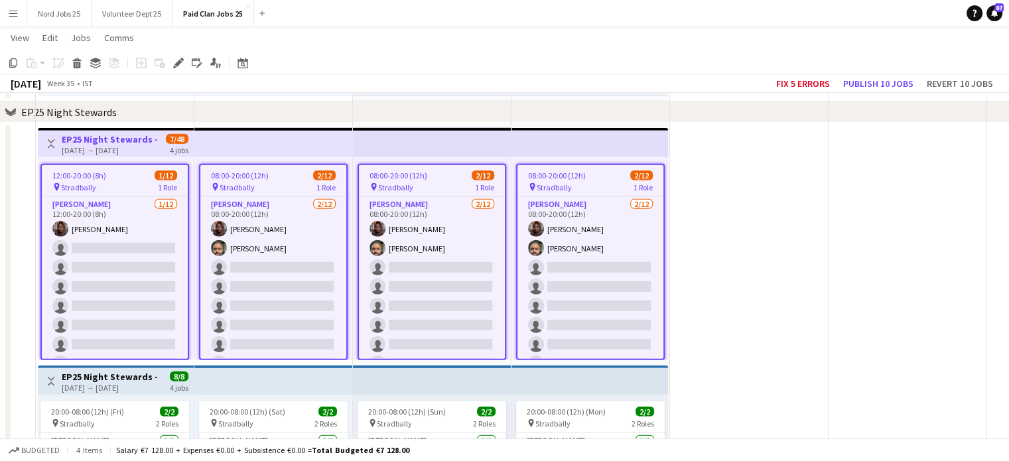
scroll to position [3907, 0]
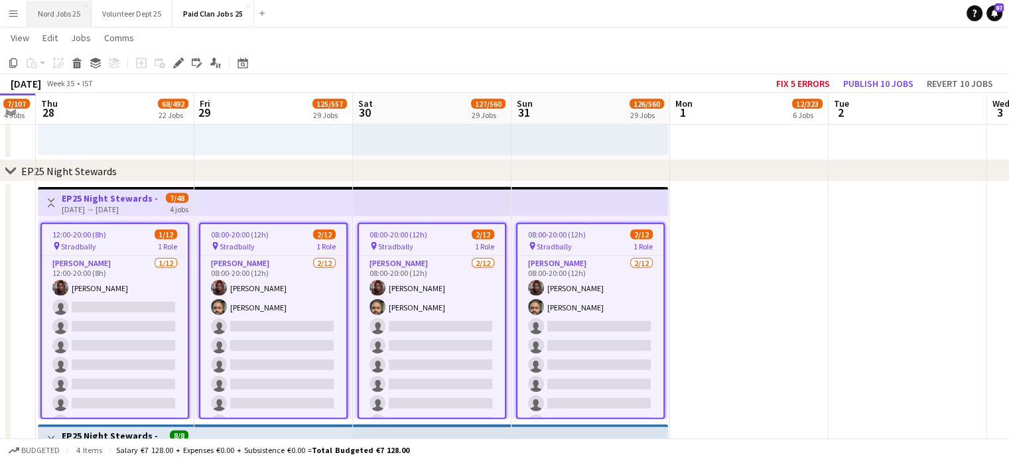
click at [69, 11] on button "Nord Jobs 25 Close" at bounding box center [59, 14] width 64 height 26
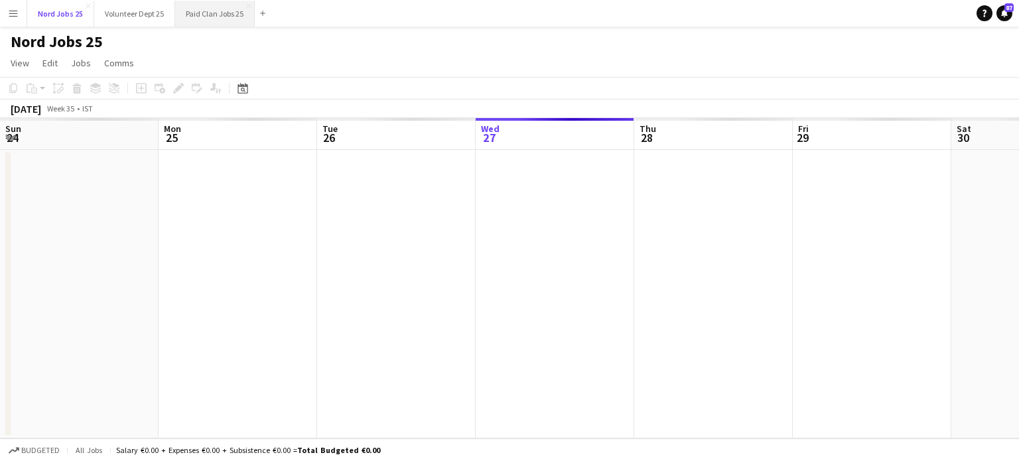
scroll to position [0, 317]
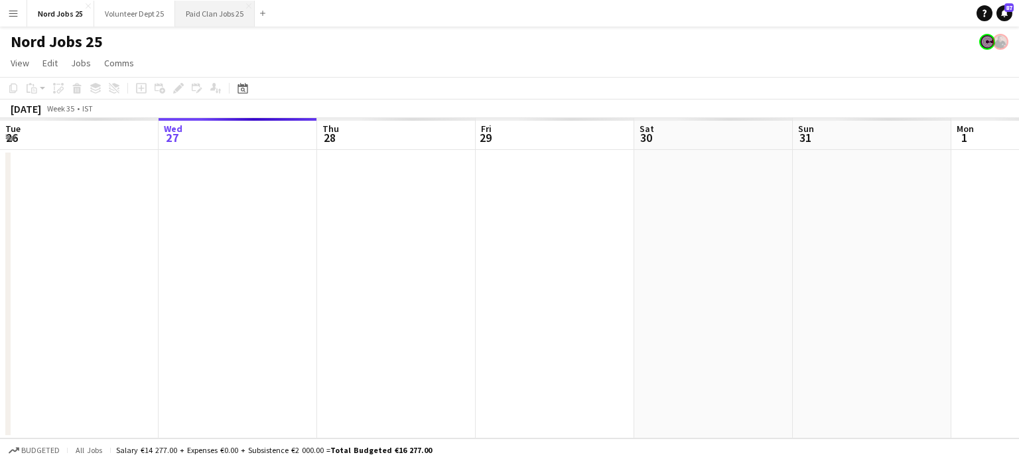
click at [222, 18] on button "Paid Clan Jobs 25 Close" at bounding box center [215, 14] width 80 height 26
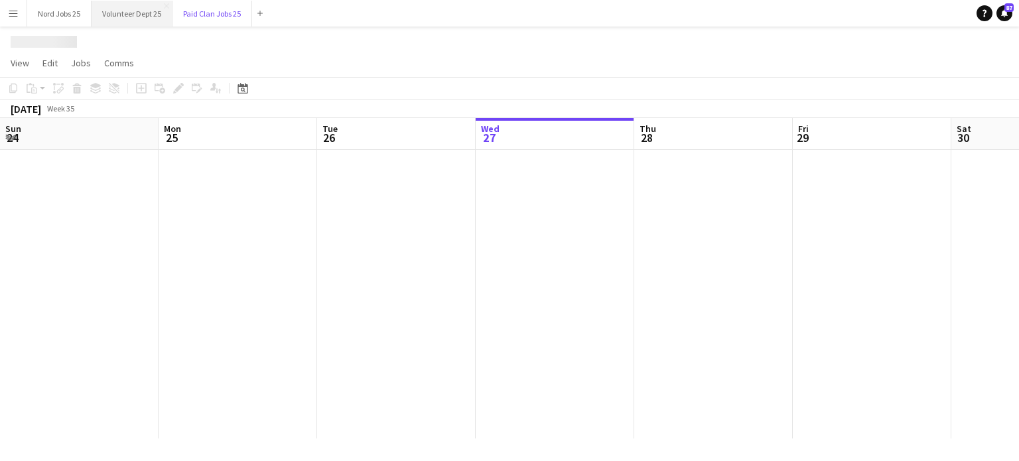
scroll to position [0, 317]
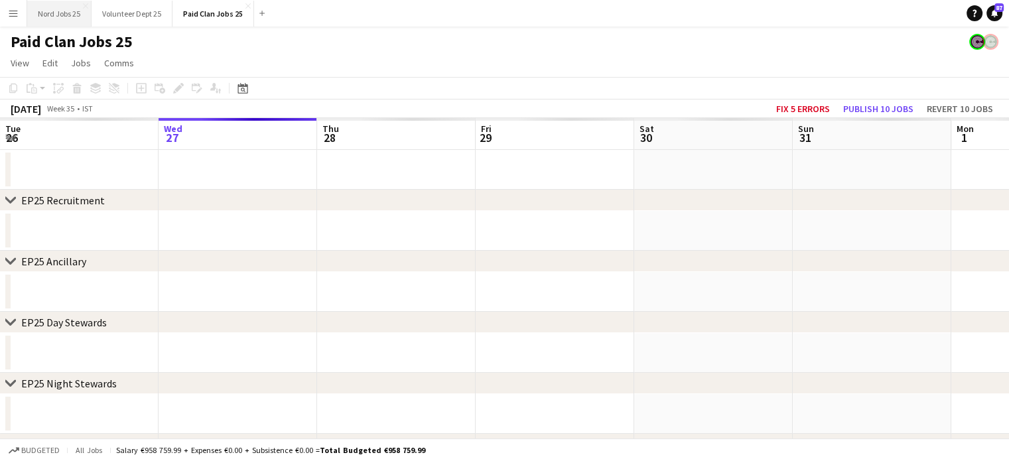
click at [69, 13] on button "Nord Jobs 25 Close" at bounding box center [59, 14] width 64 height 26
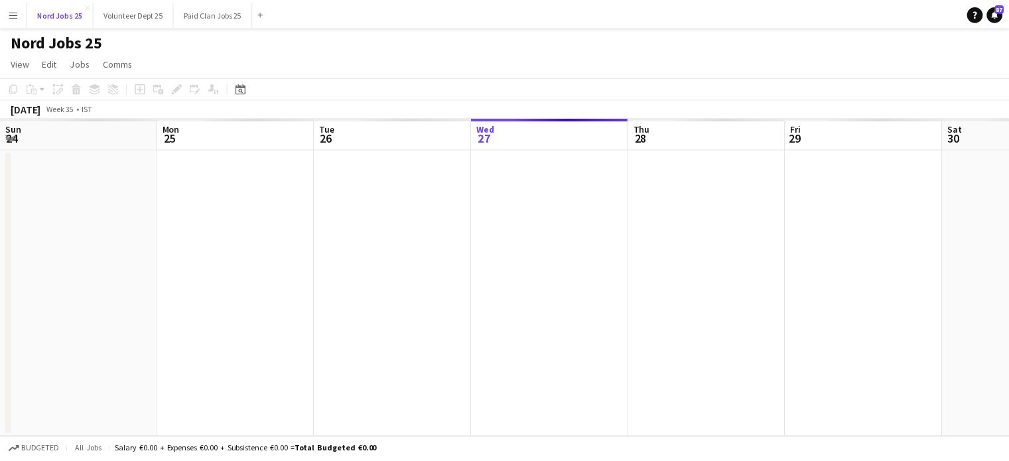
scroll to position [0, 317]
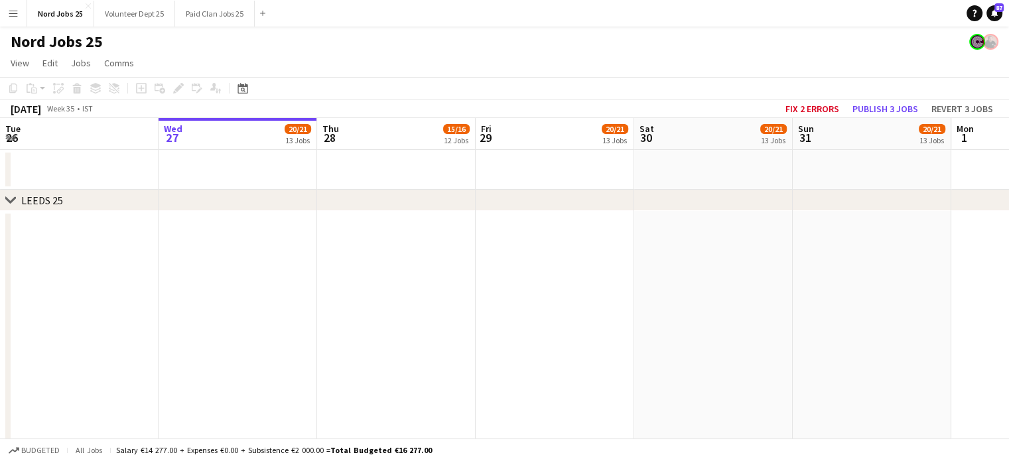
click at [13, 203] on icon "chevron-right" at bounding box center [10, 200] width 11 height 11
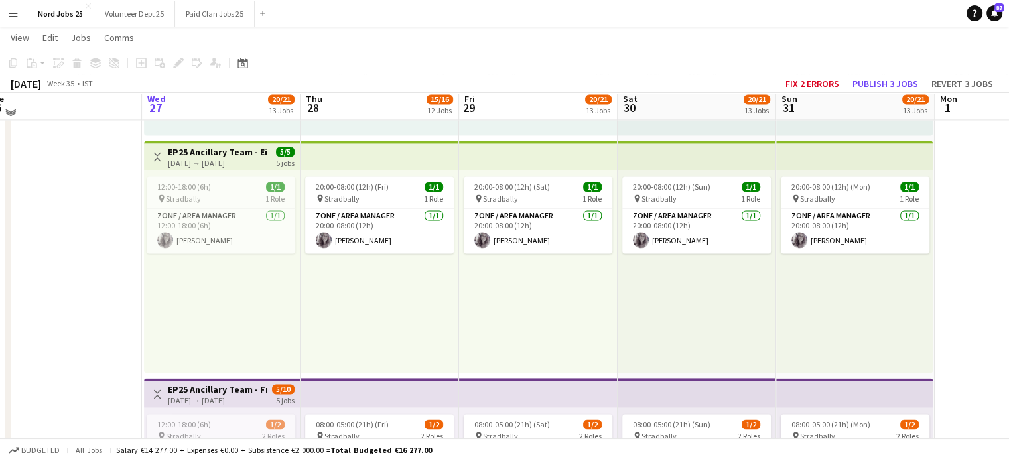
scroll to position [1995, 0]
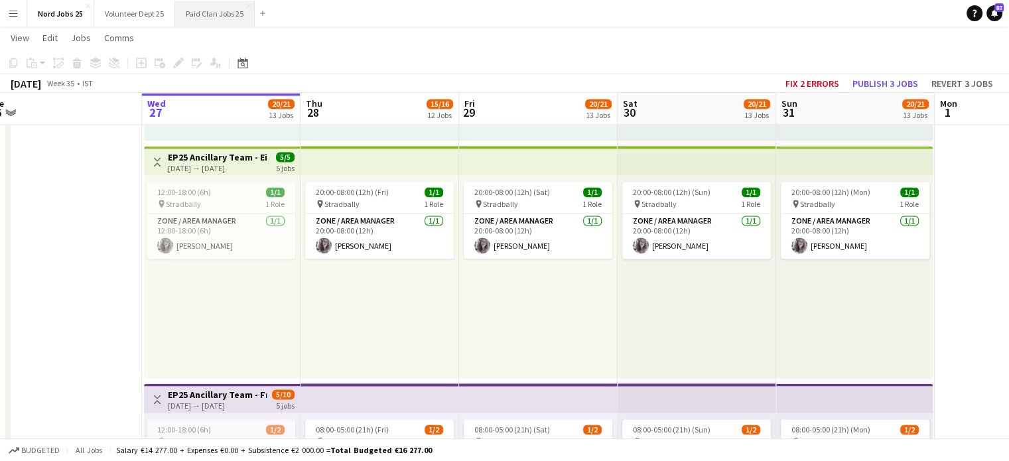
click at [194, 12] on button "Paid Clan Jobs 25 Close" at bounding box center [215, 14] width 80 height 26
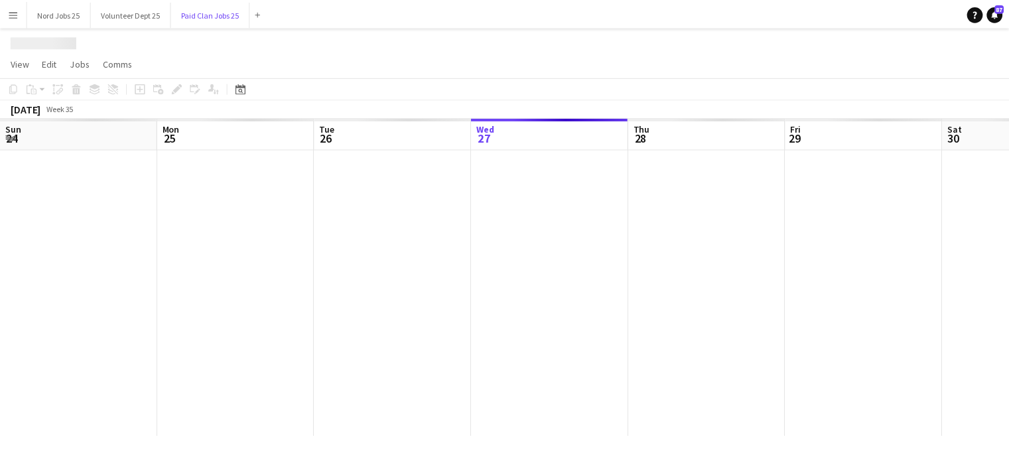
scroll to position [0, 317]
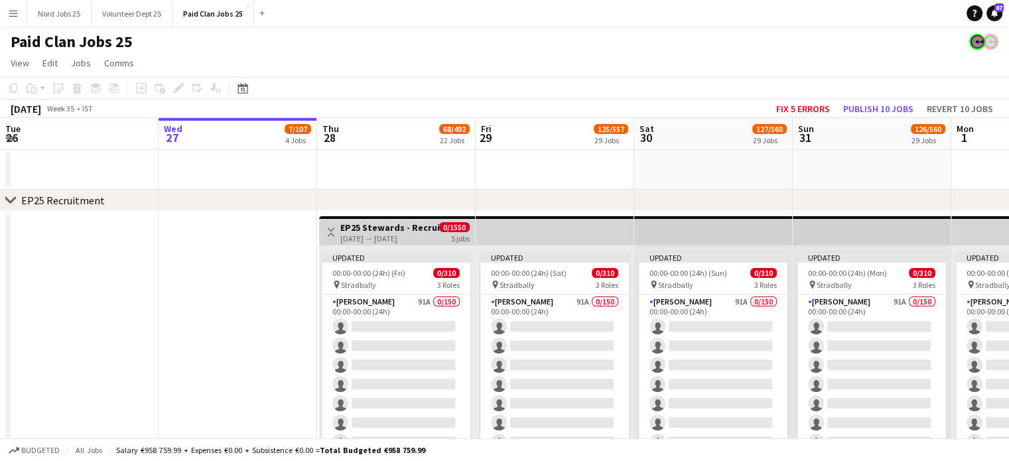
click at [8, 204] on icon "chevron-right" at bounding box center [10, 200] width 11 height 11
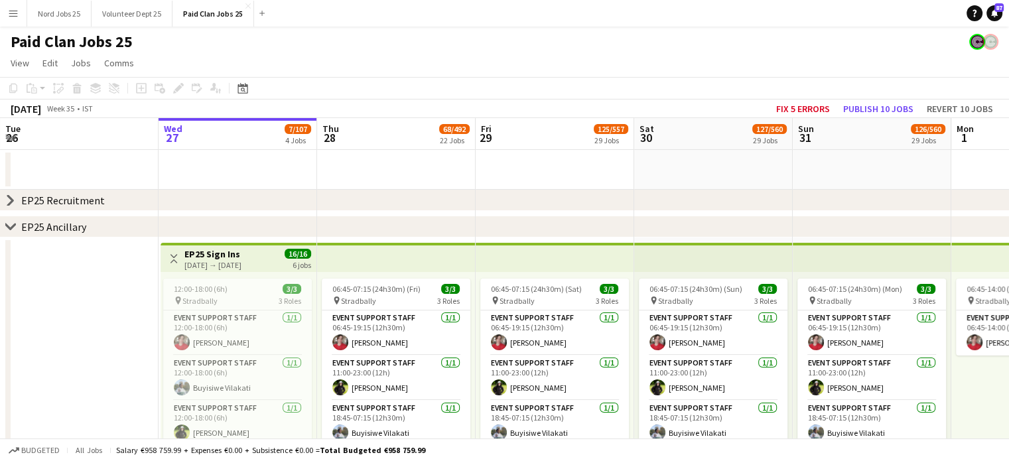
click at [8, 202] on icon "chevron-right" at bounding box center [10, 200] width 11 height 11
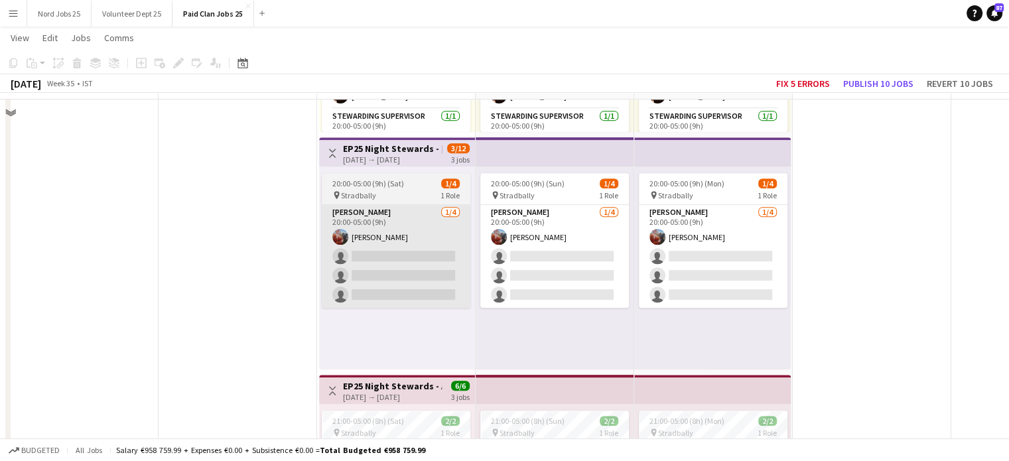
scroll to position [5593, 0]
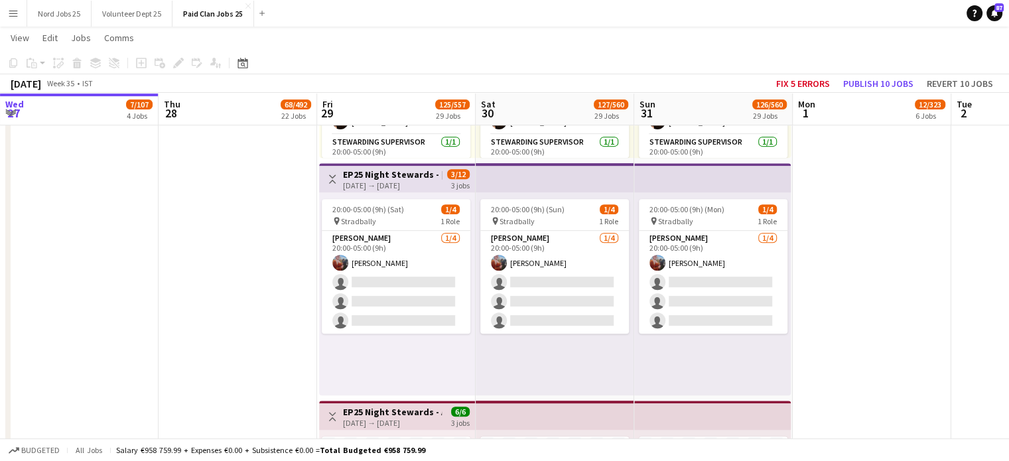
click at [505, 180] on app-top-bar at bounding box center [555, 177] width 159 height 29
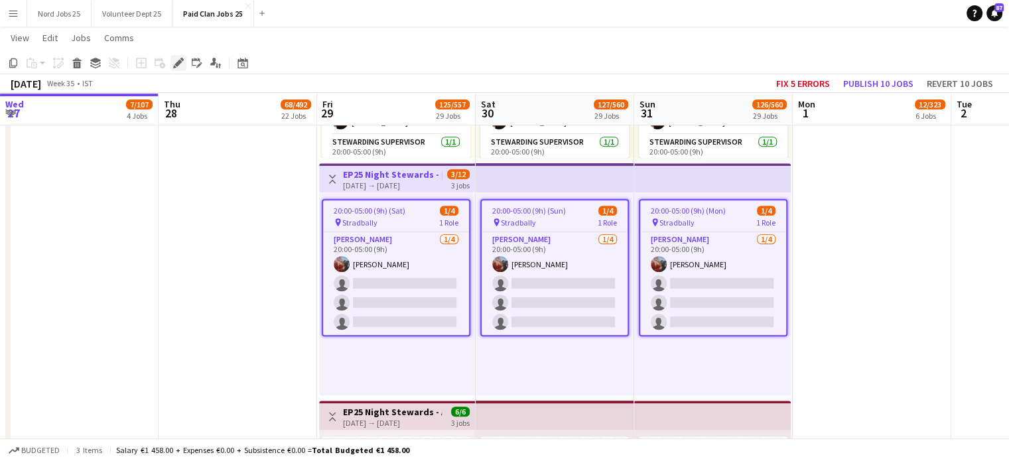
click at [180, 60] on icon "Edit" at bounding box center [178, 63] width 11 height 11
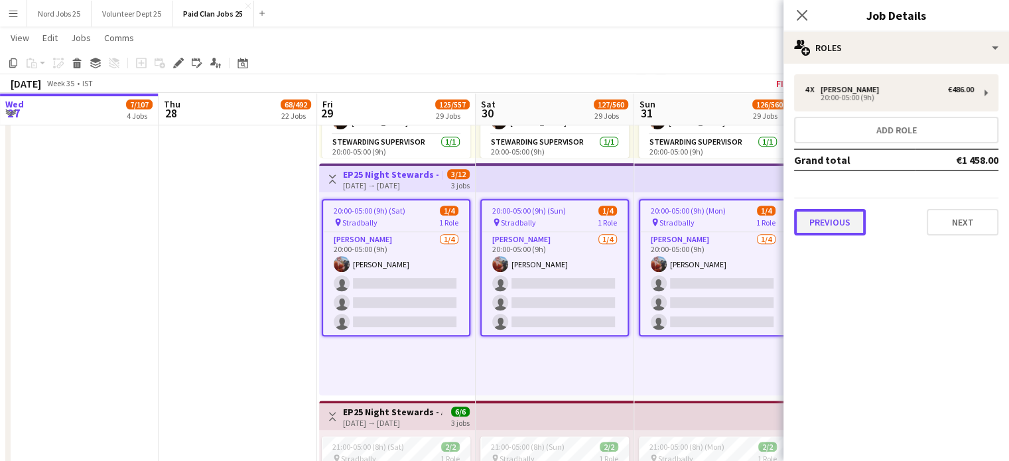
click at [846, 230] on button "Previous" at bounding box center [830, 222] width 72 height 27
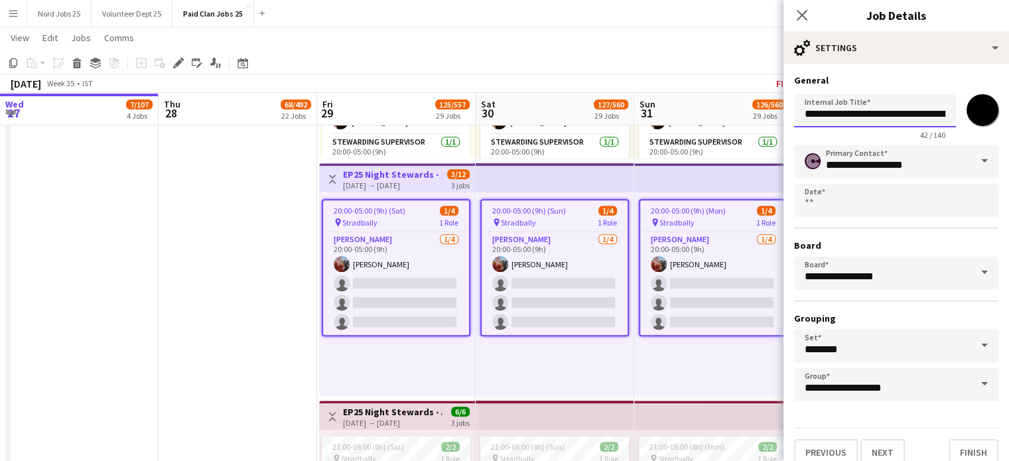
click at [988, 116] on form "**********" at bounding box center [896, 269] width 226 height 391
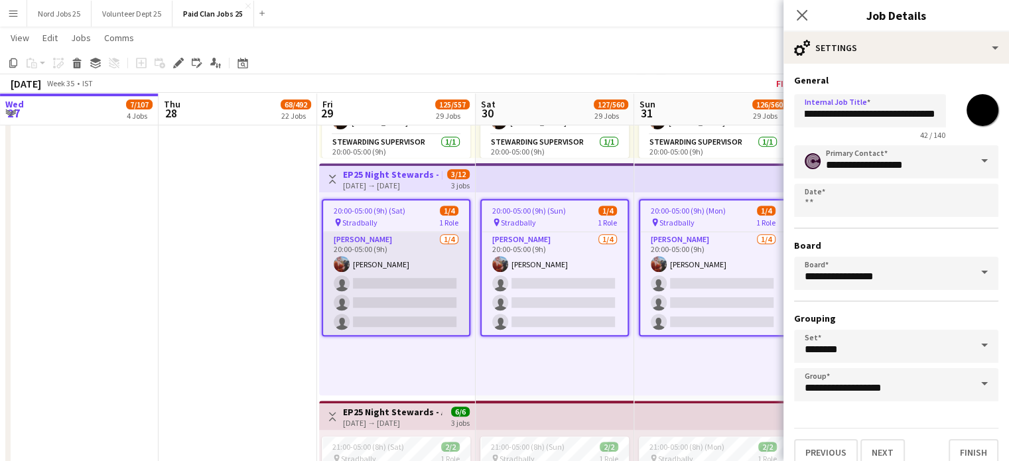
click at [399, 268] on app-card-role "Steward 1/4 20:00-05:00 (9h) Danielle Walsh single-neutral-actions single-neutr…" at bounding box center [396, 283] width 146 height 103
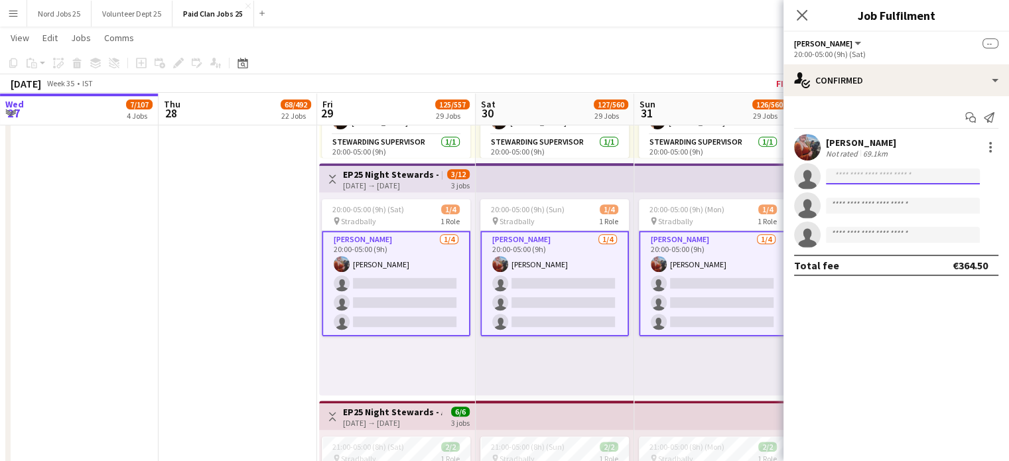
click at [895, 179] on input at bounding box center [903, 176] width 154 height 16
type input "****"
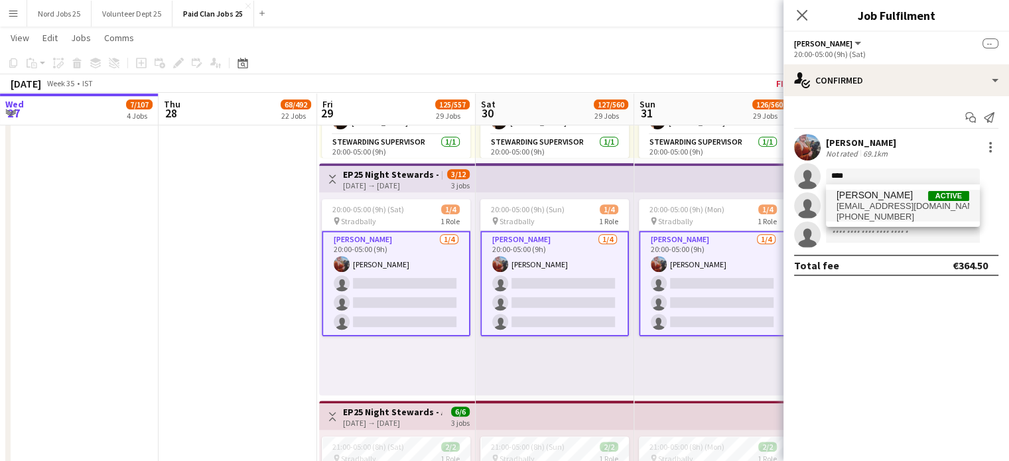
click at [881, 194] on span "[PERSON_NAME]" at bounding box center [874, 195] width 76 height 11
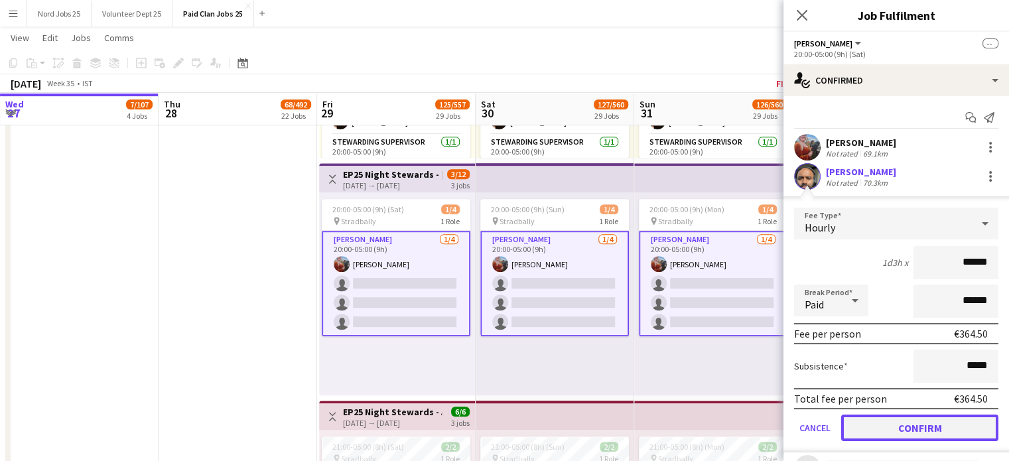
click at [895, 416] on button "Confirm" at bounding box center [919, 428] width 157 height 27
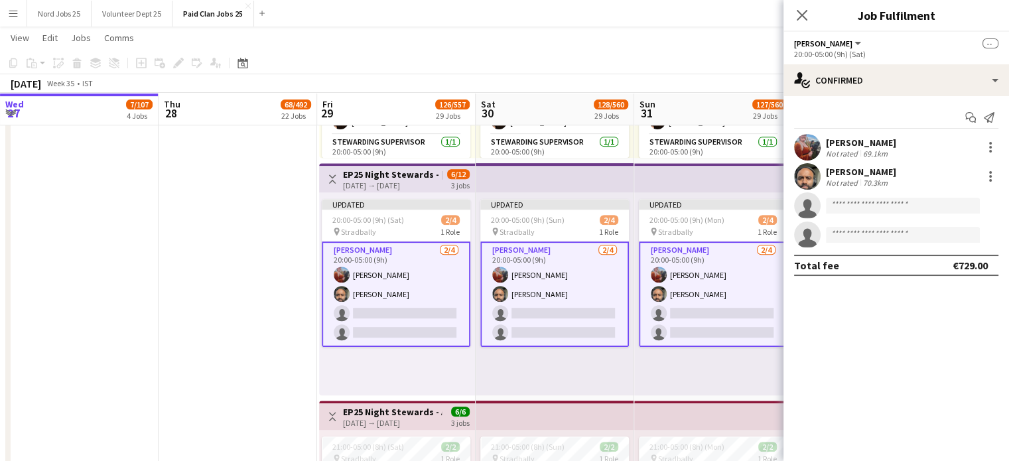
click at [682, 373] on div "Updated 20:00-05:00 (9h) (Mon) 2/4 pin Stradbally 1 Role Steward 2/4 20:00-05:0…" at bounding box center [712, 293] width 157 height 203
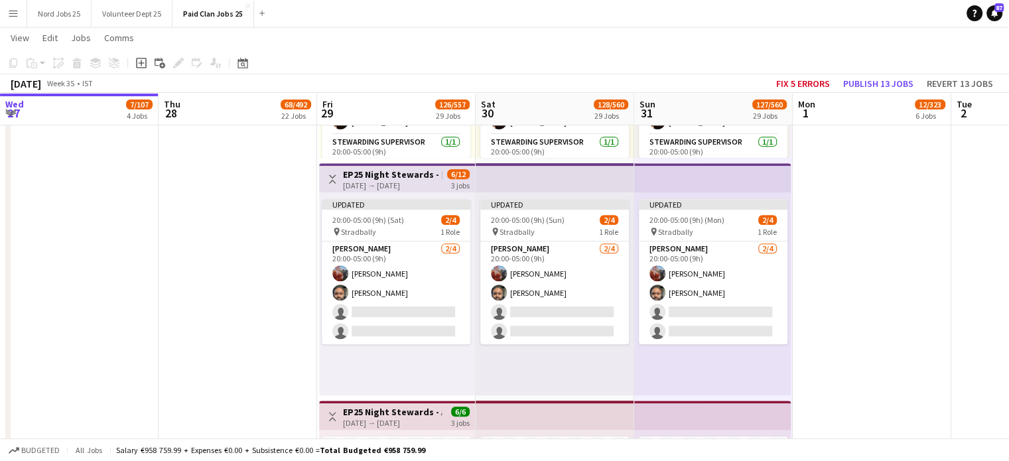
click at [718, 174] on app-top-bar at bounding box center [712, 177] width 157 height 29
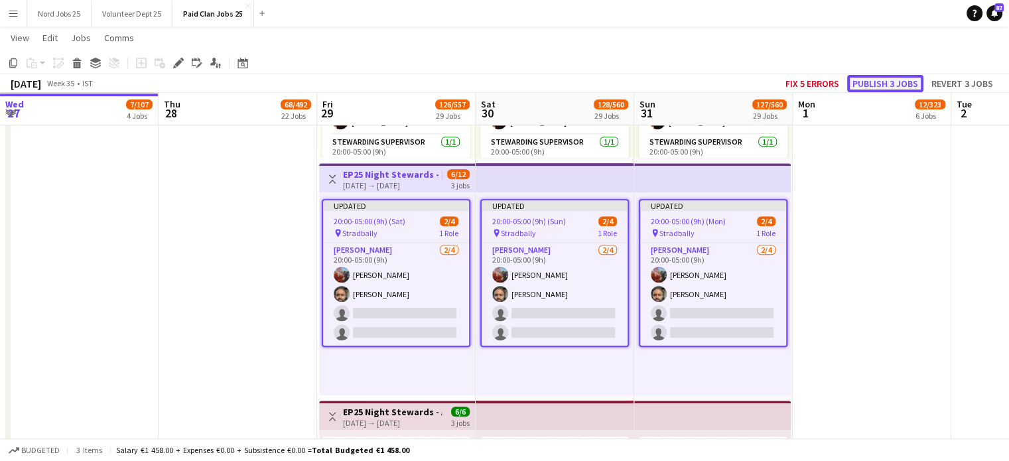
click at [881, 86] on button "Publish 3 jobs" at bounding box center [885, 83] width 76 height 17
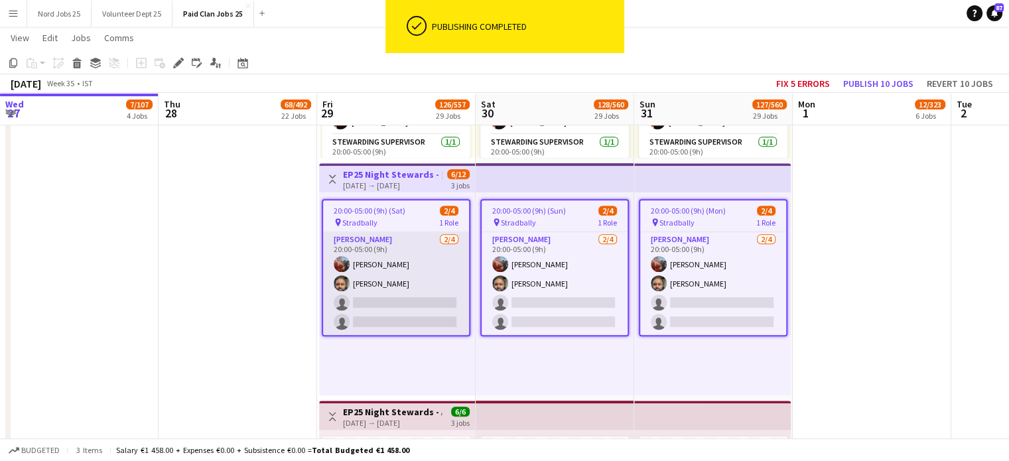
click at [385, 275] on app-card-role "Steward 2/4 20:00-05:00 (9h) Danielle Walsh utkarsh singh single-neutral-action…" at bounding box center [396, 283] width 146 height 103
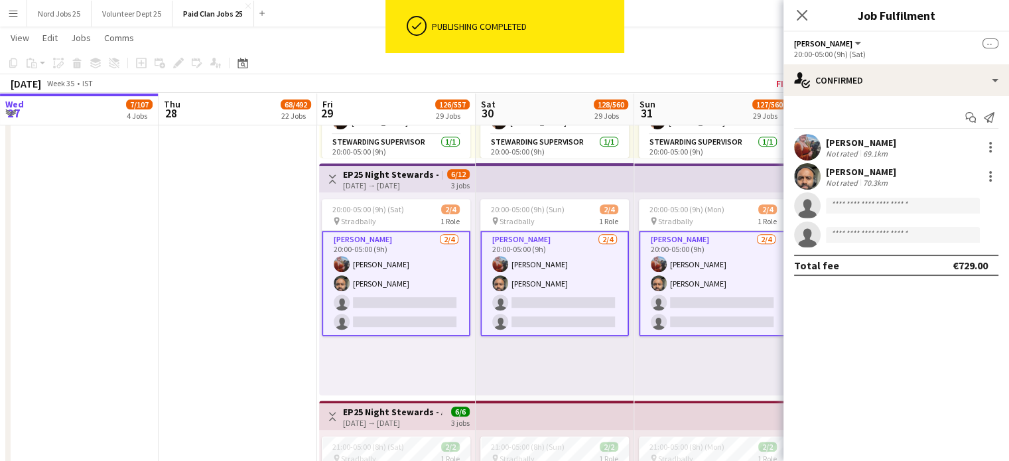
click at [808, 177] on app-user-avatar at bounding box center [807, 176] width 27 height 27
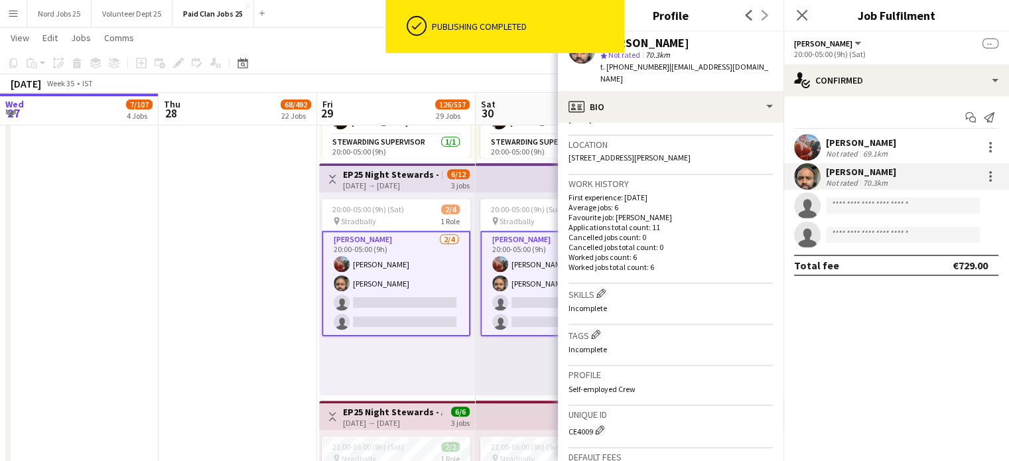
scroll to position [277, 0]
click at [579, 419] on div "CE4009 Edit crew unique ID" at bounding box center [670, 425] width 204 height 13
copy div "CE4009"
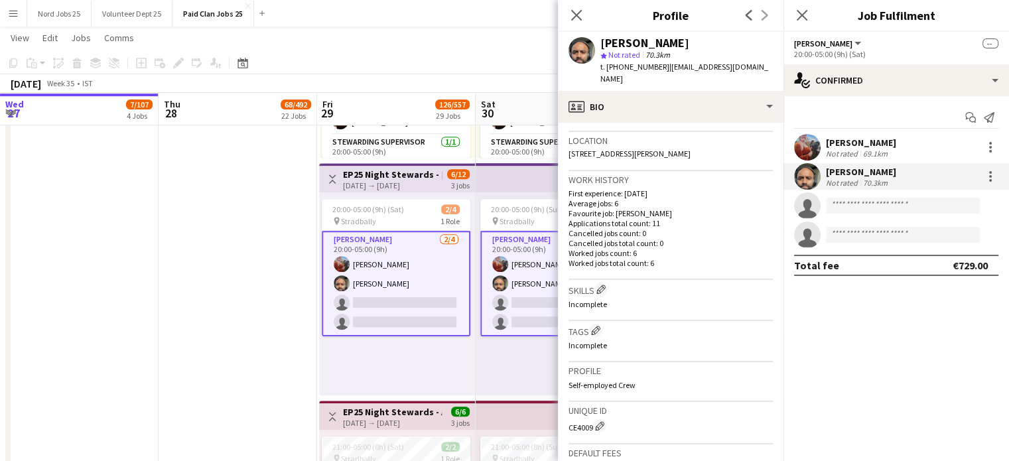
scroll to position [0, 0]
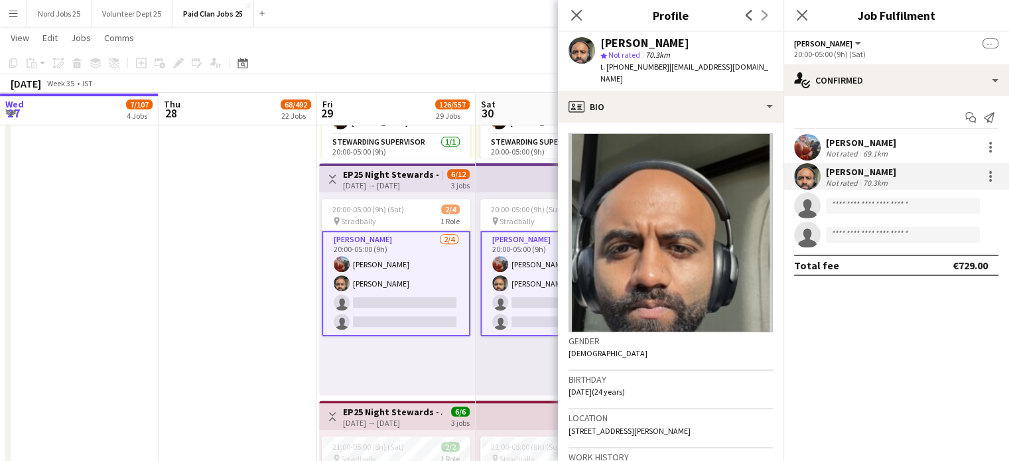
click at [269, 200] on app-date-cell "Toggle View EP25 Night Stewards - COVER 28-08-2025 → 31-08-2025 7/48 4 jobs 12:…" at bounding box center [238, 42] width 159 height 3092
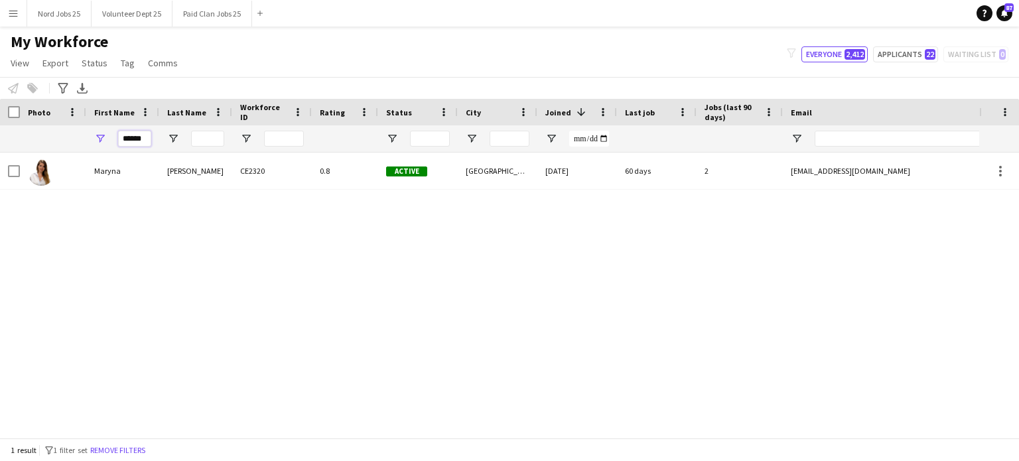
click at [147, 140] on input "******" at bounding box center [134, 139] width 33 height 16
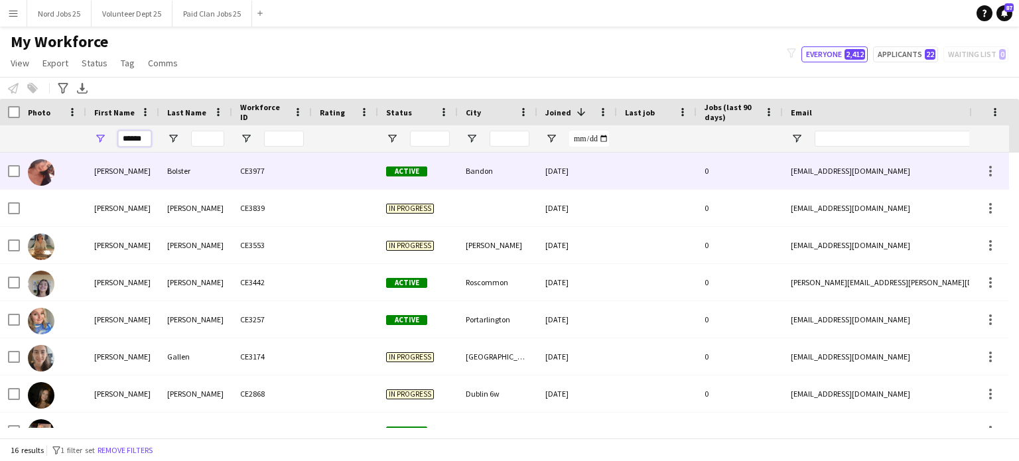
type input "******"
click at [168, 177] on div "Bolster" at bounding box center [195, 171] width 73 height 36
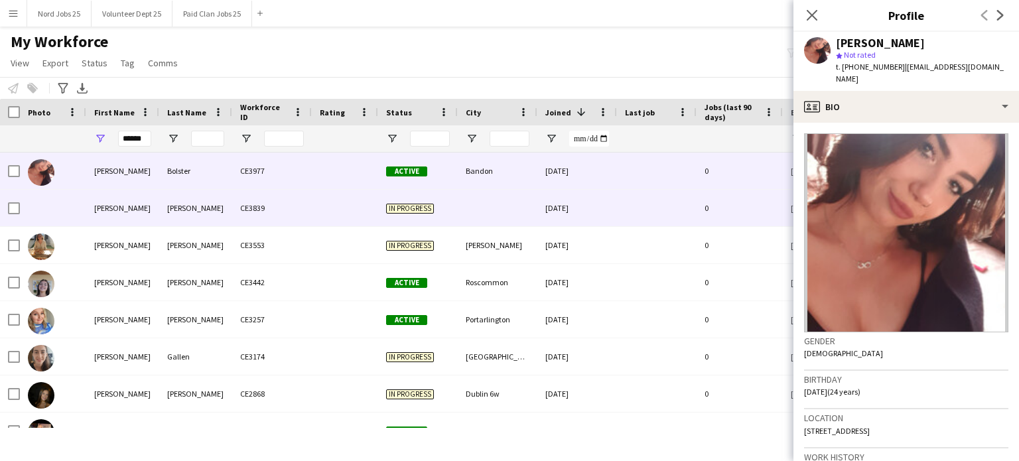
click at [173, 190] on div "Whyte" at bounding box center [195, 208] width 73 height 36
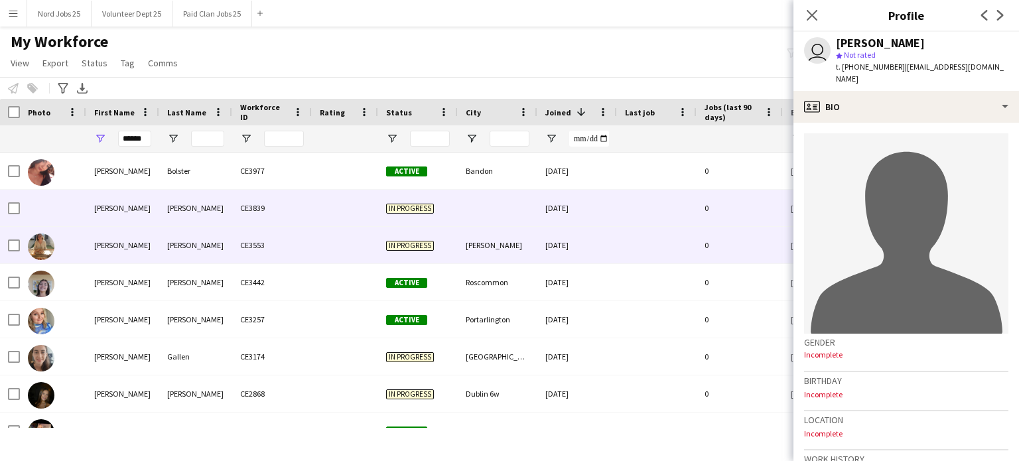
click at [180, 255] on div "Melican" at bounding box center [195, 245] width 73 height 36
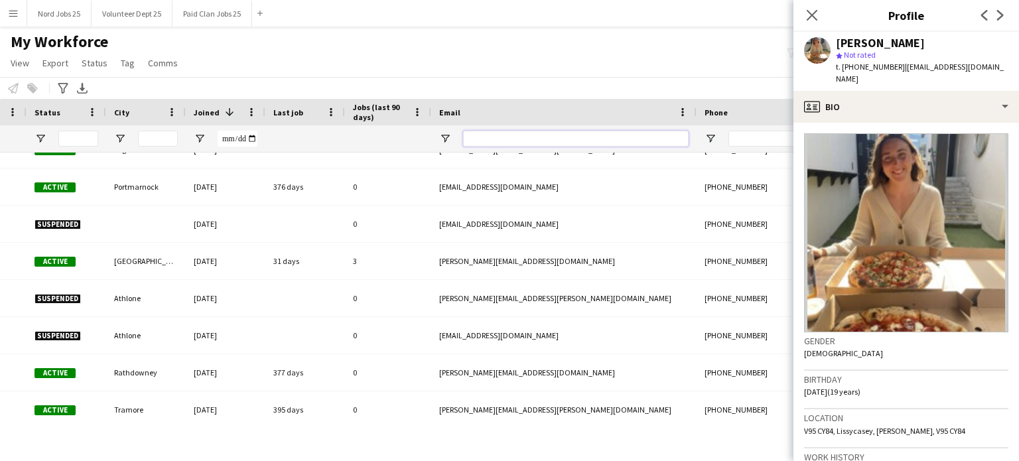
click at [526, 143] on input "Email Filter Input" at bounding box center [576, 139] width 226 height 16
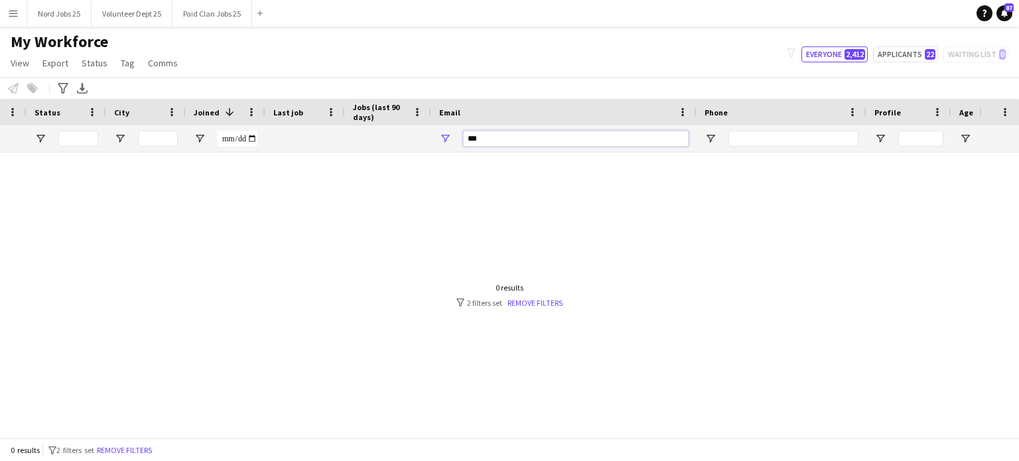
type input "***"
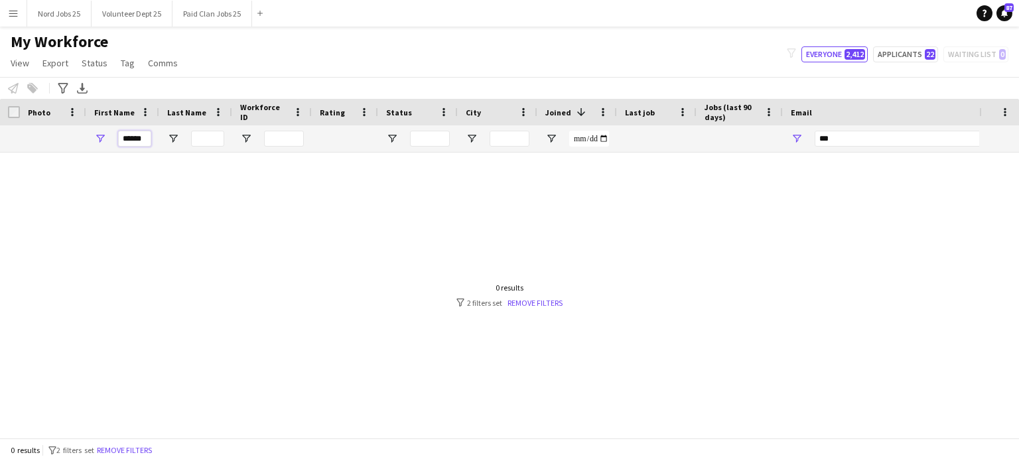
click at [146, 142] on input "******" at bounding box center [134, 139] width 33 height 16
click at [854, 143] on input "***" at bounding box center [928, 139] width 226 height 16
click at [143, 139] on input "First Name Filter Input" at bounding box center [134, 139] width 33 height 16
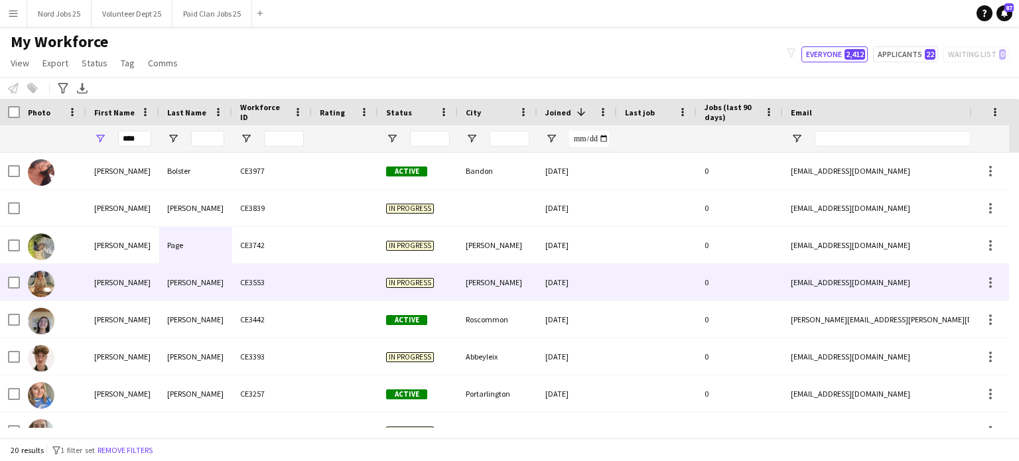
click at [111, 277] on div "Shauna" at bounding box center [122, 282] width 73 height 36
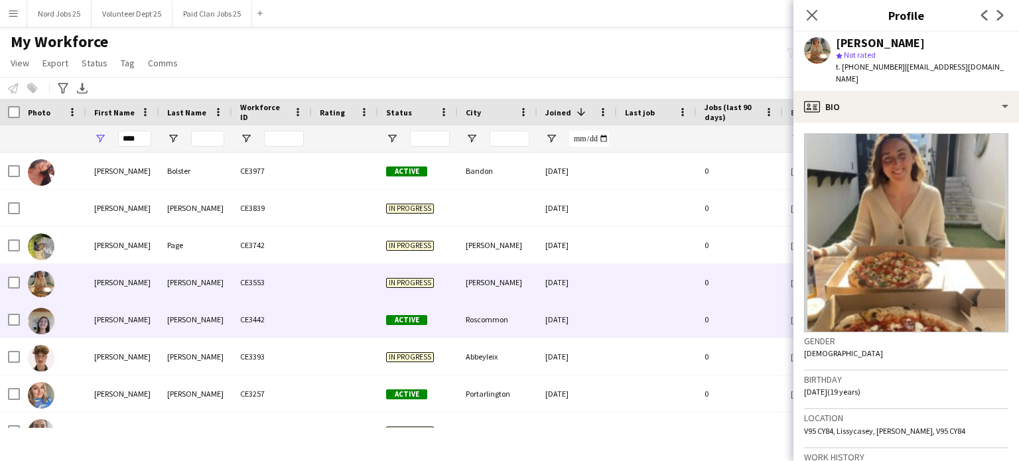
click at [116, 331] on div "Shauna" at bounding box center [122, 319] width 73 height 36
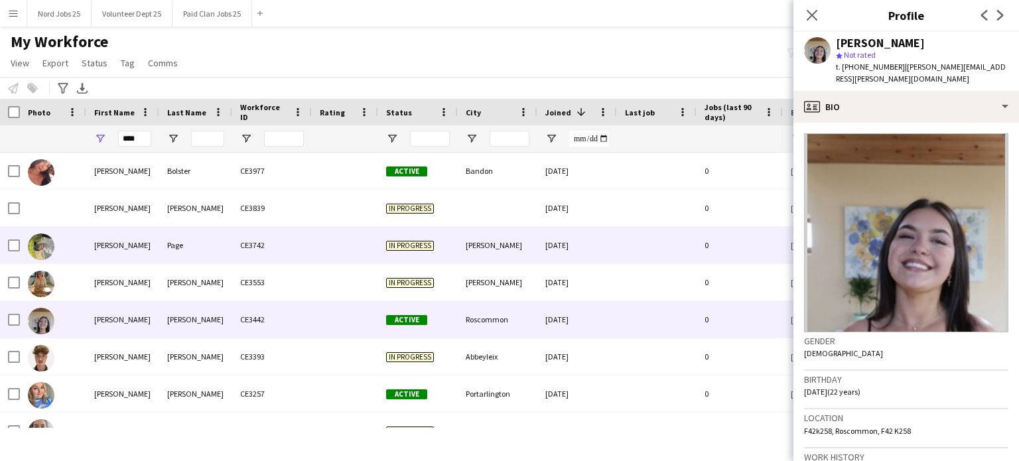
click at [131, 251] on div "Shaun" at bounding box center [122, 245] width 73 height 36
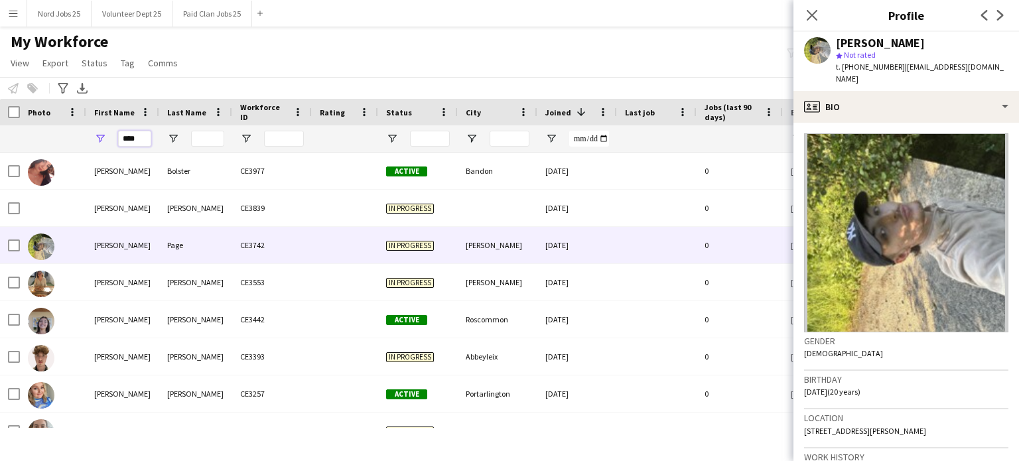
click at [146, 139] on input "****" at bounding box center [134, 139] width 33 height 16
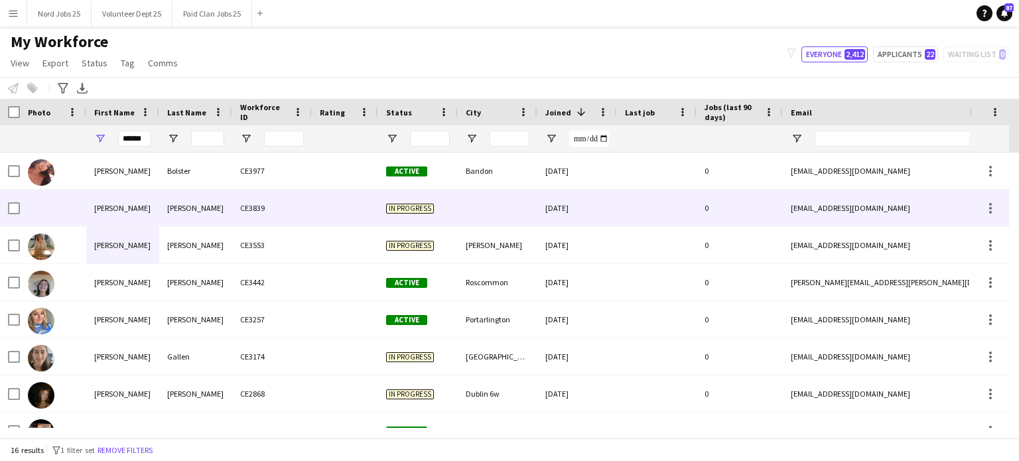
click at [122, 198] on div "Shauna" at bounding box center [122, 208] width 73 height 36
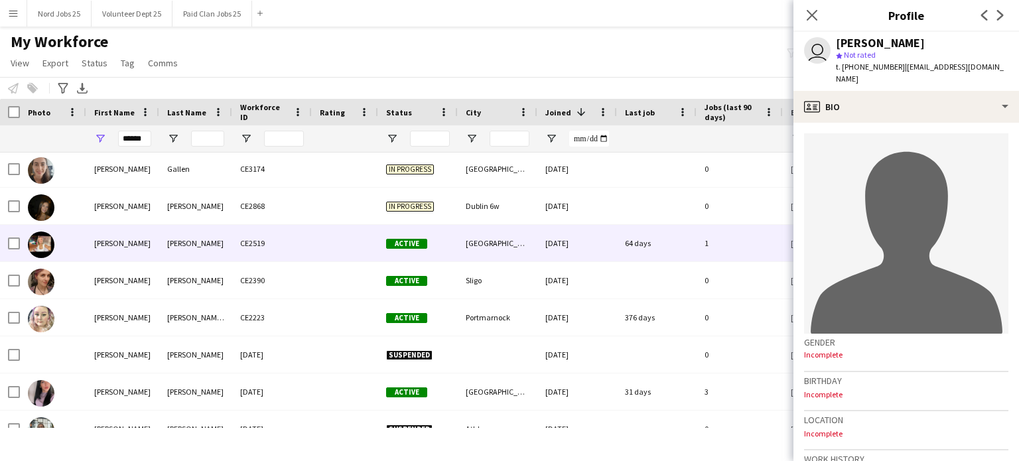
click at [121, 252] on div "Shauna" at bounding box center [122, 243] width 73 height 36
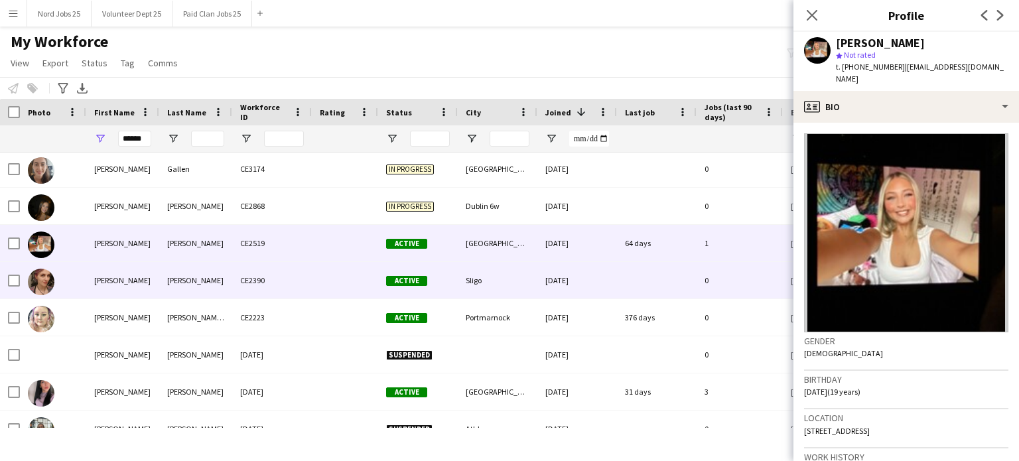
click at [125, 286] on div "Shaunagh" at bounding box center [122, 280] width 73 height 36
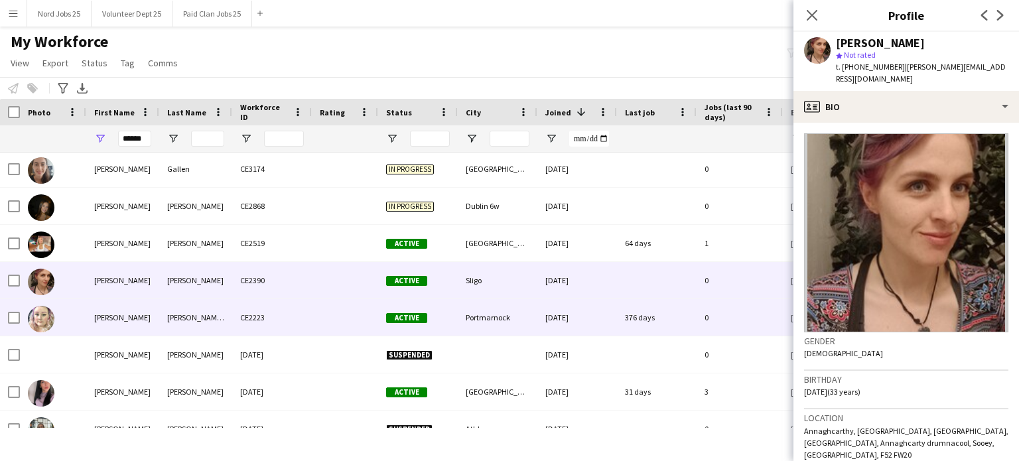
click at [141, 323] on div "Shauna" at bounding box center [122, 317] width 73 height 36
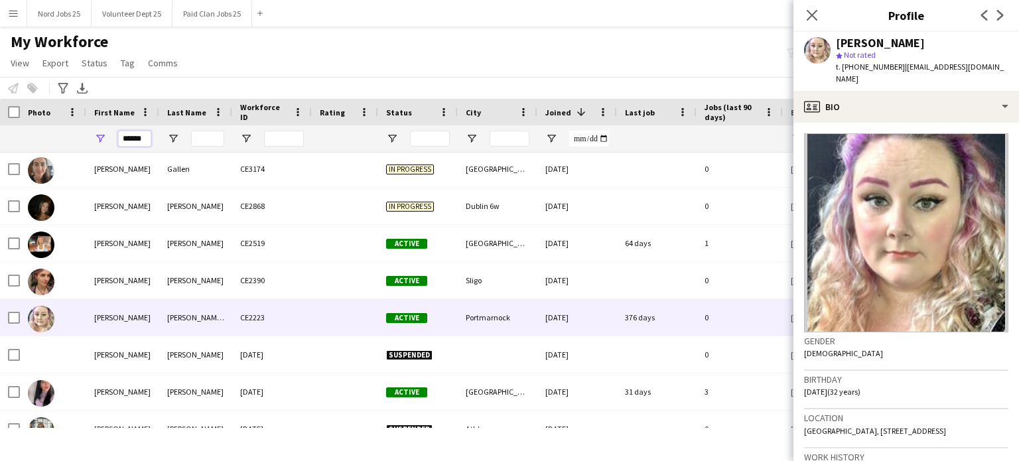
click at [141, 142] on input "******" at bounding box center [134, 139] width 33 height 16
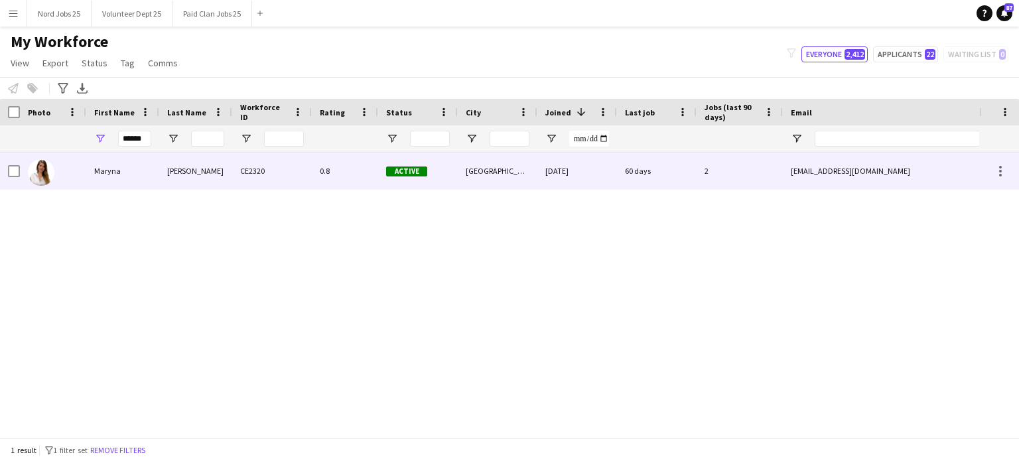
click at [140, 166] on div "Maryna" at bounding box center [122, 171] width 73 height 36
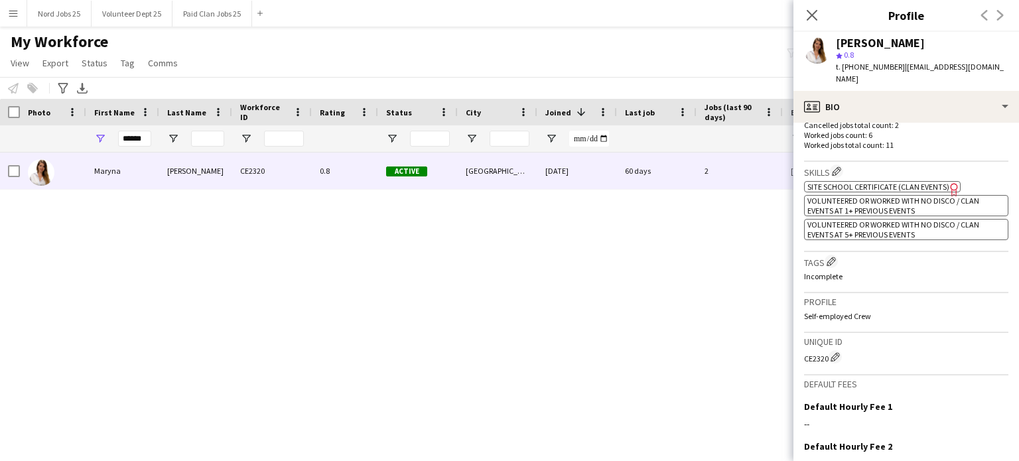
scroll to position [413, 0]
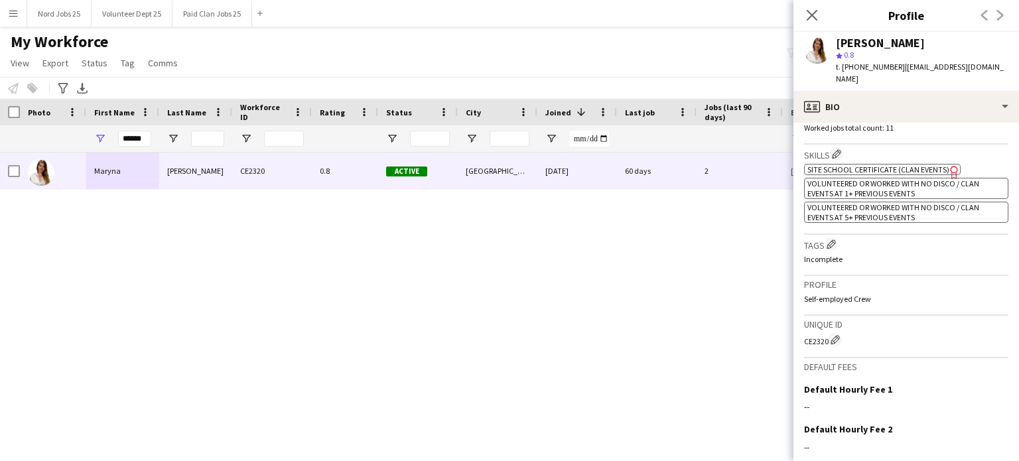
click at [820, 333] on div "CE2320 Edit crew unique ID" at bounding box center [906, 339] width 204 height 13
copy div "CE2320"
click at [149, 143] on input "******" at bounding box center [134, 139] width 33 height 16
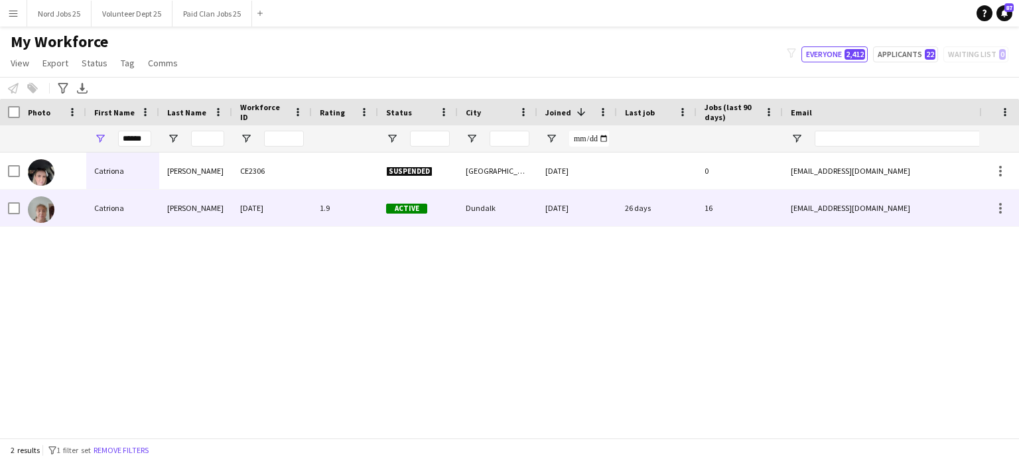
click at [149, 205] on div "Catriona" at bounding box center [122, 208] width 73 height 36
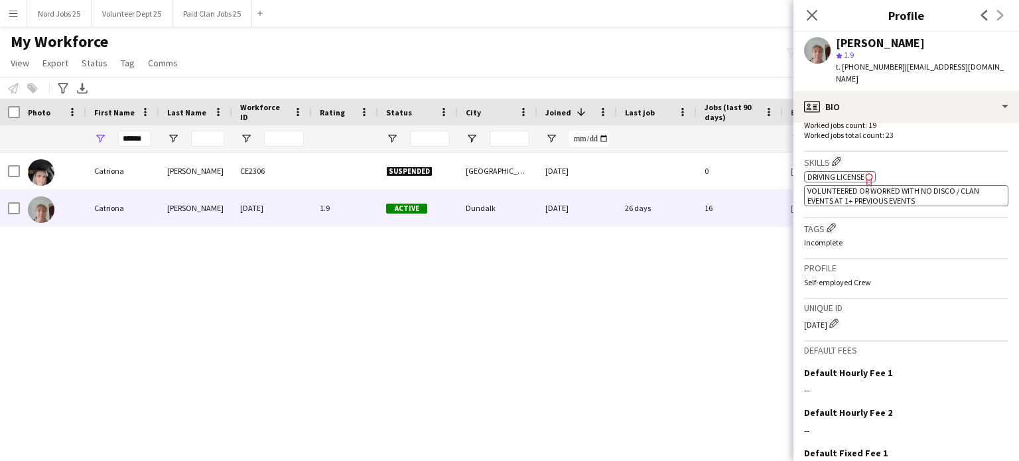
scroll to position [408, 0]
click at [818, 314] on div "CE1167 Edit crew unique ID" at bounding box center [906, 320] width 204 height 13
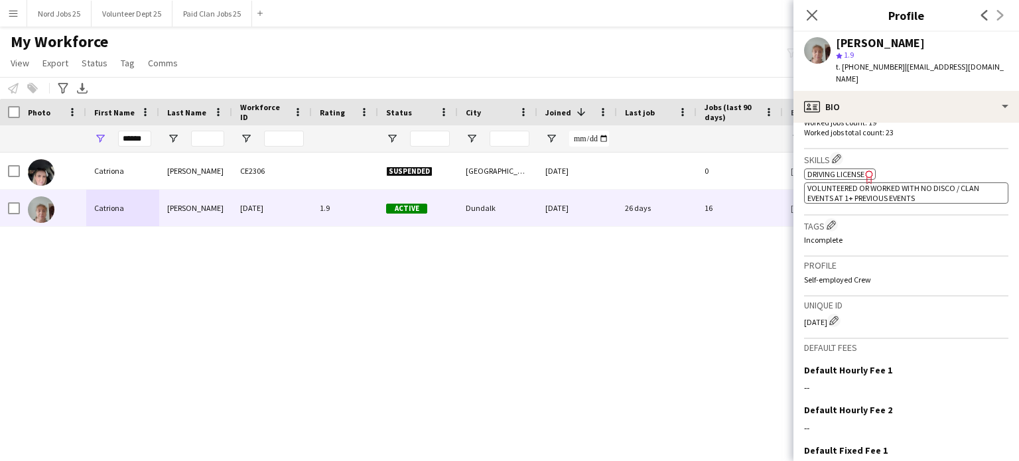
click at [818, 314] on div "CE1167 Edit crew unique ID" at bounding box center [906, 320] width 204 height 13
copy div "CE1167"
click at [144, 140] on input "******" at bounding box center [134, 139] width 33 height 16
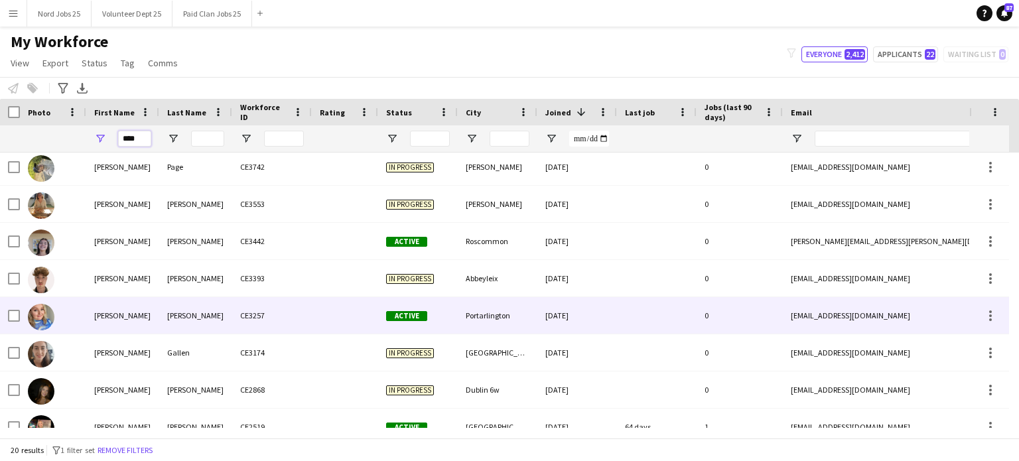
scroll to position [78, 0]
type input "****"
click at [147, 320] on div "Shauna" at bounding box center [122, 315] width 73 height 36
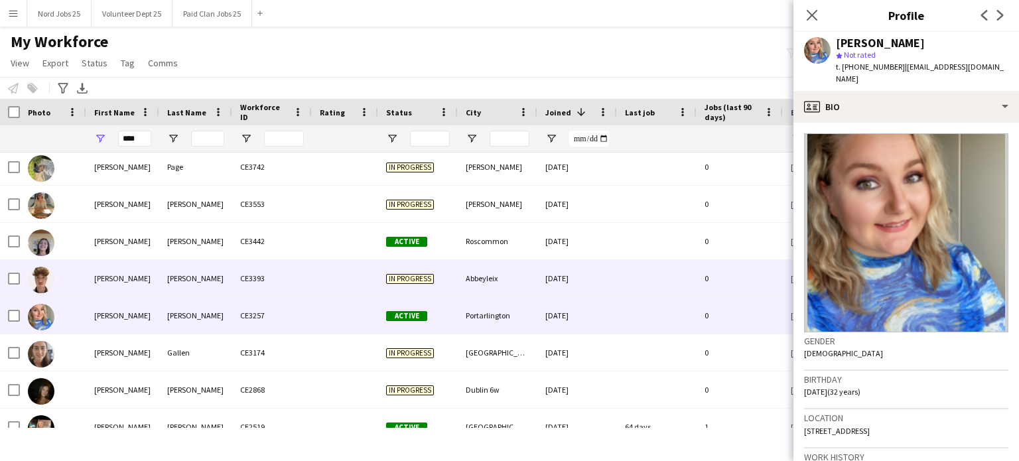
click at [164, 290] on div "brennan" at bounding box center [195, 278] width 73 height 36
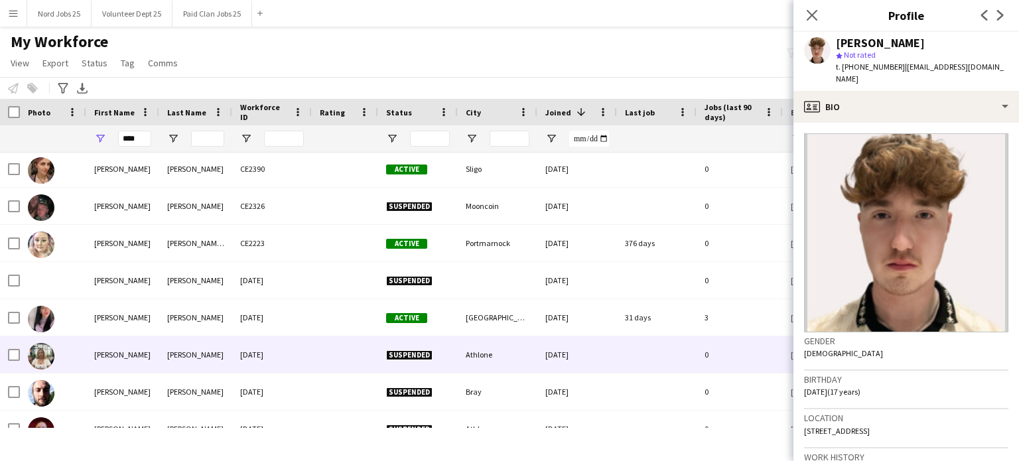
scroll to position [377, 0]
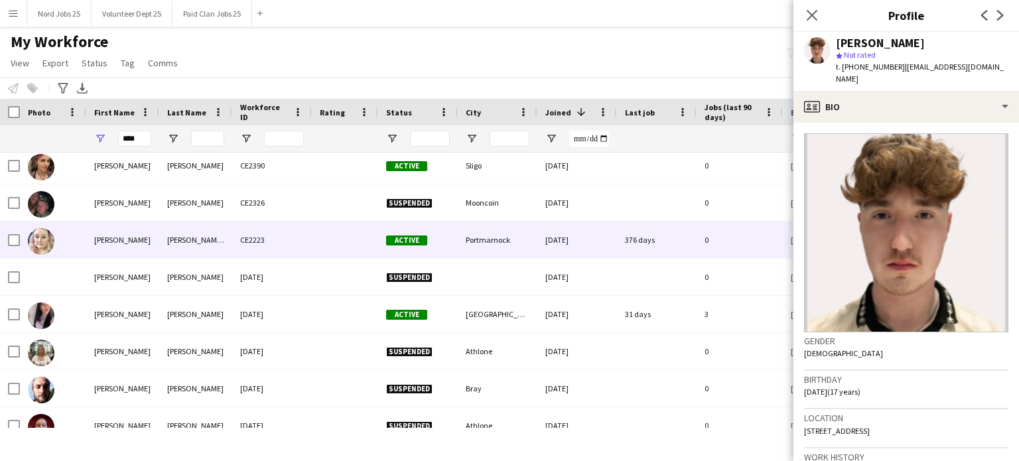
click at [143, 246] on div "Shauna" at bounding box center [122, 240] width 73 height 36
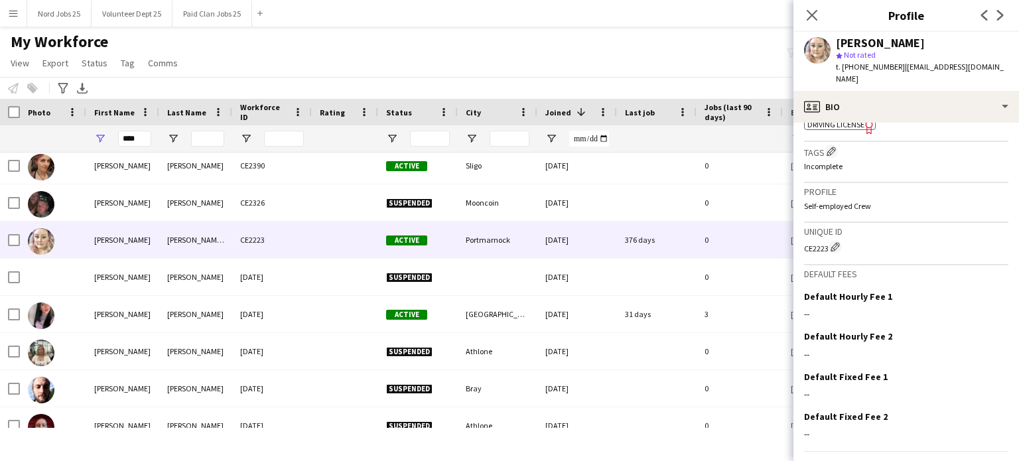
scroll to position [482, 0]
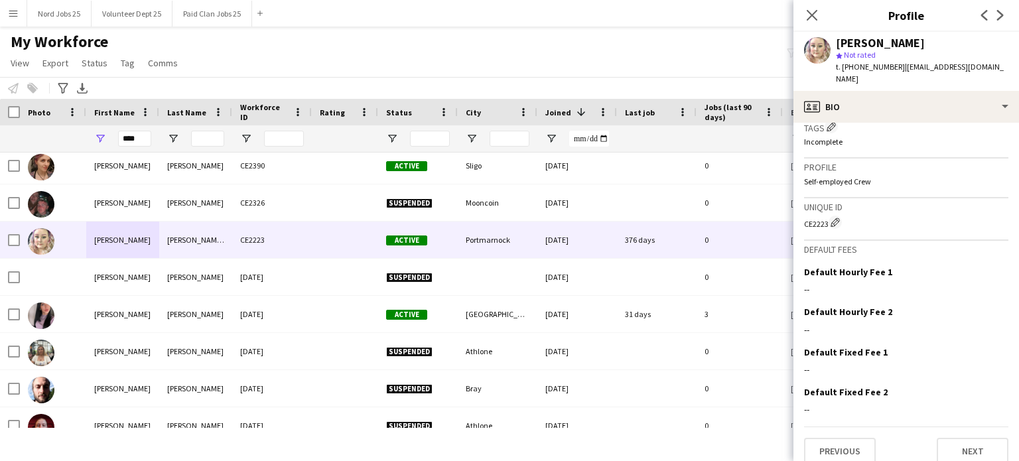
click at [820, 216] on div "CE2223 Edit crew unique ID" at bounding box center [906, 222] width 204 height 13
copy div "CE2223"
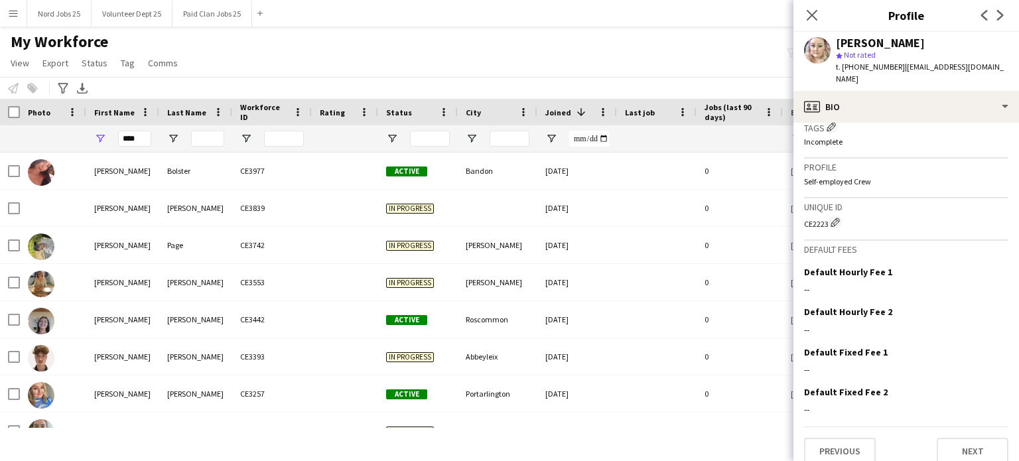
scroll to position [0, 0]
click at [141, 141] on input "****" at bounding box center [134, 139] width 33 height 16
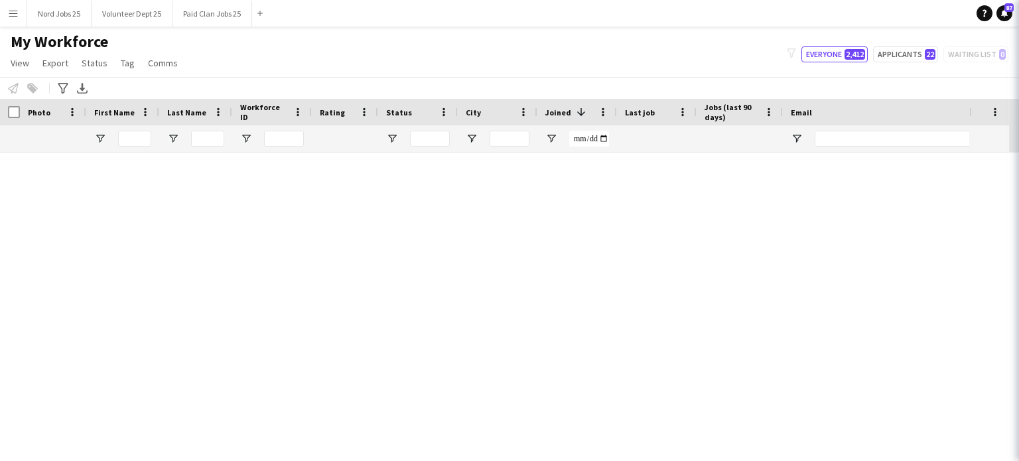
click at [1018, 14] on icon at bounding box center [1037, 15] width 11 height 11
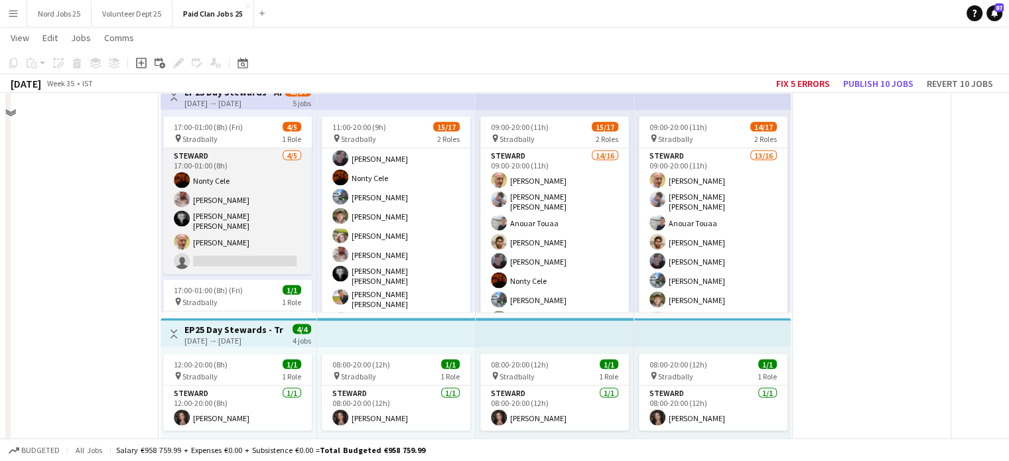
scroll to position [1817, 0]
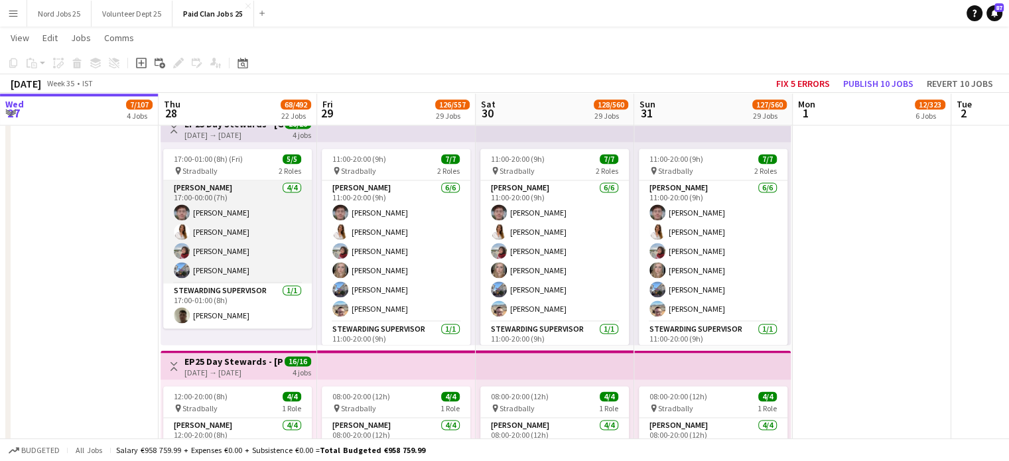
click at [241, 214] on app-card-role "[PERSON_NAME] [DATE] 17:00-00:00 (7h) [PERSON_NAME] [PERSON_NAME] [PERSON_NAME]…" at bounding box center [237, 231] width 149 height 103
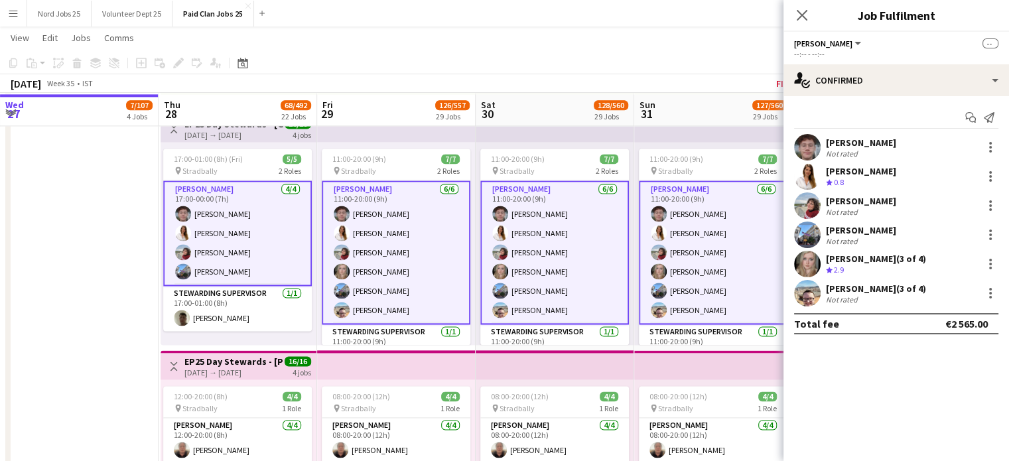
scroll to position [1819, 0]
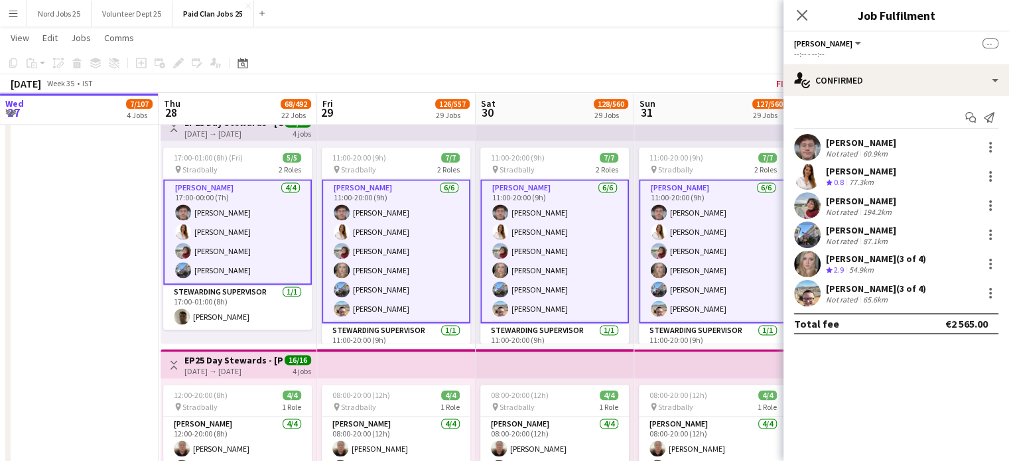
click at [972, 177] on div "[PERSON_NAME] Crew rating 0.8 77.3km" at bounding box center [896, 176] width 226 height 27
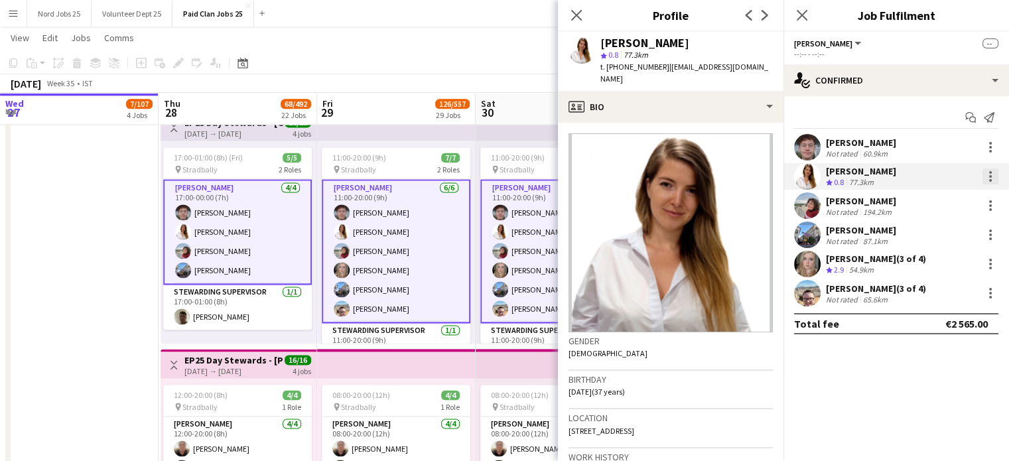
click at [990, 174] on div at bounding box center [990, 176] width 16 height 16
click at [937, 294] on span "Remove" at bounding box center [925, 296] width 40 height 11
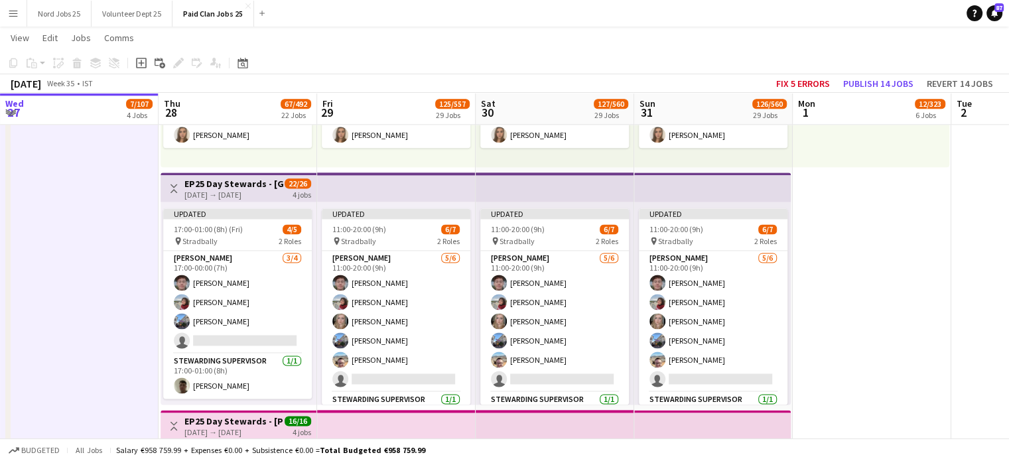
click at [384, 190] on app-top-bar at bounding box center [396, 186] width 159 height 29
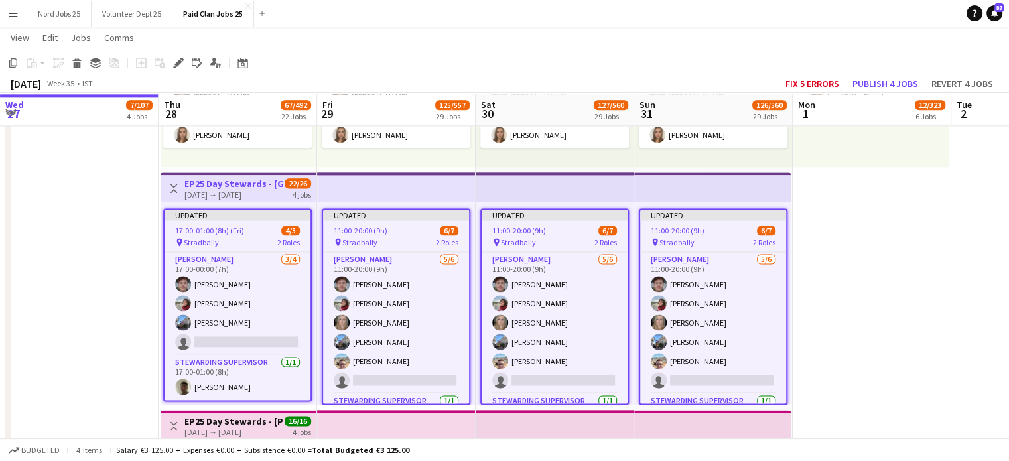
scroll to position [1759, 0]
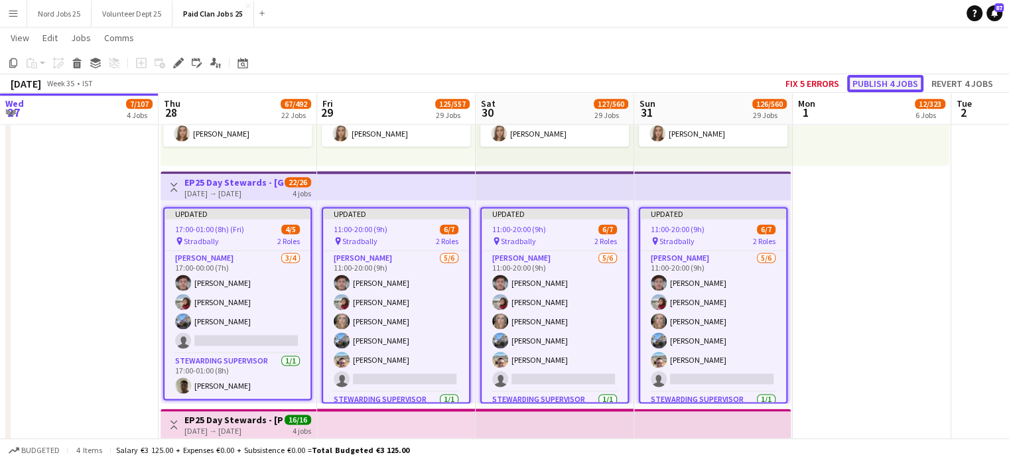
click at [870, 83] on button "Publish 4 jobs" at bounding box center [885, 83] width 76 height 17
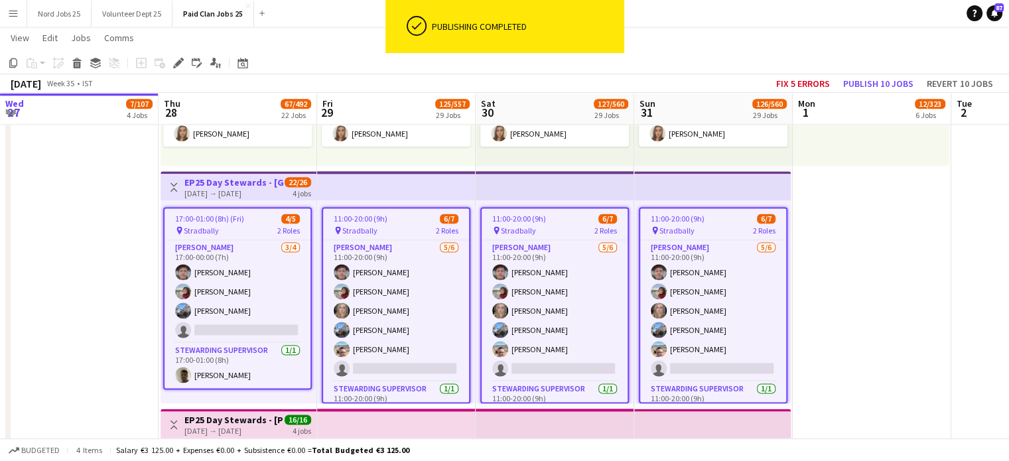
scroll to position [1748, 0]
